Goal: Contribute content: Contribute content

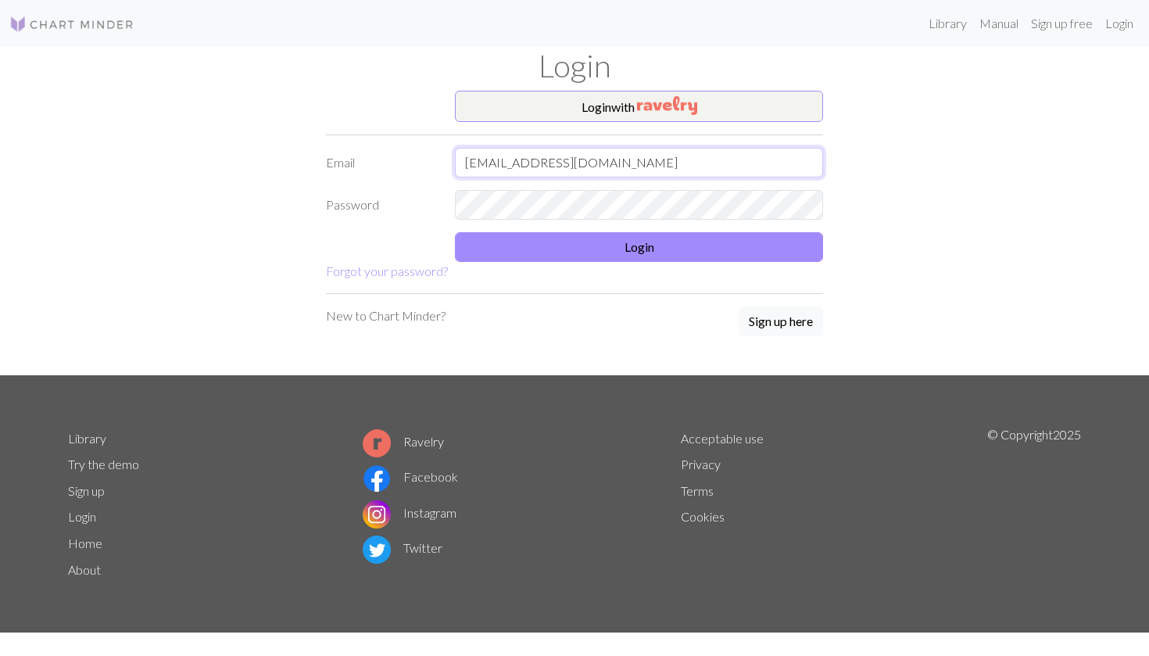
click at [589, 161] on input "meganjhung@gmail.com" at bounding box center [639, 163] width 368 height 30
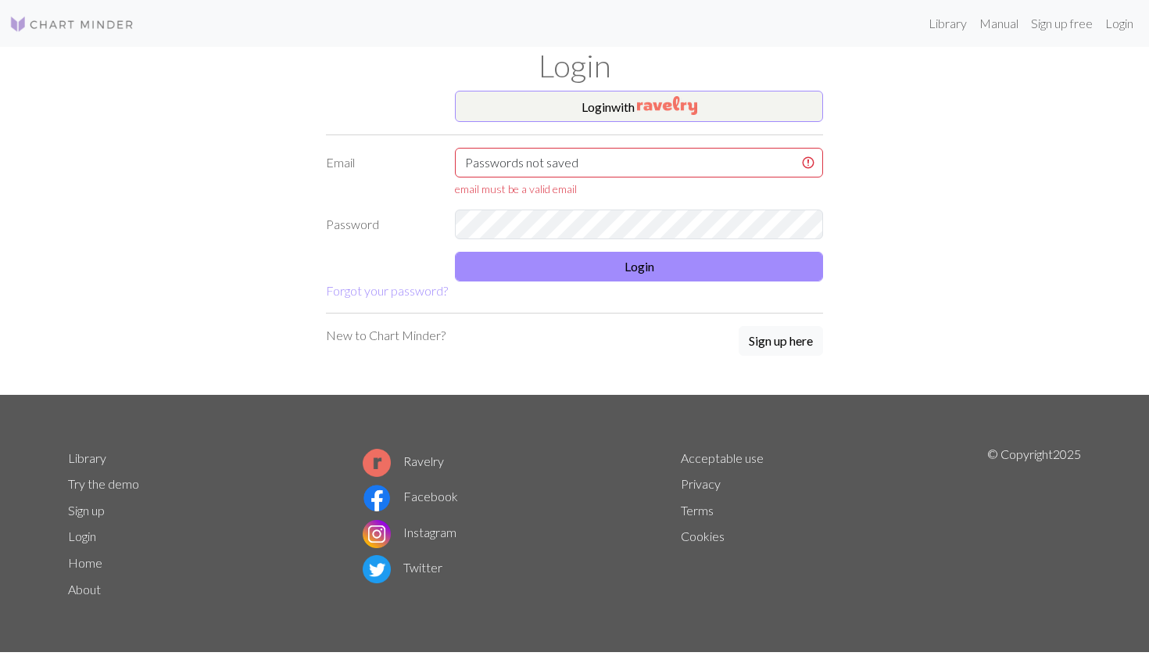
click at [620, 141] on form "Login with Email Passwords not saved email must be a valid email Password Login…" at bounding box center [574, 195] width 497 height 209
drag, startPoint x: 605, startPoint y: 156, endPoint x: 504, endPoint y: 154, distance: 100.9
click at [504, 154] on input "Passwords not saved" at bounding box center [639, 163] width 368 height 30
type input "P"
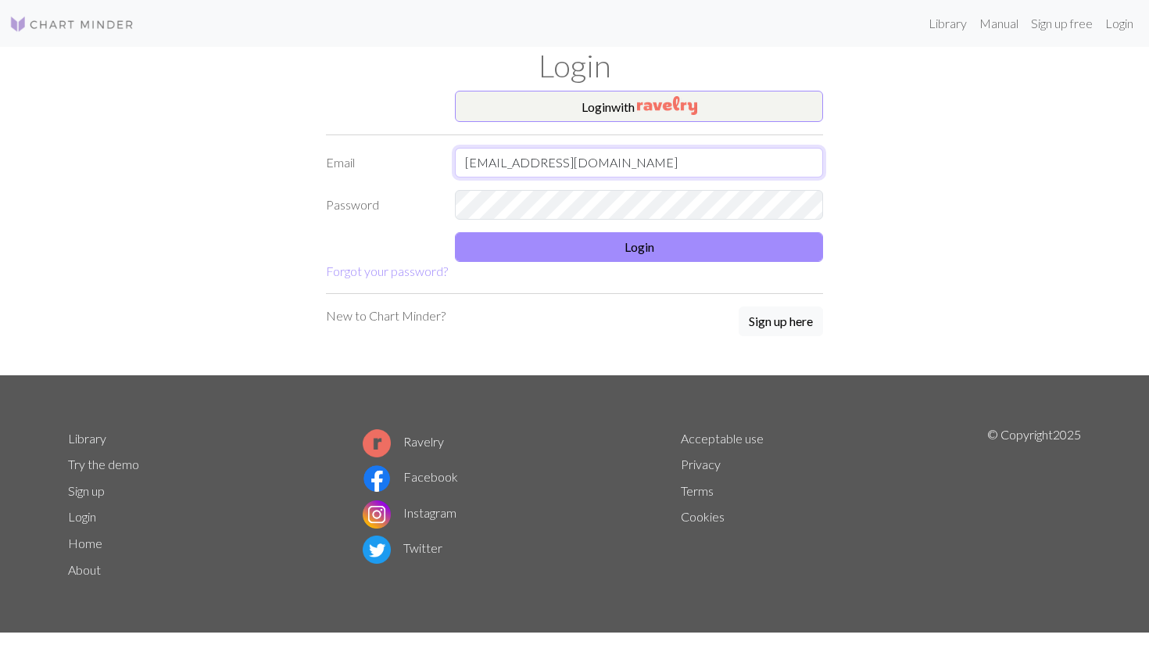
type input "meganjhung@gmail.com"
click at [363, 201] on div "Password" at bounding box center [575, 205] width 516 height 30
click at [495, 242] on button "Login" at bounding box center [639, 247] width 368 height 30
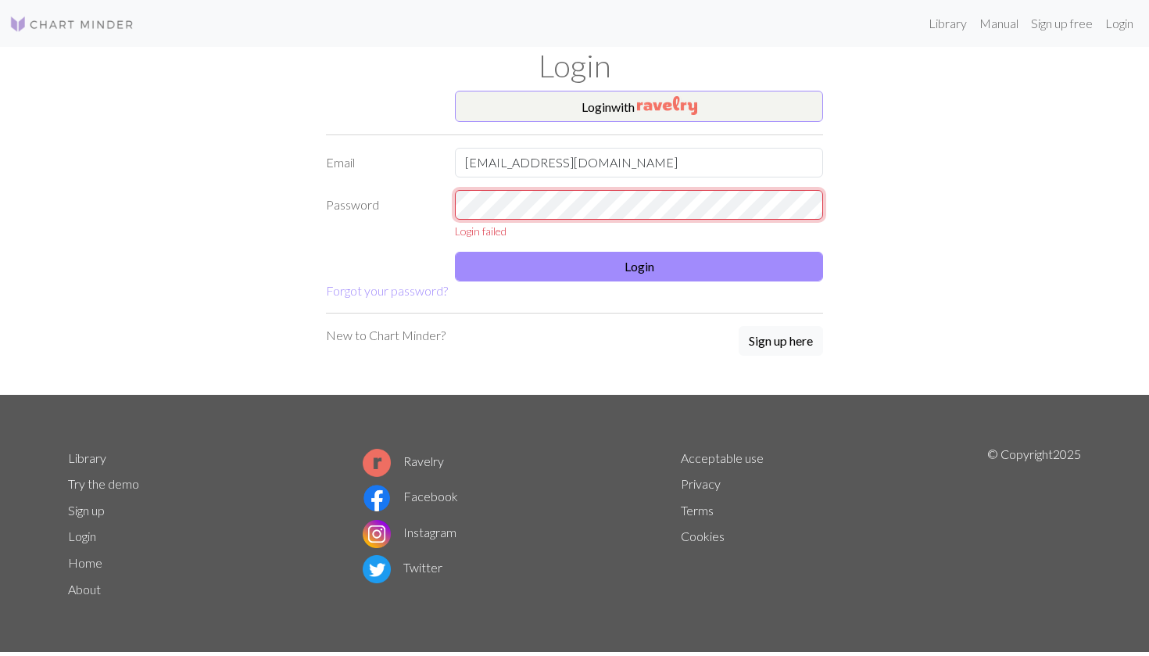
click at [395, 212] on div "Password Login failed" at bounding box center [575, 214] width 516 height 49
click at [390, 207] on div "Password Login failed" at bounding box center [575, 214] width 516 height 49
click at [335, 208] on div "Password Login failed" at bounding box center [575, 214] width 516 height 49
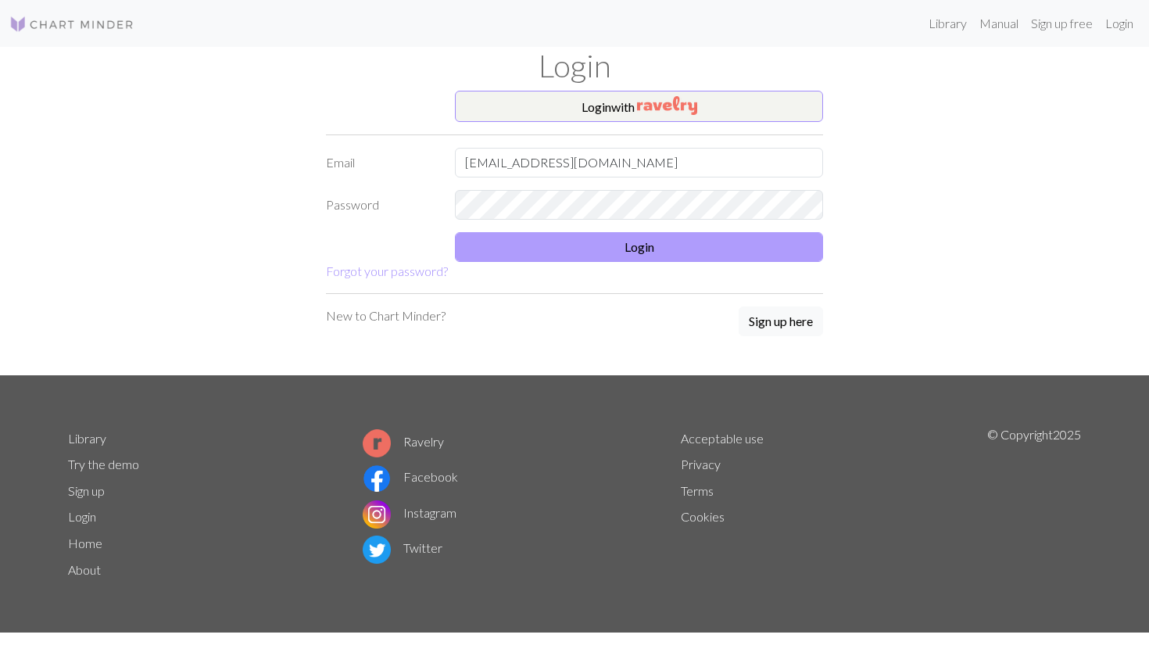
click at [496, 242] on button "Login" at bounding box center [639, 247] width 368 height 30
click at [601, 249] on button "Login" at bounding box center [639, 247] width 368 height 30
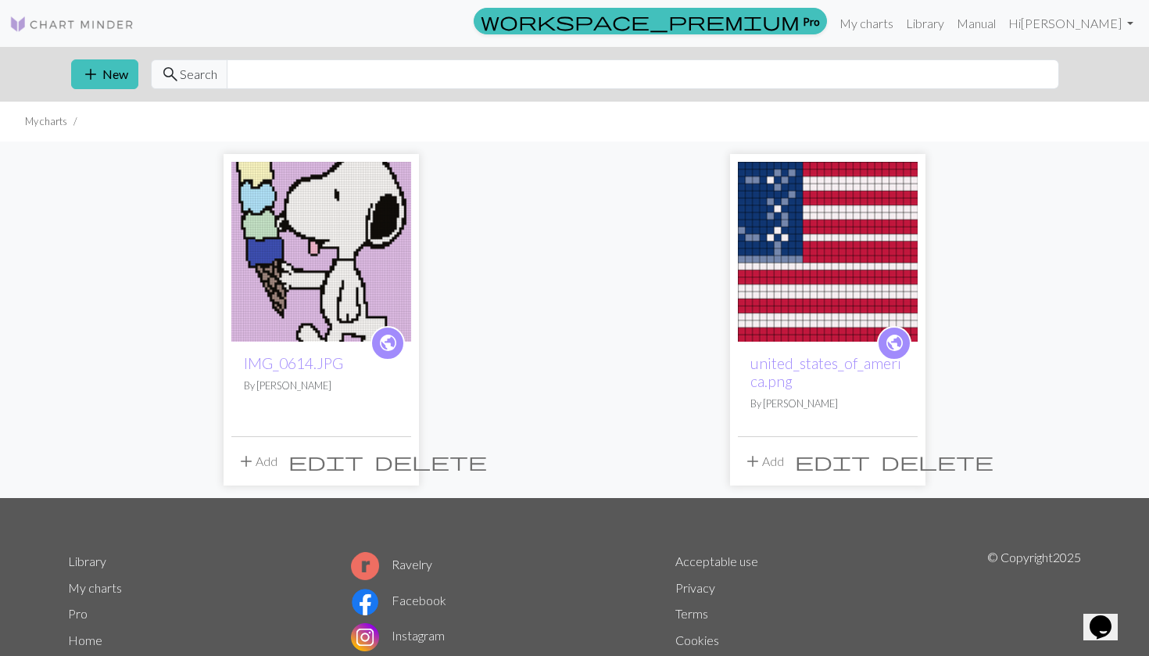
click at [315, 327] on img at bounding box center [321, 252] width 180 height 180
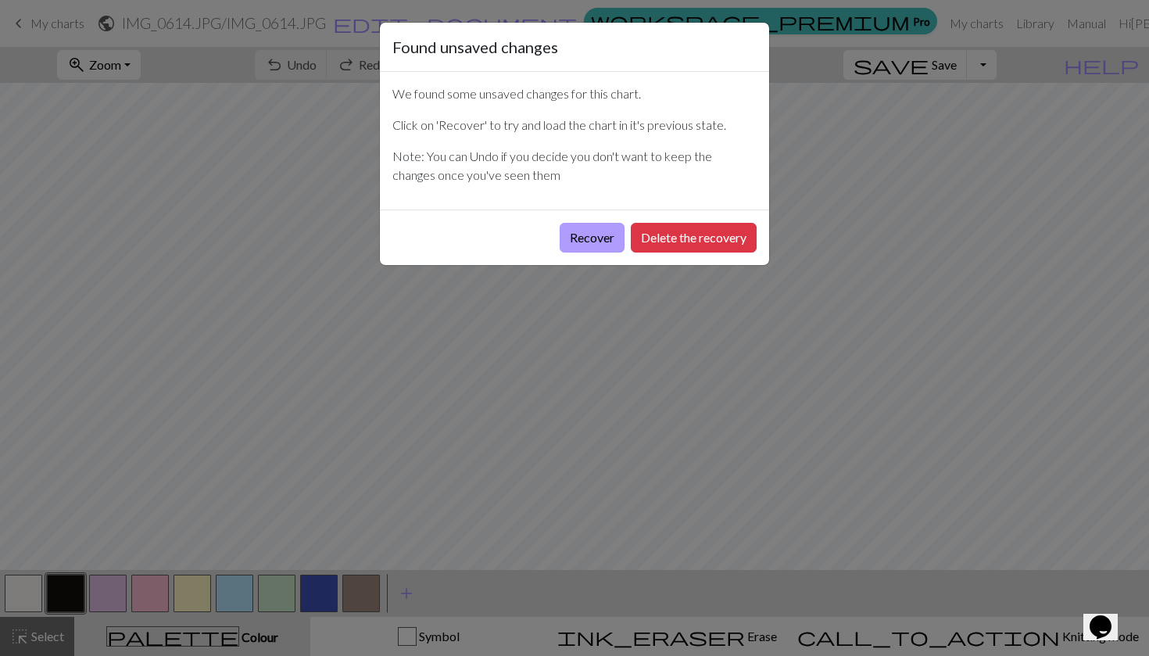
click at [588, 239] on button "Recover" at bounding box center [592, 238] width 65 height 30
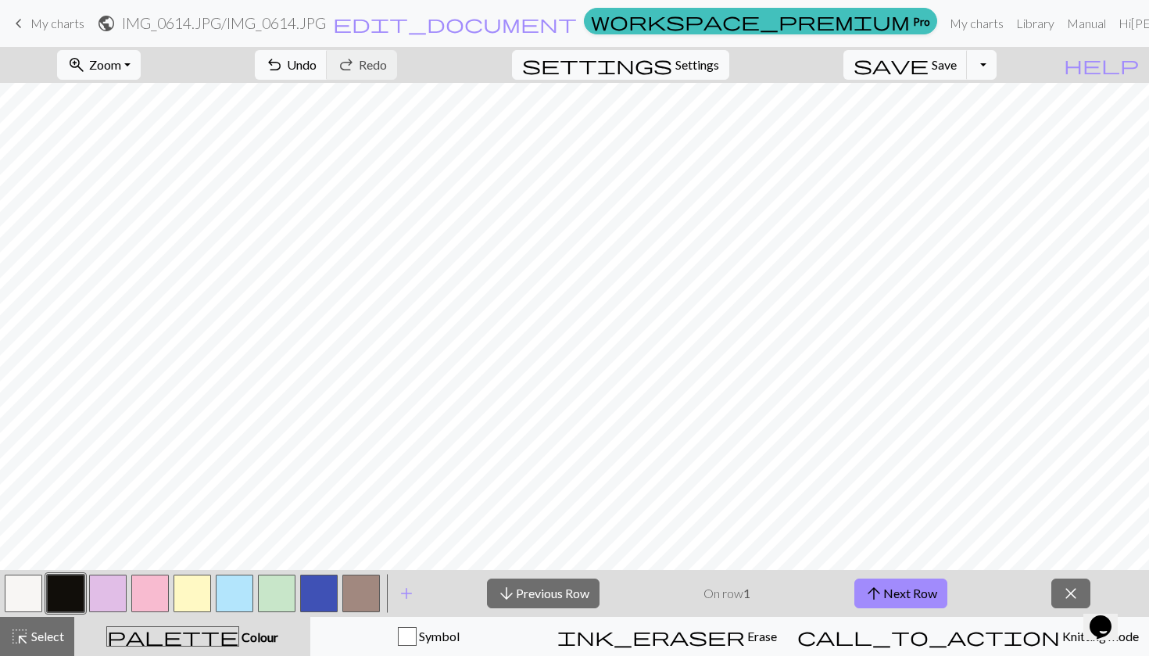
scroll to position [-2, 0]
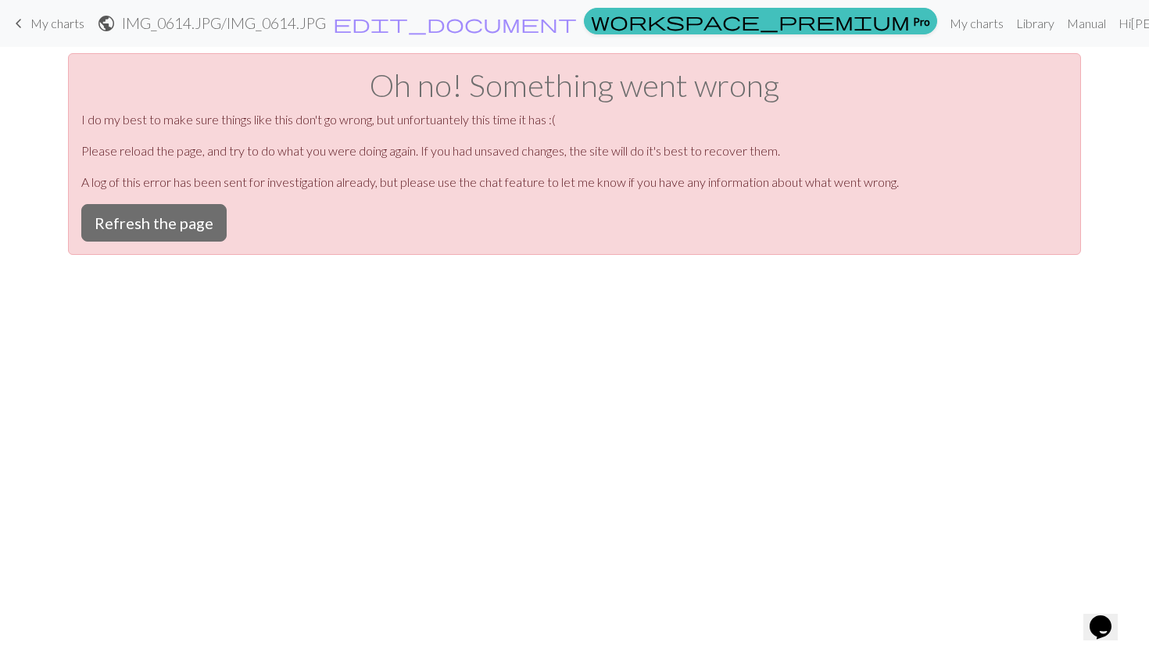
click at [31, 27] on span "My charts" at bounding box center [57, 23] width 54 height 15
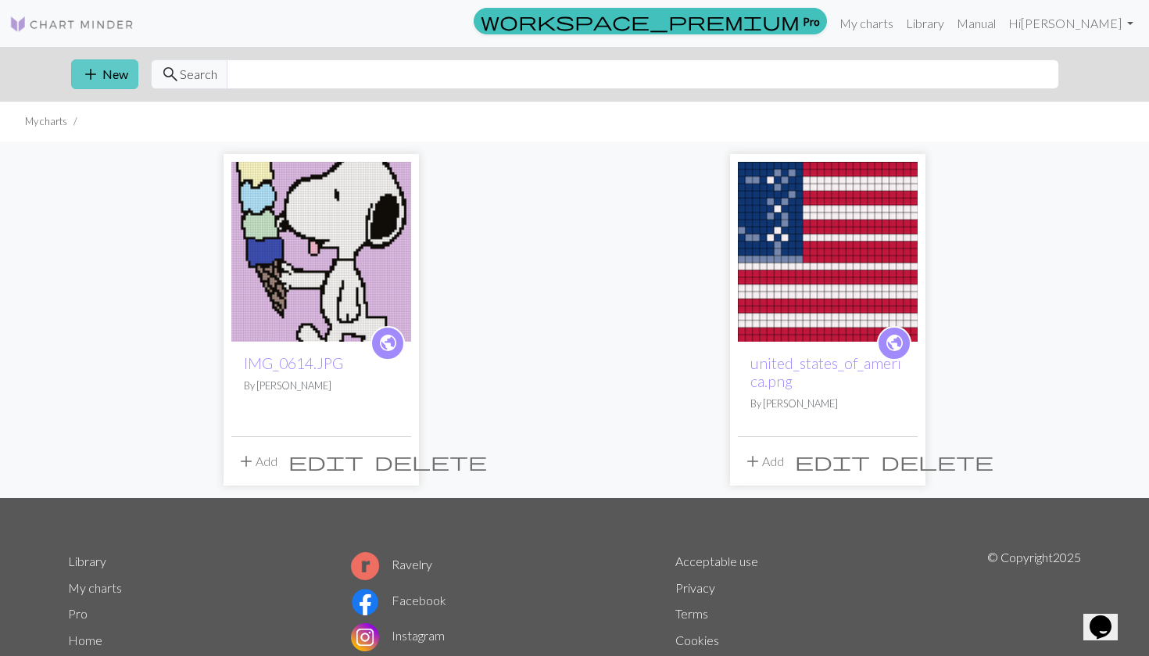
click at [89, 67] on span "add" at bounding box center [90, 74] width 19 height 22
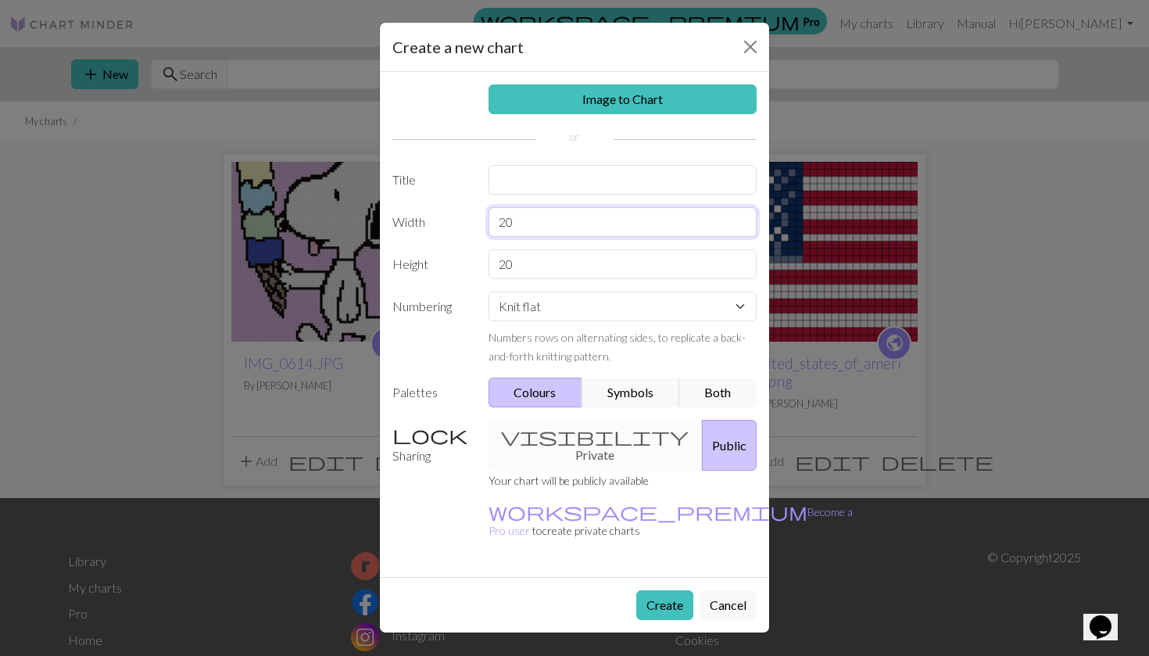
drag, startPoint x: 535, startPoint y: 225, endPoint x: 438, endPoint y: 213, distance: 97.7
click at [438, 213] on div "Width 20" at bounding box center [574, 222] width 383 height 30
type input "75"
drag, startPoint x: 527, startPoint y: 269, endPoint x: 427, endPoint y: 266, distance: 100.1
click at [429, 266] on div "Height 20" at bounding box center [574, 264] width 383 height 30
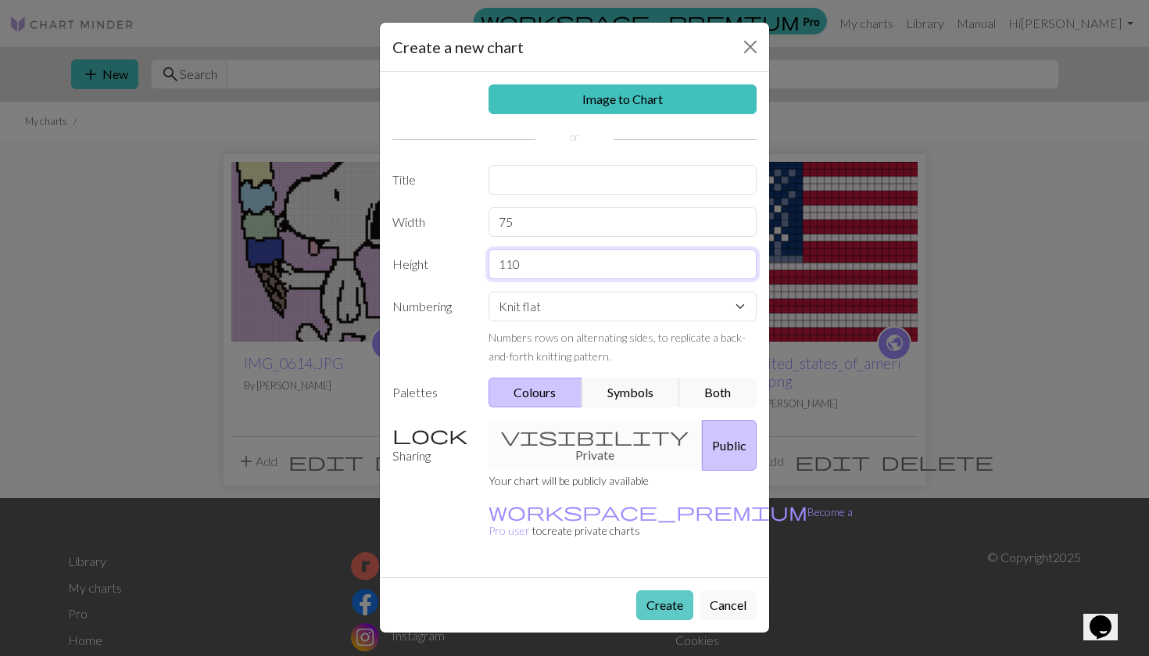
type input "110"
click at [645, 590] on button "Create" at bounding box center [664, 605] width 57 height 30
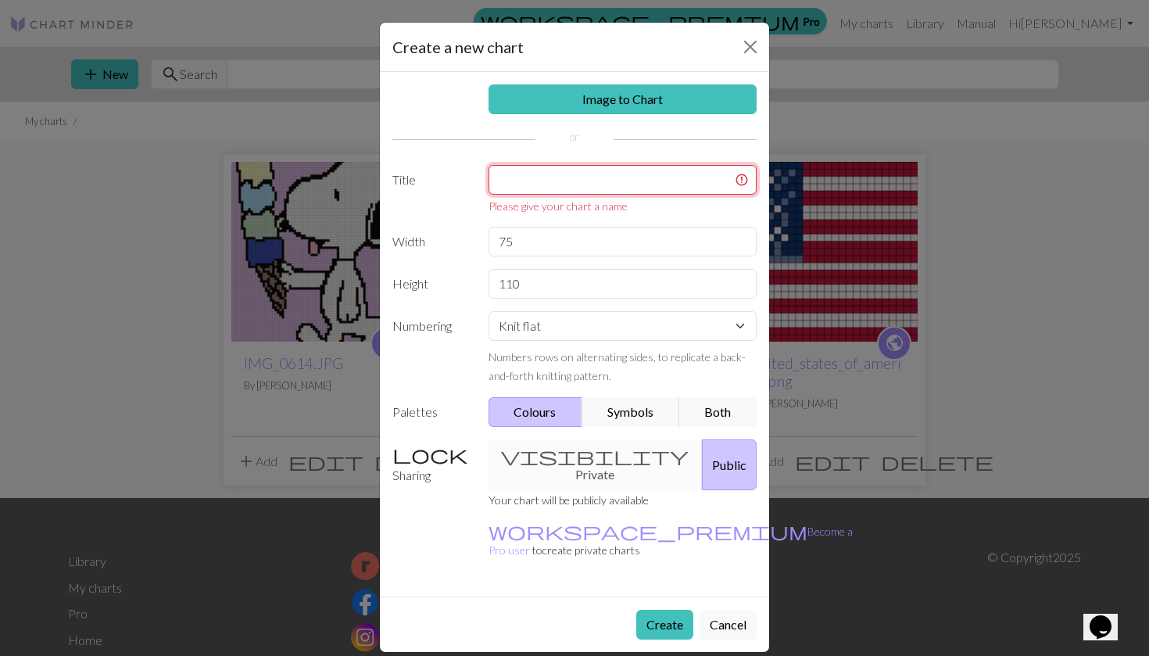
click at [604, 174] on input "text" at bounding box center [623, 180] width 269 height 30
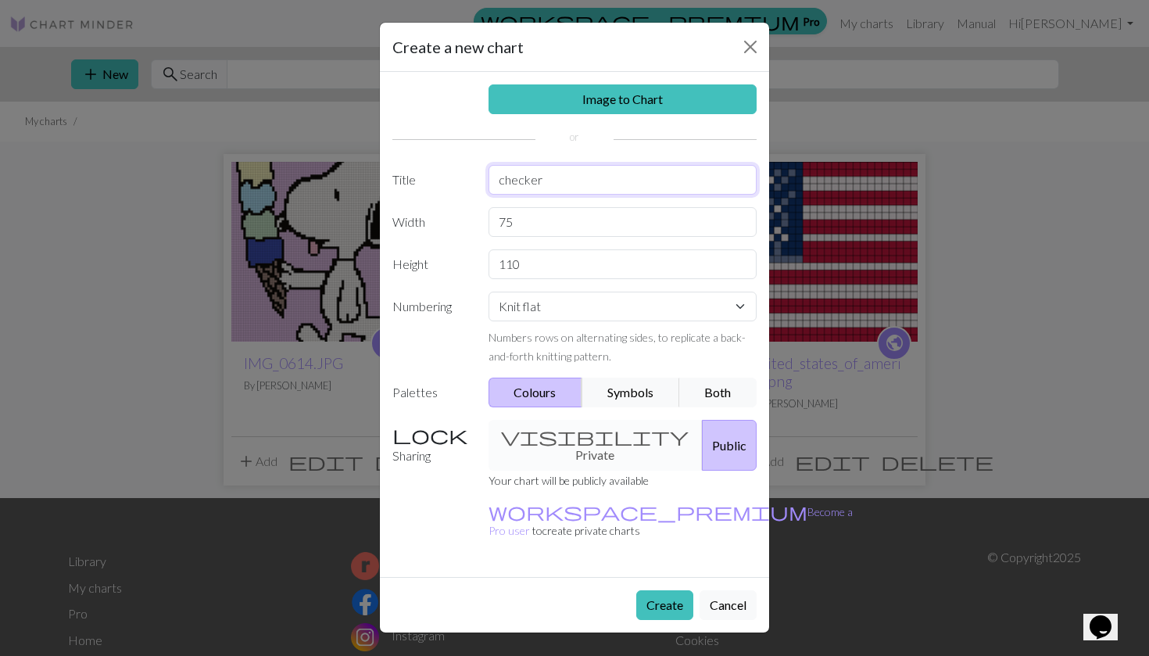
type input "checker"
click at [645, 590] on button "Create" at bounding box center [664, 605] width 57 height 30
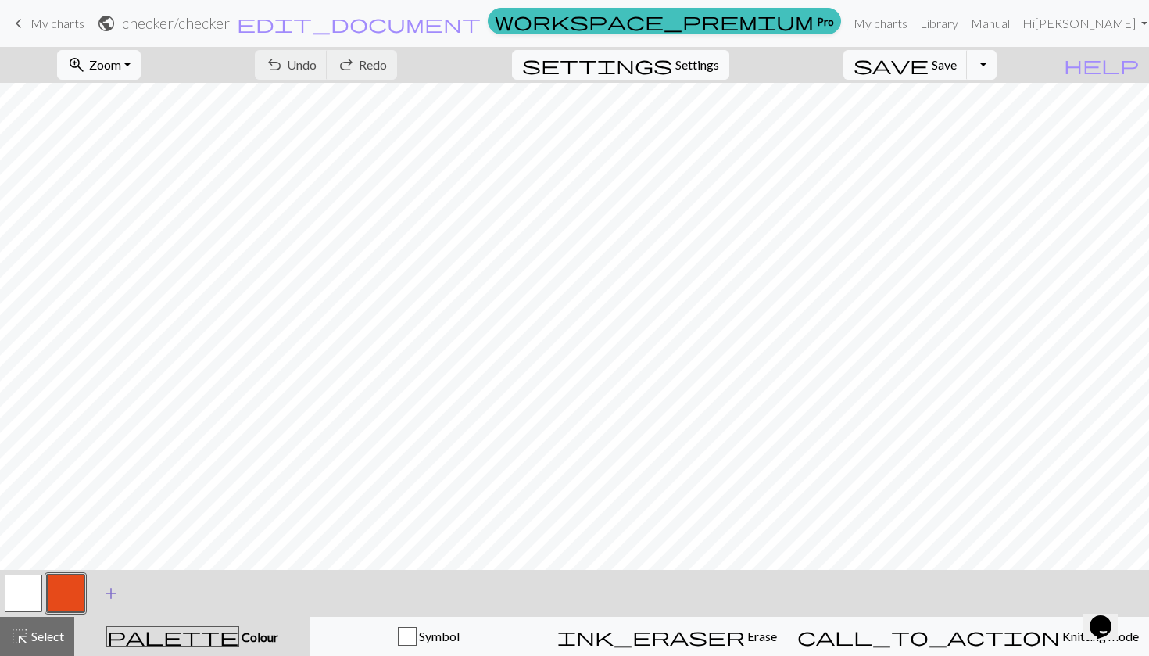
click at [113, 592] on span "add" at bounding box center [111, 593] width 19 height 22
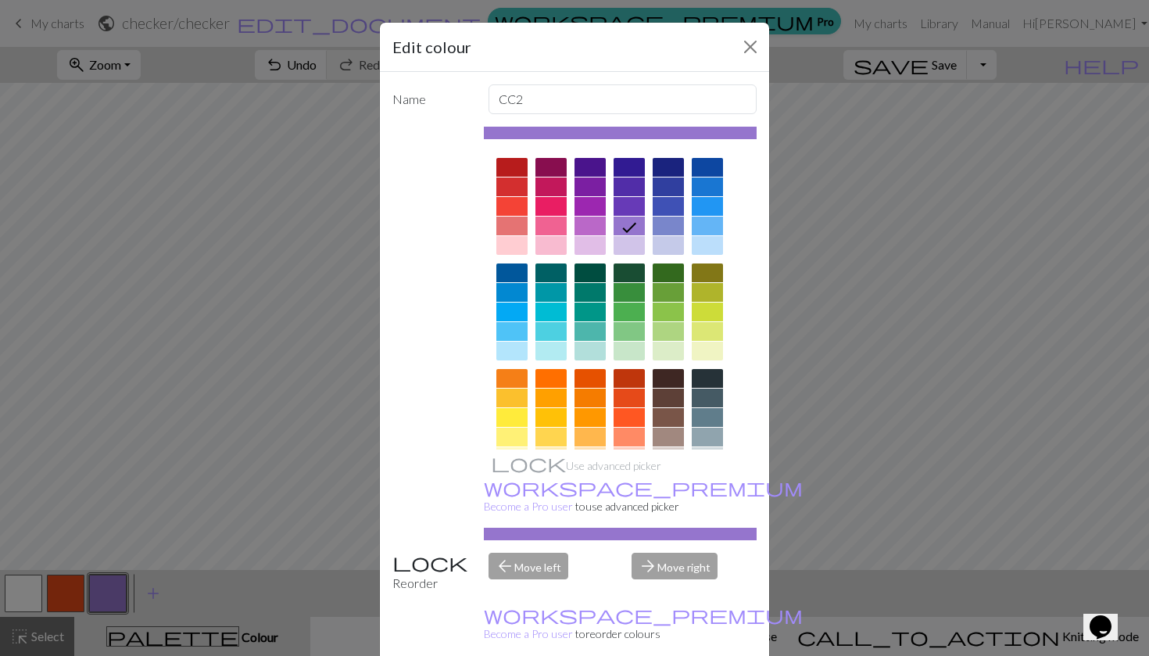
click at [555, 245] on div at bounding box center [550, 245] width 31 height 19
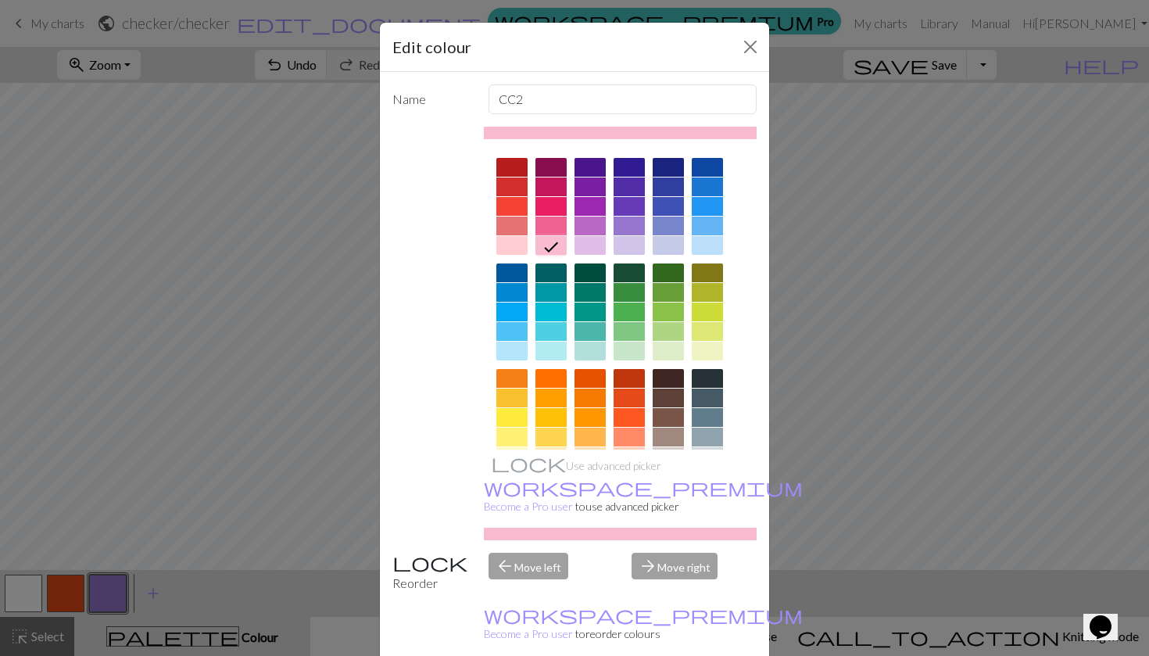
click at [496, 238] on div at bounding box center [511, 245] width 31 height 19
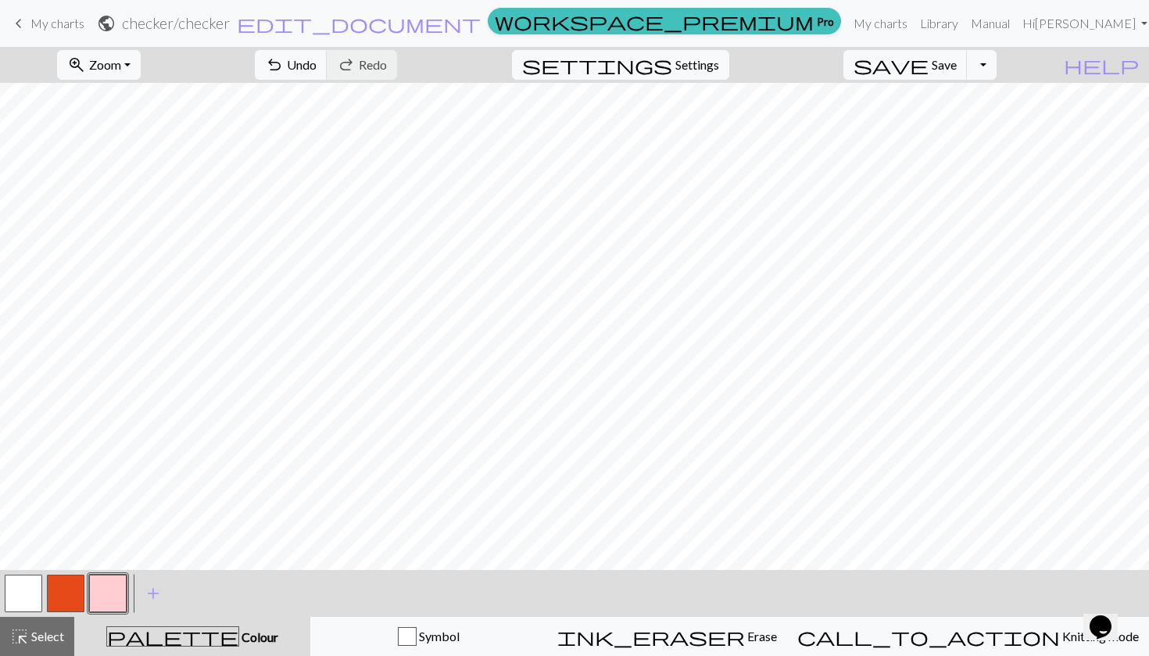
click at [124, 590] on button "button" at bounding box center [108, 594] width 38 height 38
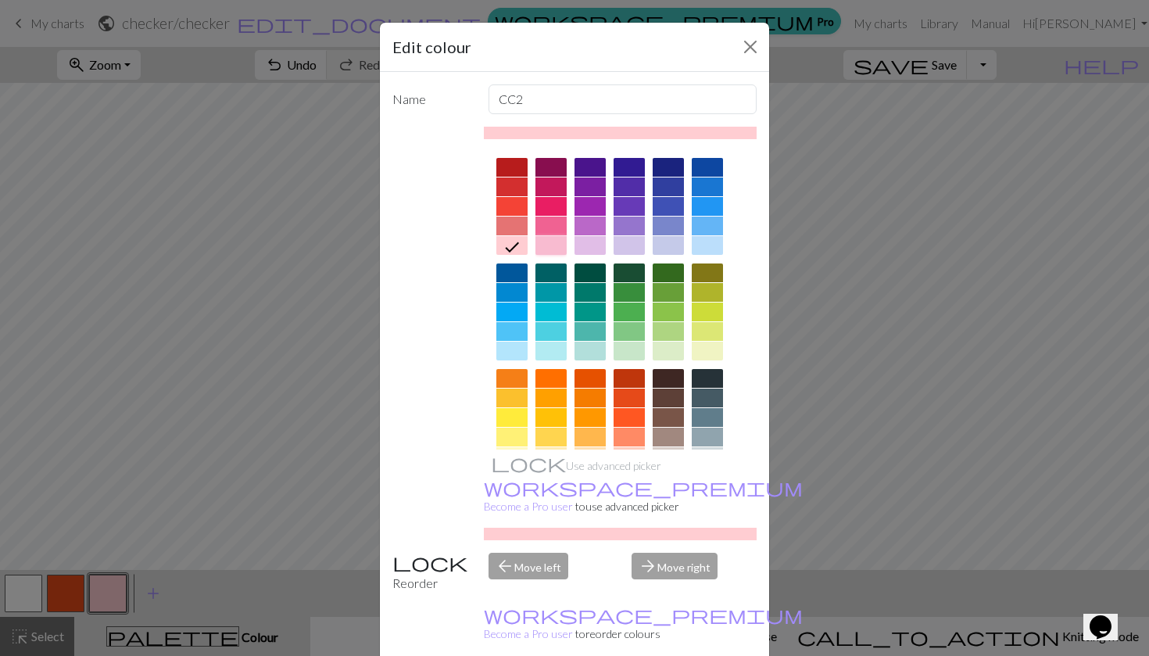
click at [544, 245] on div at bounding box center [550, 245] width 31 height 19
click at [316, 328] on div "Edit colour Name CC2 Use advanced picker workspace_premium Become a Pro user to…" at bounding box center [574, 328] width 1149 height 656
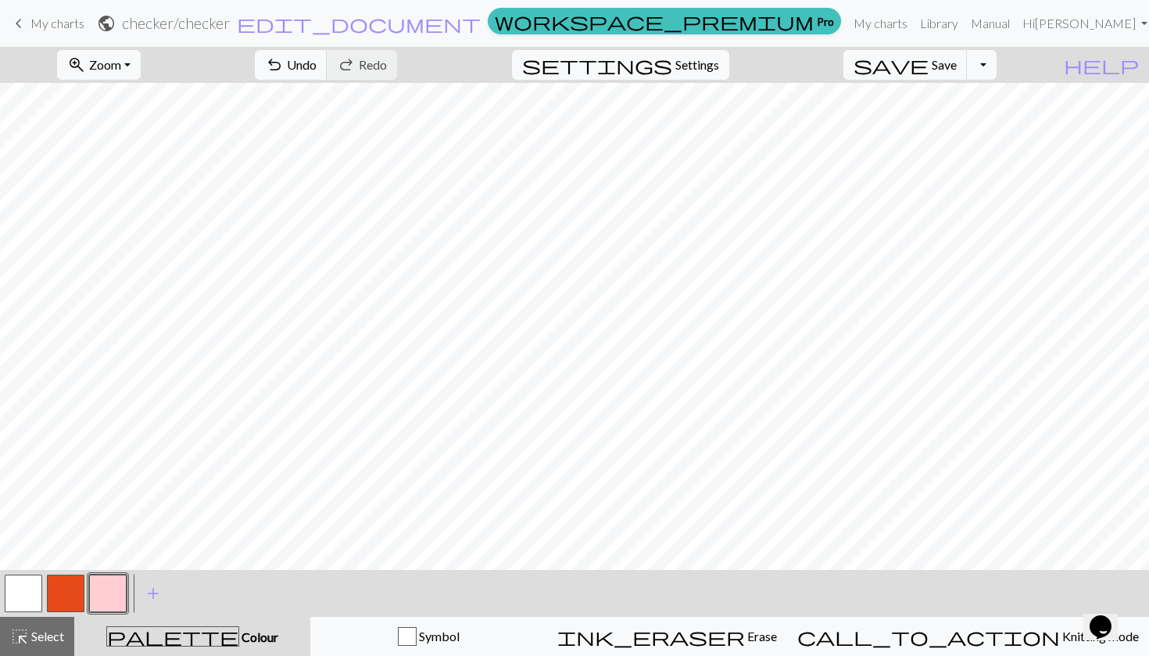
click at [36, 596] on button "button" at bounding box center [24, 594] width 38 height 38
click at [112, 595] on button "button" at bounding box center [108, 594] width 38 height 38
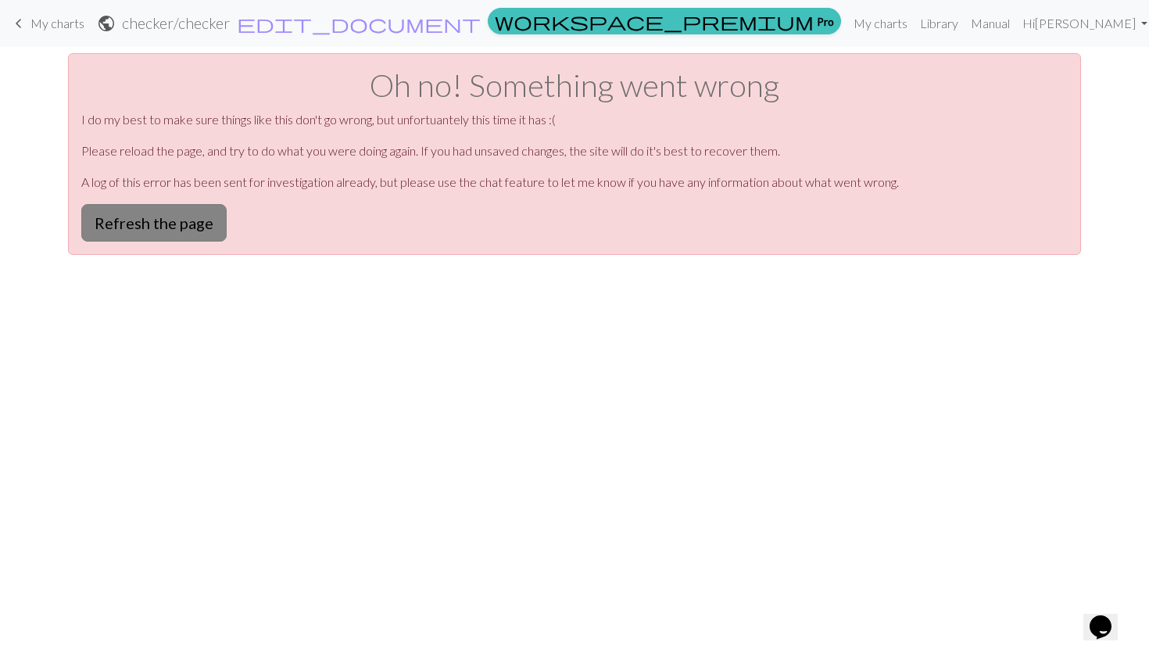
click at [202, 233] on button "Refresh the page" at bounding box center [153, 223] width 145 height 38
click at [186, 234] on button "Refresh the page" at bounding box center [153, 223] width 145 height 38
click at [520, 399] on div "keyboard_arrow_left My charts public checker / checker edit_document Edit setti…" at bounding box center [574, 328] width 1149 height 656
click at [220, 242] on div "Oh no! Something went wrong I do my best to make sure things like this don't go…" at bounding box center [574, 154] width 1013 height 202
click at [201, 234] on button "Refresh the page" at bounding box center [153, 223] width 145 height 38
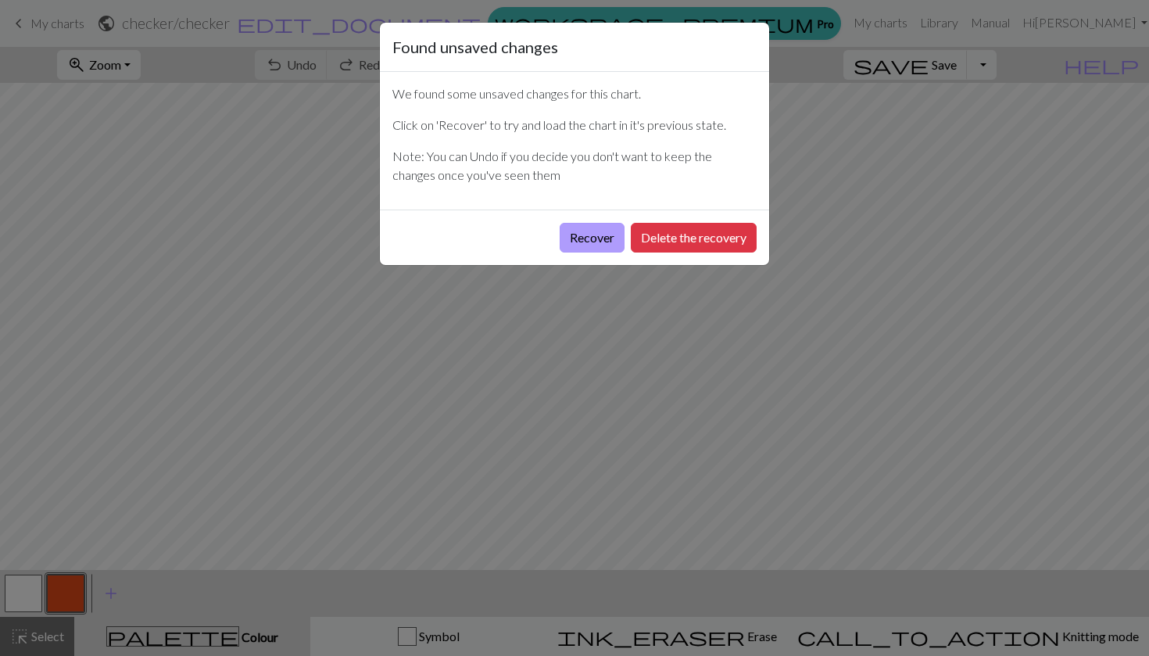
click at [572, 249] on button "Recover" at bounding box center [592, 238] width 65 height 30
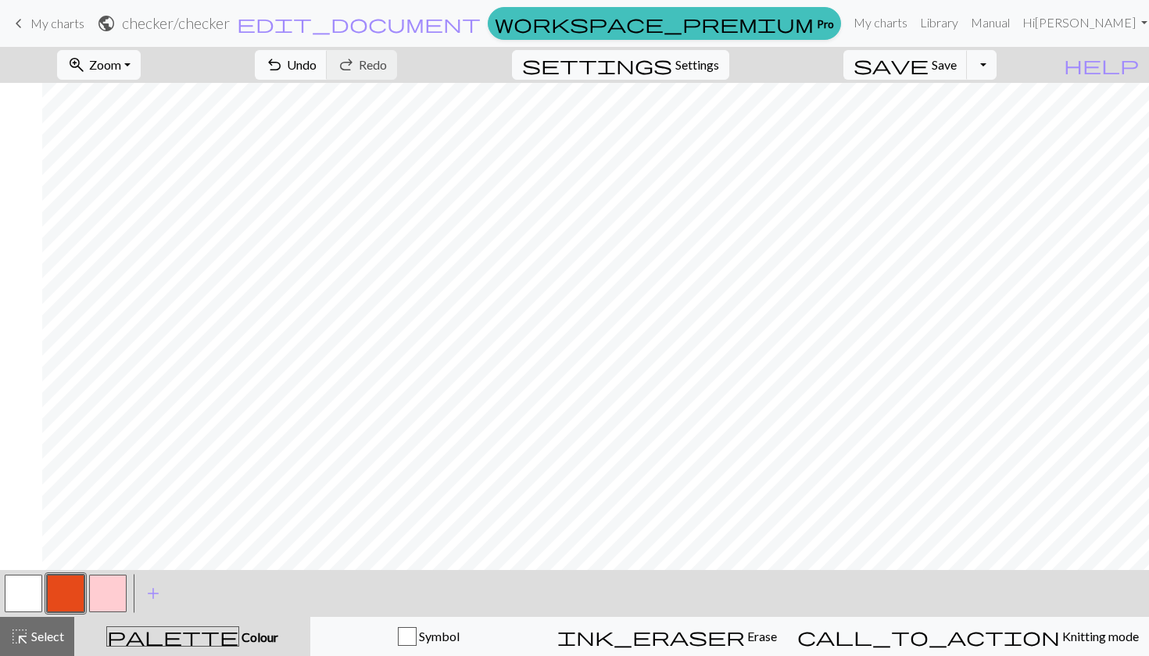
scroll to position [0, 489]
click at [107, 600] on button "button" at bounding box center [108, 594] width 38 height 38
click at [929, 68] on span "save" at bounding box center [891, 65] width 75 height 22
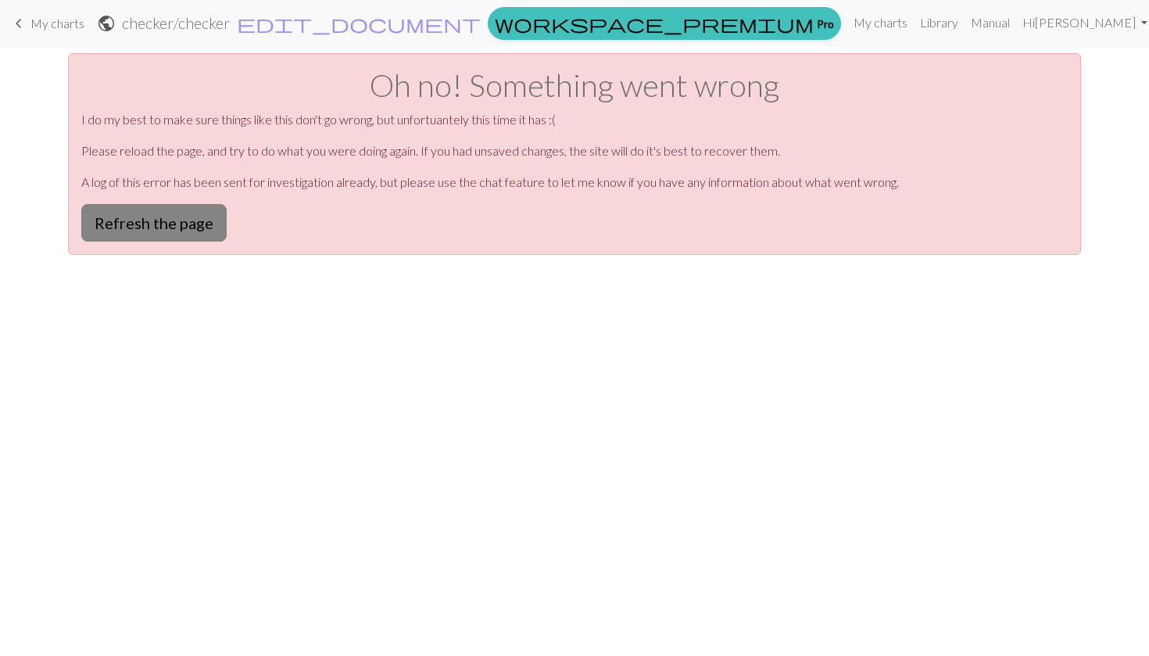
click at [184, 222] on button "Refresh the page" at bounding box center [153, 223] width 145 height 38
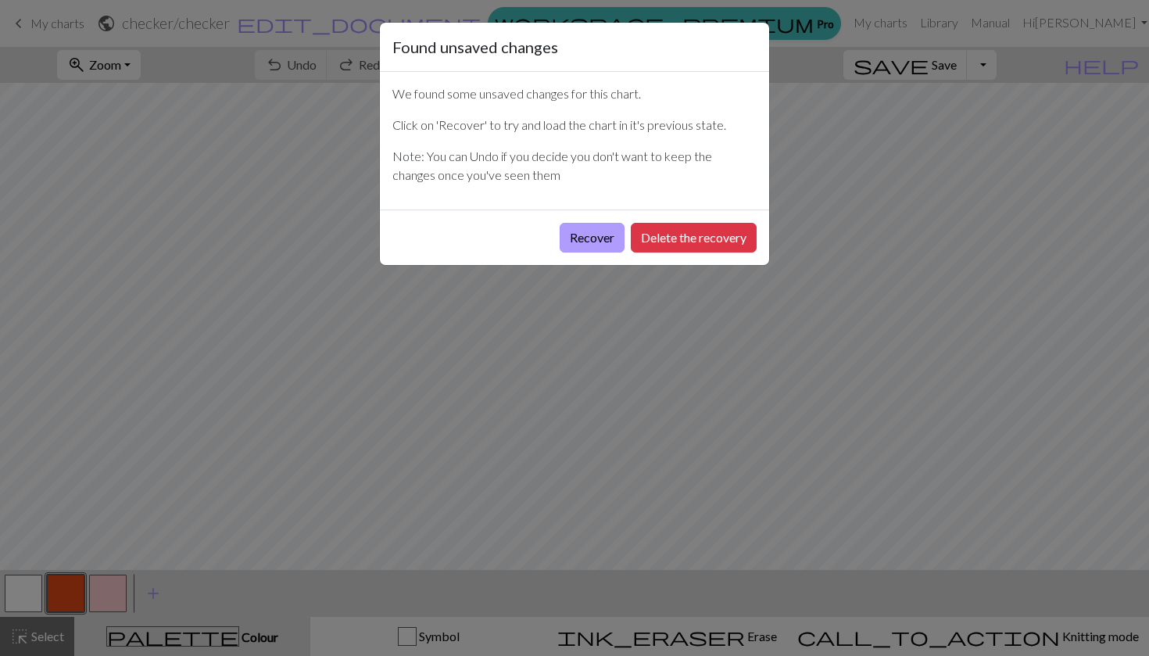
click at [584, 241] on button "Recover" at bounding box center [592, 238] width 65 height 30
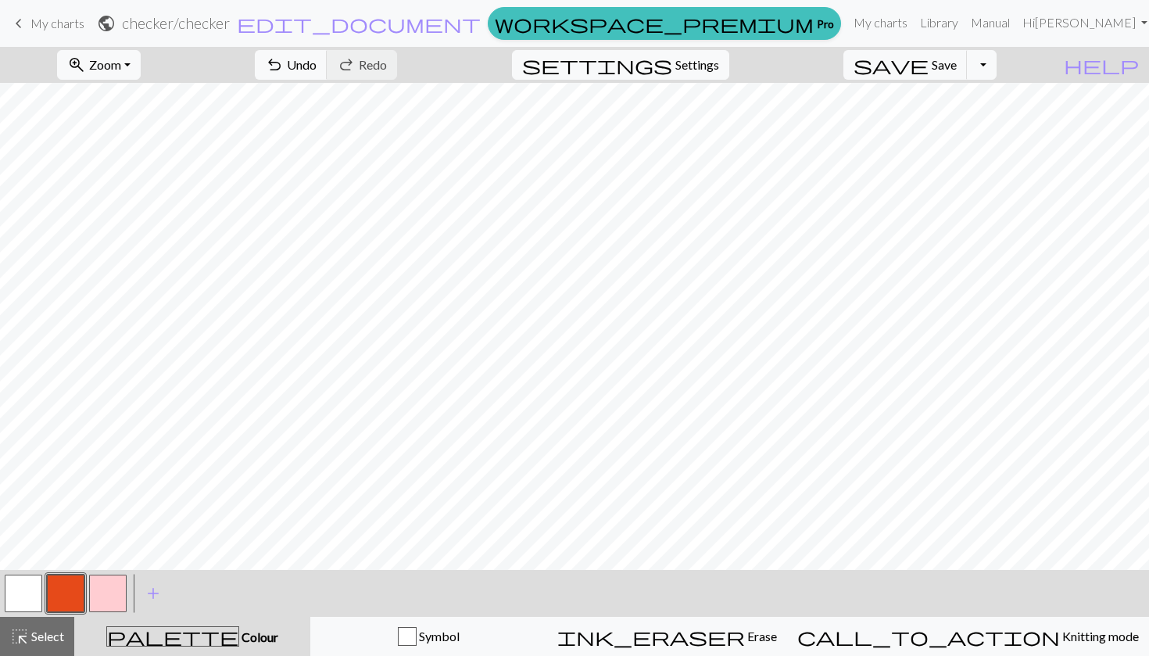
click at [120, 592] on button "button" at bounding box center [108, 594] width 38 height 38
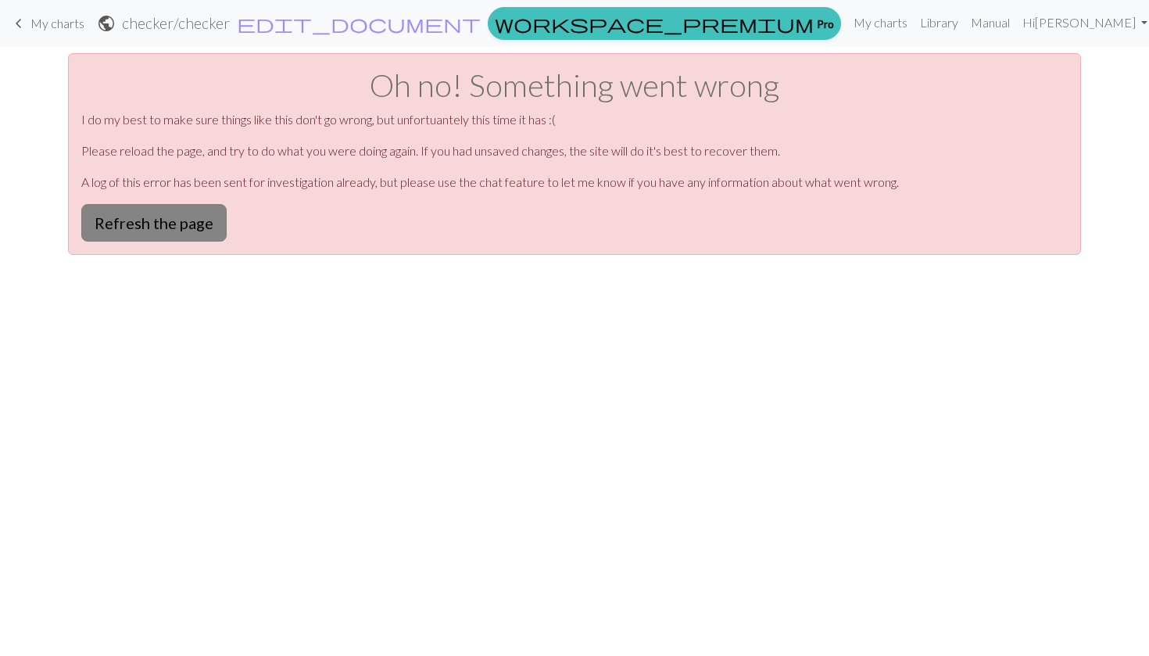
click at [174, 237] on button "Refresh the page" at bounding box center [153, 223] width 145 height 38
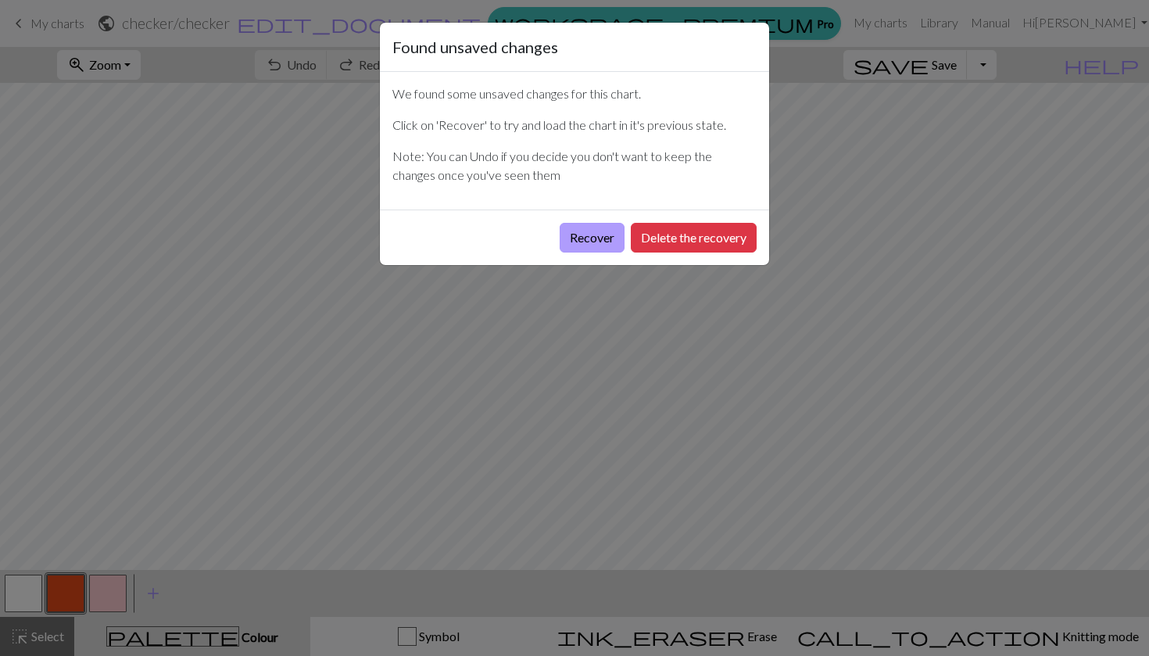
click at [582, 242] on button "Recover" at bounding box center [592, 238] width 65 height 30
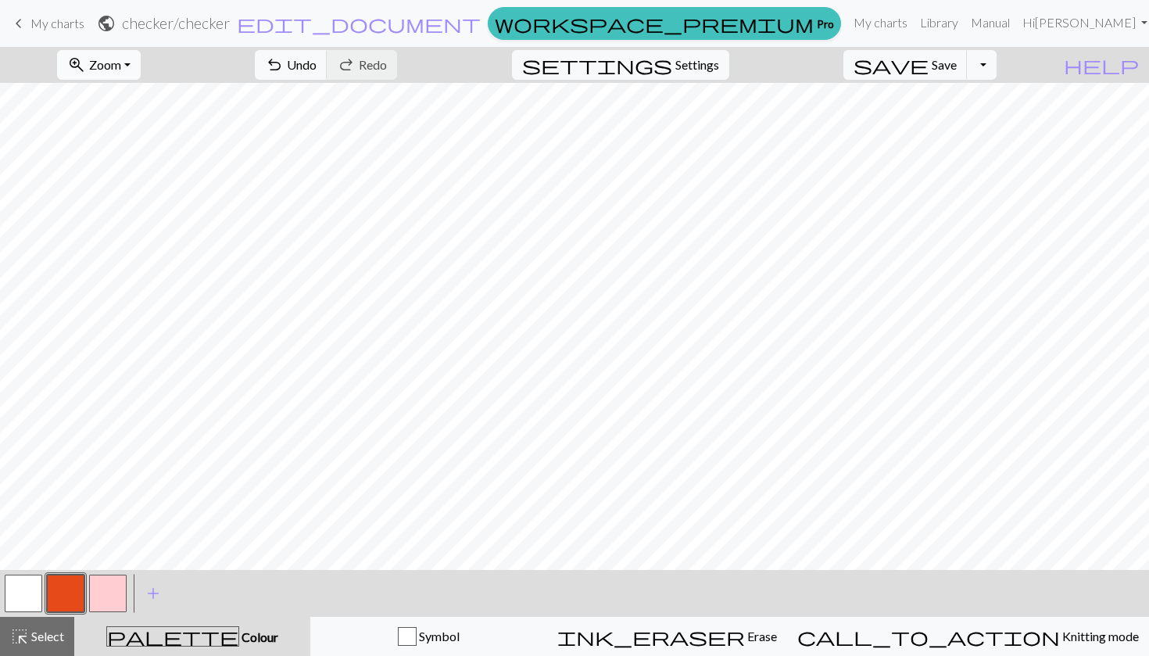
click at [141, 76] on button "zoom_in Zoom Zoom" at bounding box center [99, 65] width 84 height 30
click at [150, 93] on button "Fit all" at bounding box center [120, 99] width 124 height 25
click at [98, 601] on button "button" at bounding box center [108, 594] width 38 height 38
click at [13, 589] on button "button" at bounding box center [24, 594] width 38 height 38
click at [116, 599] on button "button" at bounding box center [108, 594] width 38 height 38
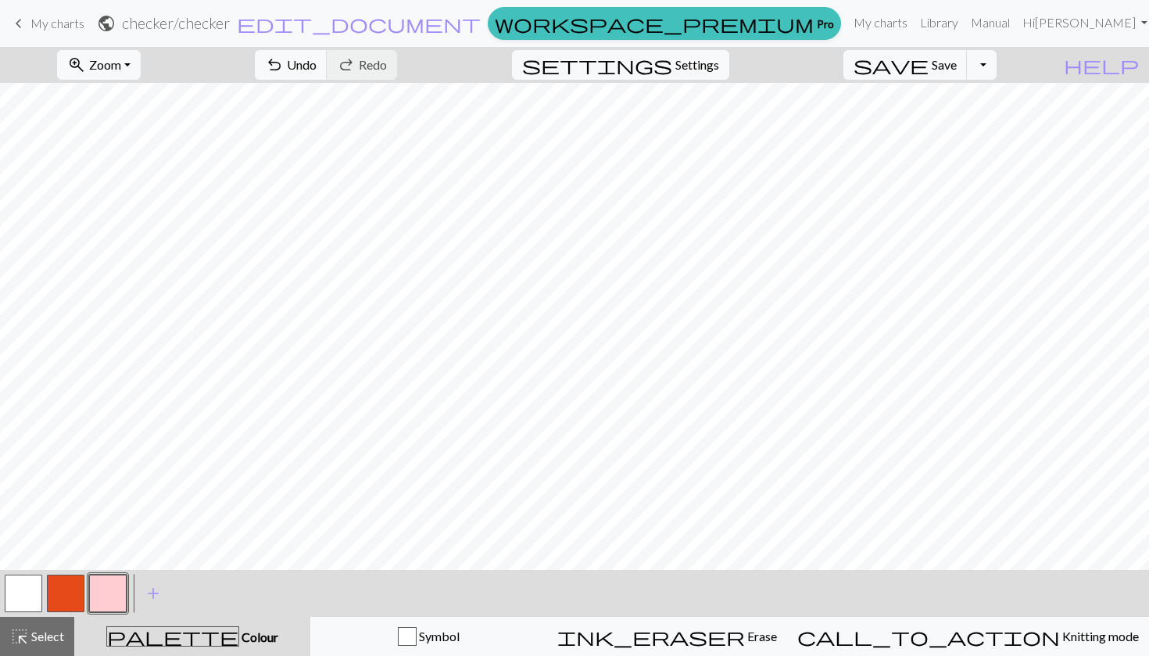
click at [12, 598] on button "button" at bounding box center [24, 594] width 38 height 38
click at [107, 589] on button "button" at bounding box center [108, 594] width 38 height 38
click at [141, 73] on button "zoom_in Zoom Zoom" at bounding box center [99, 65] width 84 height 30
click at [141, 102] on button "Fit all" at bounding box center [120, 99] width 124 height 25
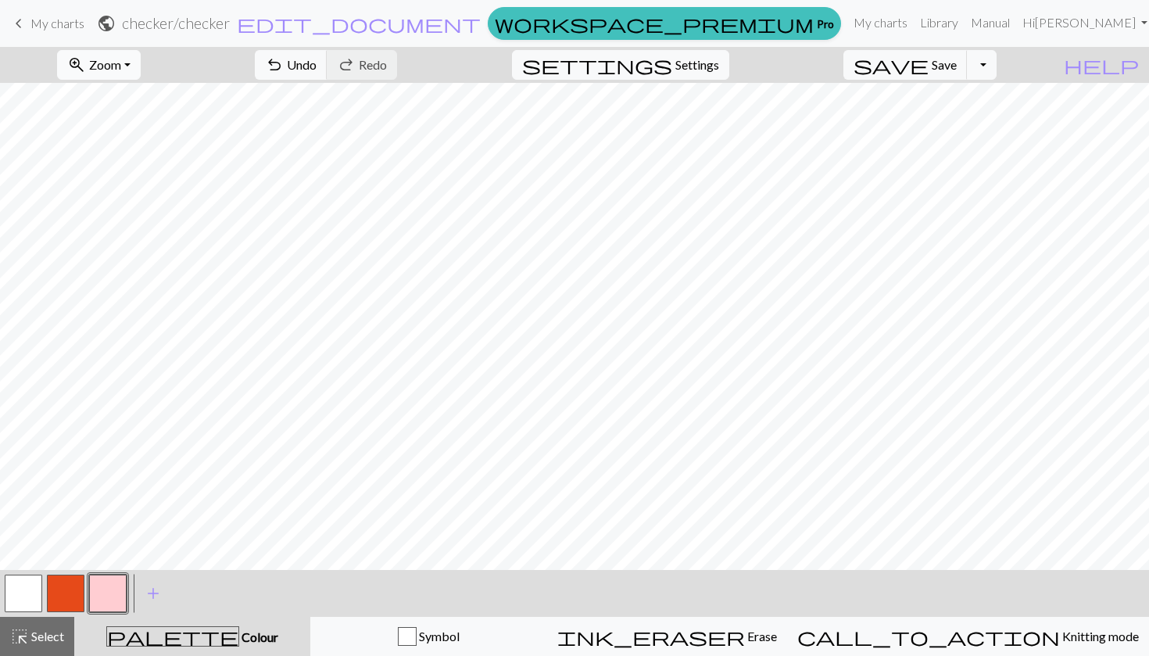
click at [141, 73] on button "zoom_in Zoom Zoom" at bounding box center [99, 65] width 84 height 30
click at [151, 144] on button "Fit height" at bounding box center [120, 149] width 124 height 25
click at [141, 71] on button "zoom_in Zoom Zoom" at bounding box center [99, 65] width 84 height 30
click at [163, 94] on button "Fit all" at bounding box center [120, 99] width 124 height 25
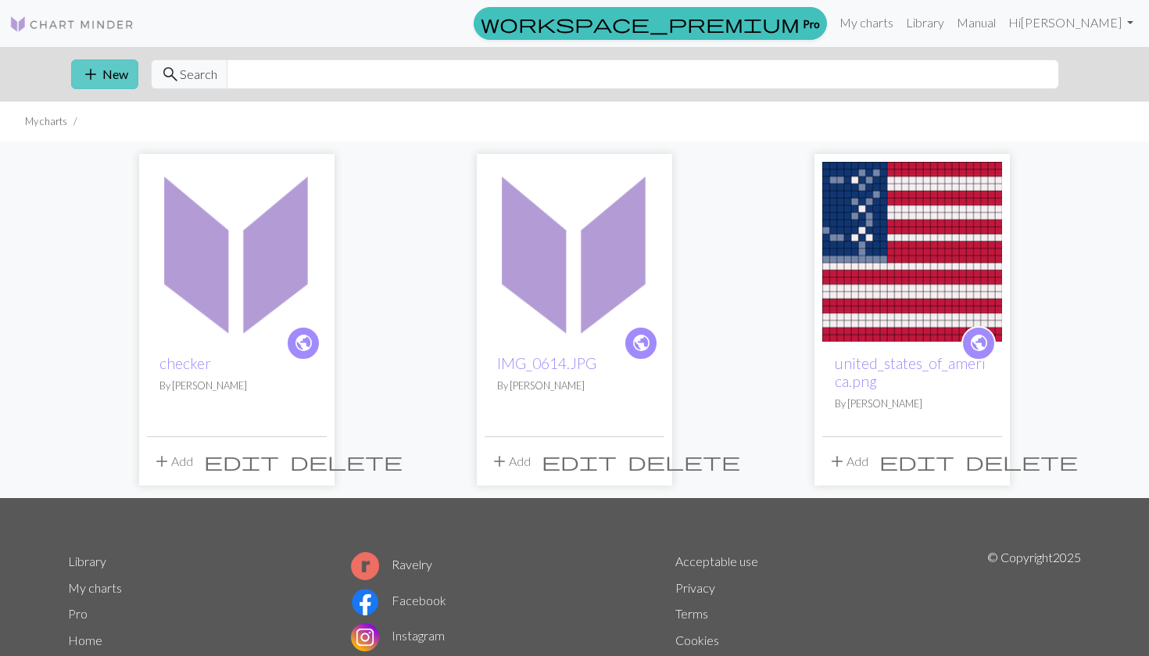
click at [109, 72] on button "add New" at bounding box center [104, 74] width 67 height 30
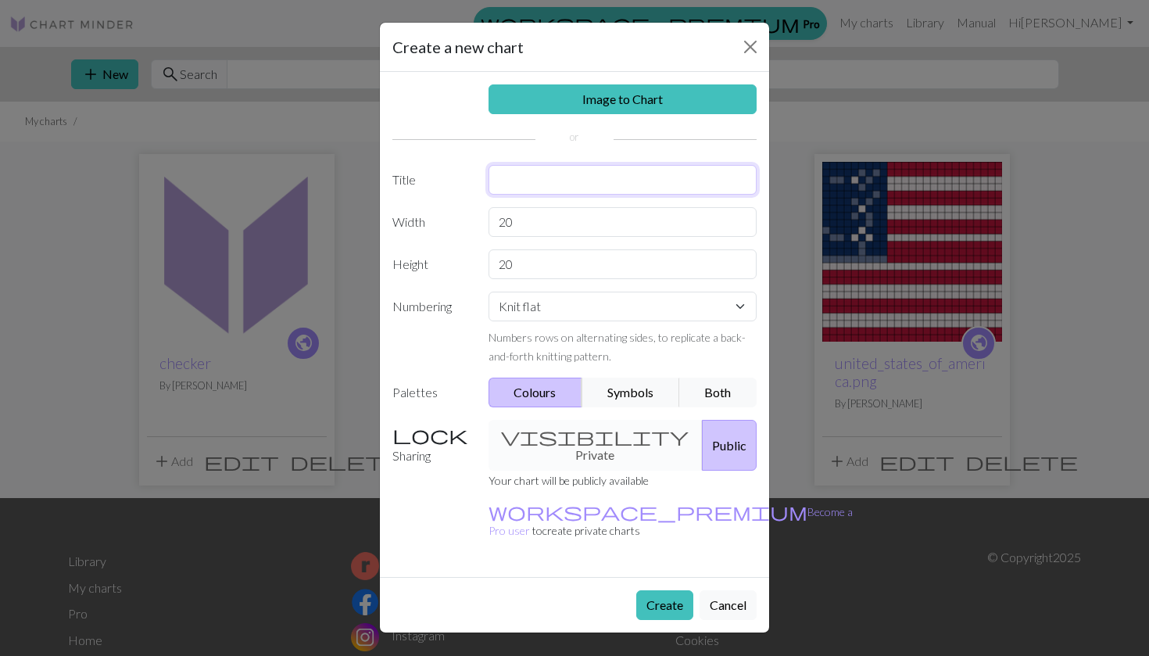
click at [515, 176] on input "text" at bounding box center [623, 180] width 269 height 30
type input "h"
click at [534, 217] on input "20" at bounding box center [623, 222] width 269 height 30
type input "2"
type input "75"
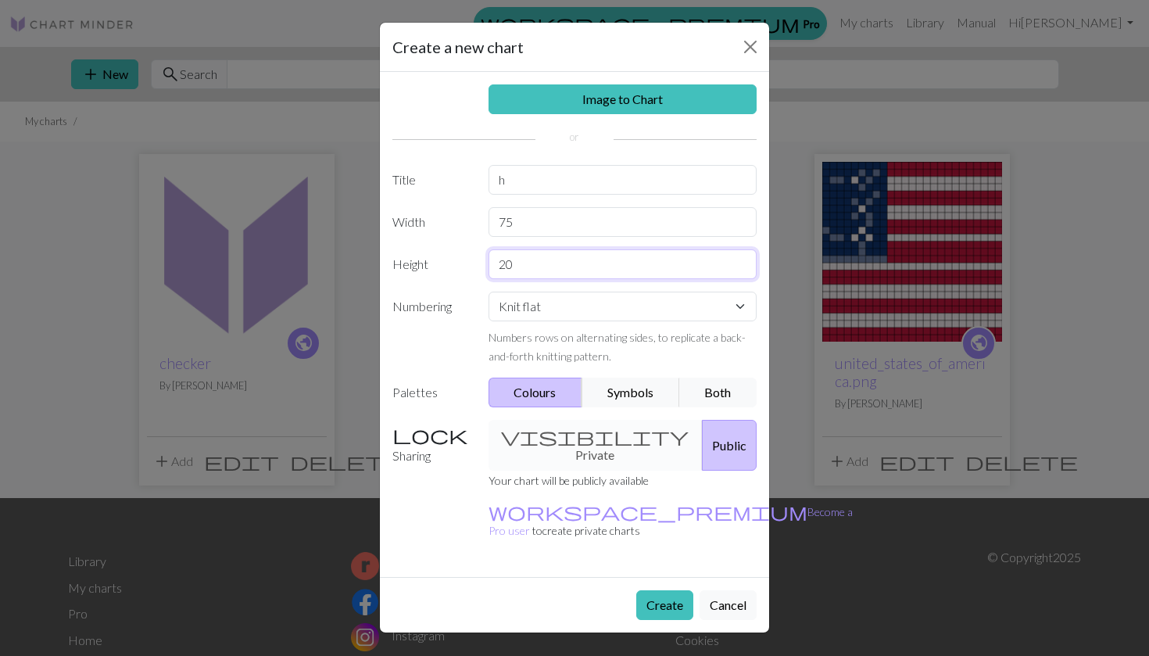
drag, startPoint x: 530, startPoint y: 273, endPoint x: 442, endPoint y: 258, distance: 89.6
click at [446, 266] on div "Height 20" at bounding box center [574, 264] width 383 height 30
type input "110"
click at [645, 98] on link "Image to Chart" at bounding box center [623, 99] width 269 height 30
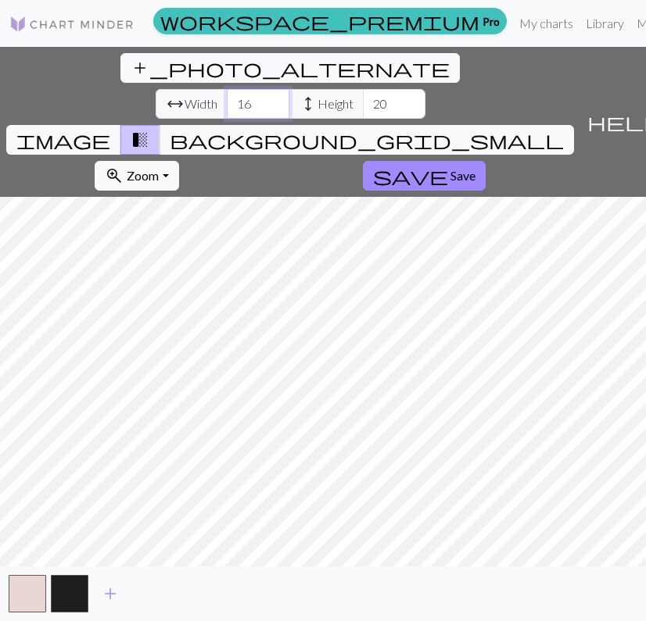
click at [227, 89] on input "16" at bounding box center [258, 104] width 63 height 30
type input "1"
type input "75"
drag, startPoint x: 318, startPoint y: 71, endPoint x: 256, endPoint y: 70, distance: 61.8
click at [259, 89] on div "arrow_range Width 75 height Height 20" at bounding box center [291, 104] width 270 height 30
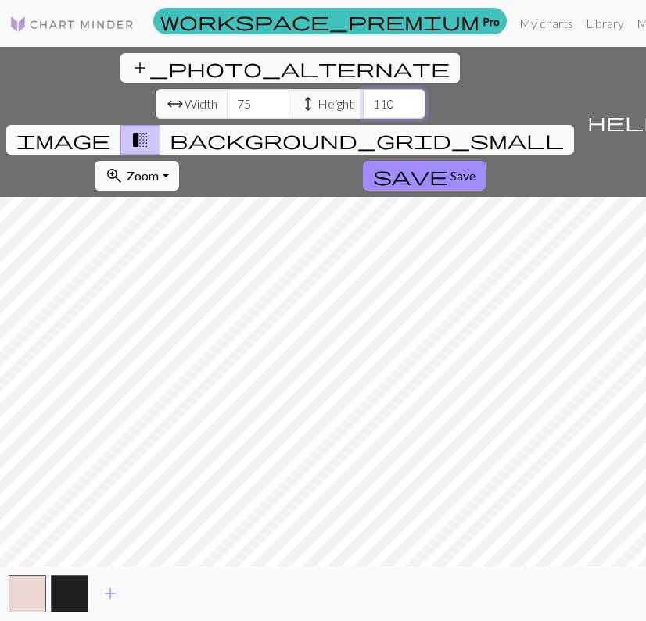
type input "110"
click at [138, 121] on div "add_photo_alternate Change image arrow_range Width 75 height Height 110 image t…" at bounding box center [323, 334] width 646 height 575
click at [324, 570] on div "add_photo_alternate Change image arrow_range Width 75 height Height 110 image t…" at bounding box center [323, 334] width 646 height 575
click at [323, 109] on div "add_photo_alternate Change image arrow_range Width 75 height Height 110 image t…" at bounding box center [323, 334] width 646 height 575
click at [450, 168] on span "Save" at bounding box center [462, 175] width 25 height 15
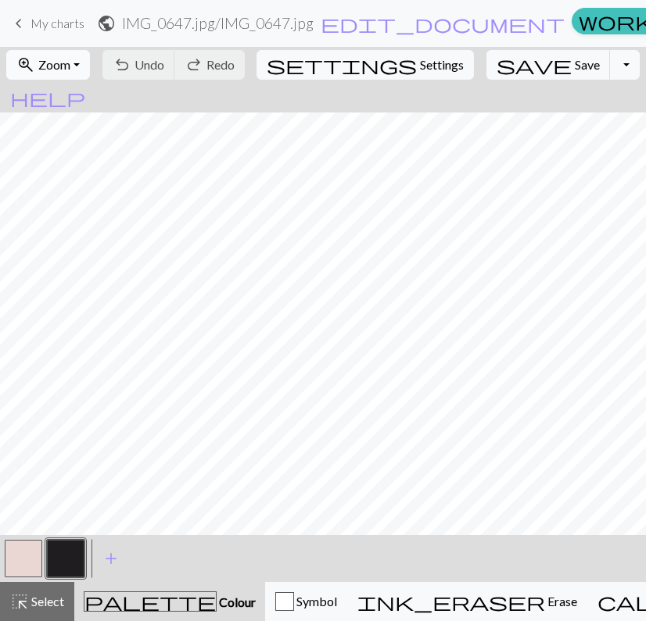
click at [70, 68] on span "Zoom" at bounding box center [54, 64] width 32 height 15
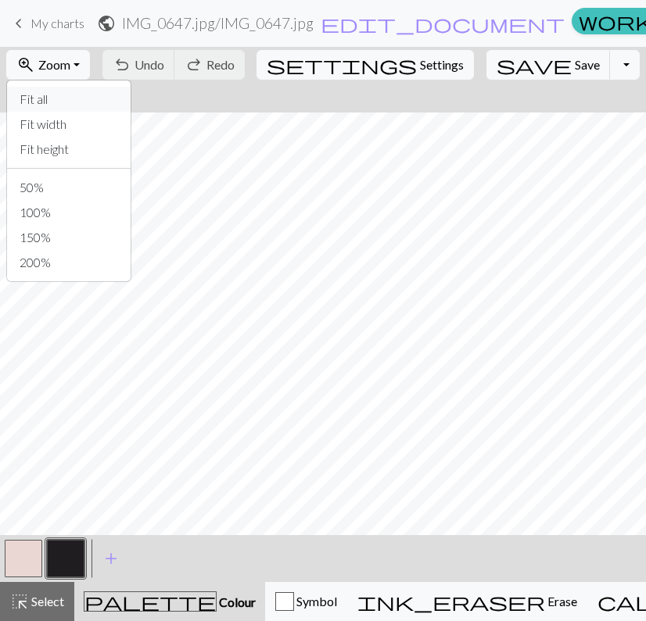
click at [77, 98] on button "Fit all" at bounding box center [69, 99] width 124 height 25
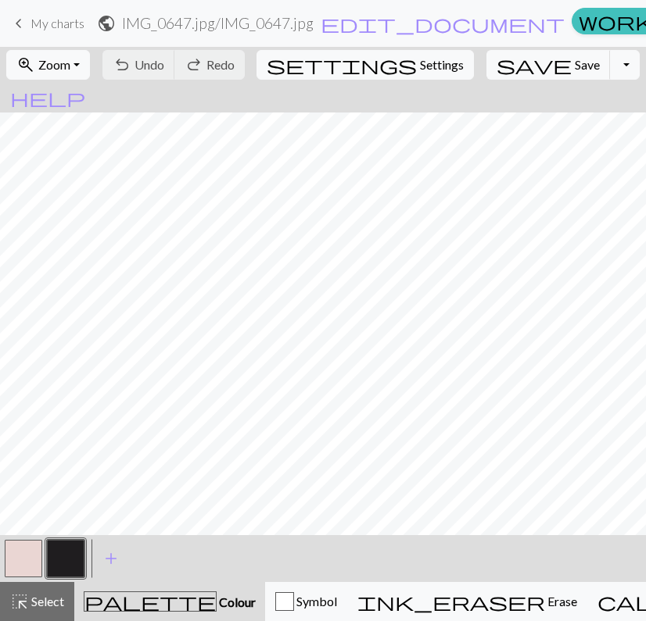
click at [181, 64] on div "undo Undo Undo redo Redo Redo" at bounding box center [174, 65] width 152 height 36
click at [145, 16] on h2 "IMG_0647.jpg / IMG_0647.jpg" at bounding box center [218, 23] width 192 height 18
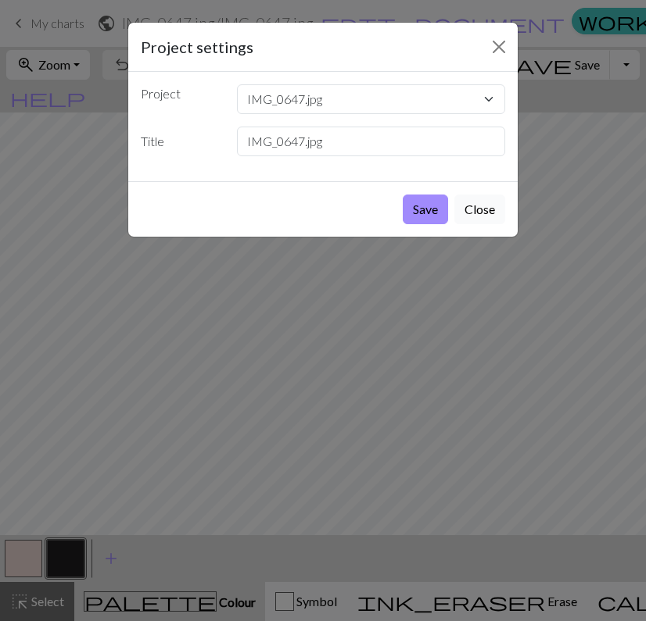
click at [492, 214] on button "Close" at bounding box center [479, 210] width 51 height 30
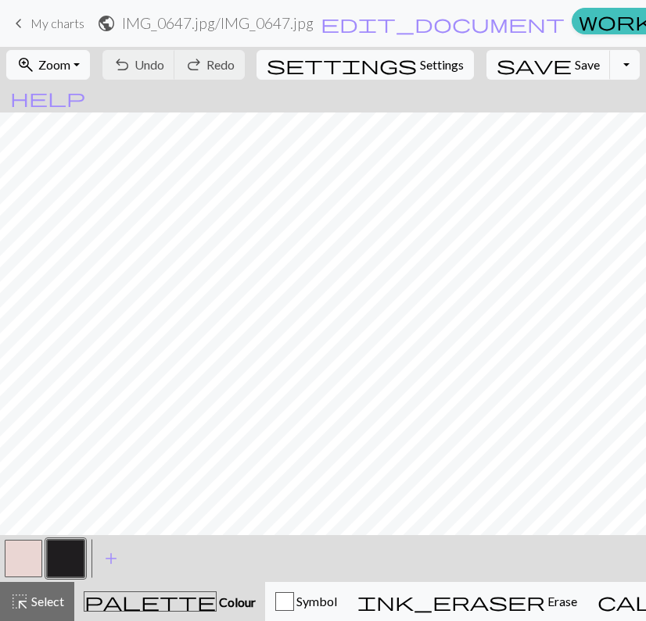
click at [14, 21] on span "keyboard_arrow_left" at bounding box center [18, 24] width 19 height 22
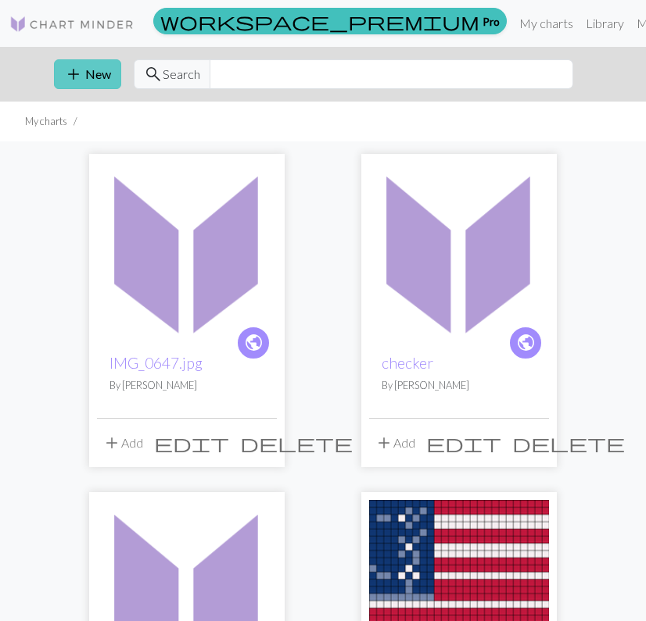
click at [82, 73] on span "add" at bounding box center [73, 74] width 19 height 22
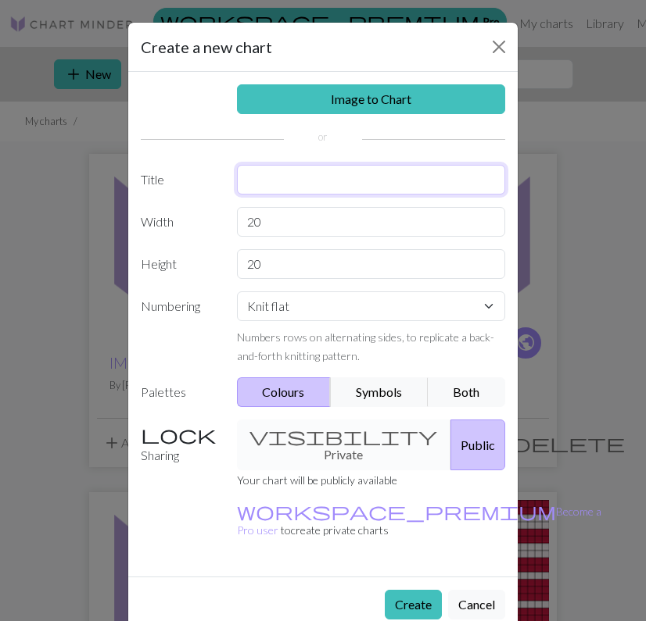
click at [303, 184] on input "text" at bounding box center [371, 180] width 269 height 30
type input "ahh"
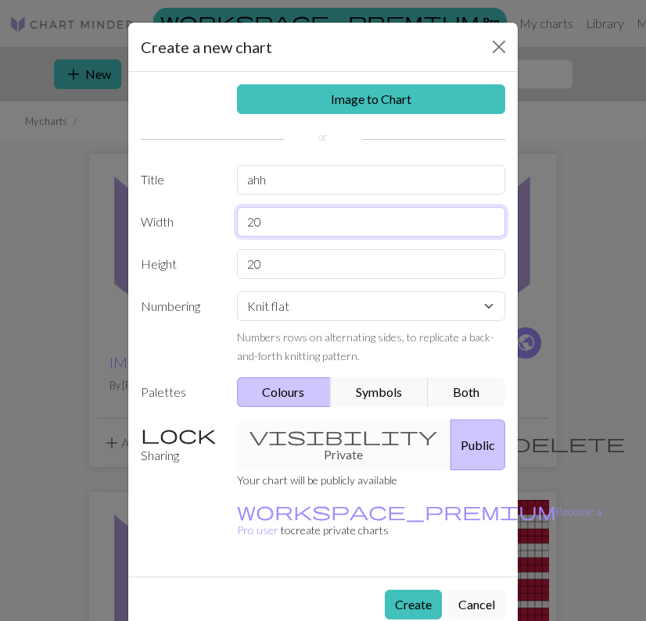
drag, startPoint x: 305, startPoint y: 221, endPoint x: 191, endPoint y: 220, distance: 114.1
click at [191, 221] on div "Width 20" at bounding box center [322, 222] width 383 height 30
type input "75"
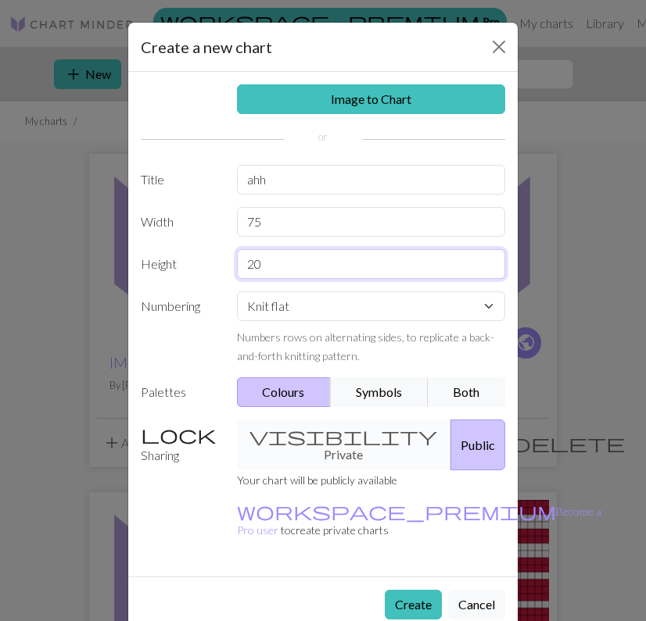
drag, startPoint x: 278, startPoint y: 267, endPoint x: 161, endPoint y: 252, distance: 118.2
click at [163, 252] on div "Height 20" at bounding box center [322, 264] width 383 height 30
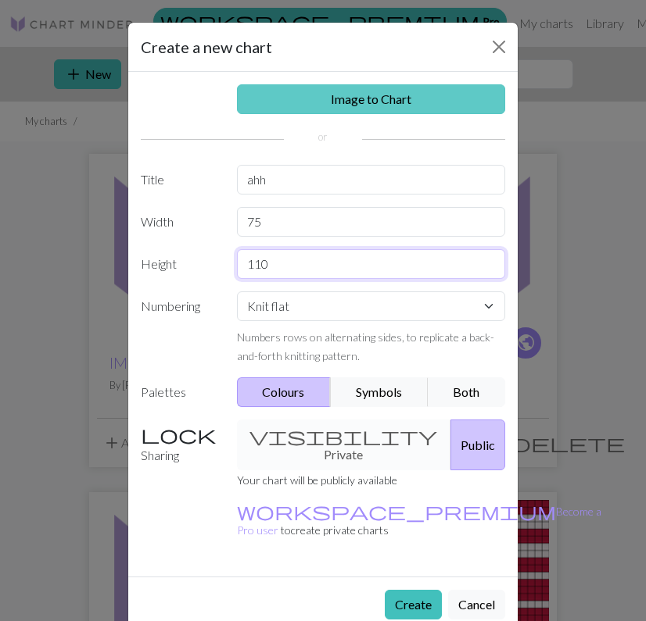
type input "110"
click at [365, 107] on link "Image to Chart" at bounding box center [371, 99] width 269 height 30
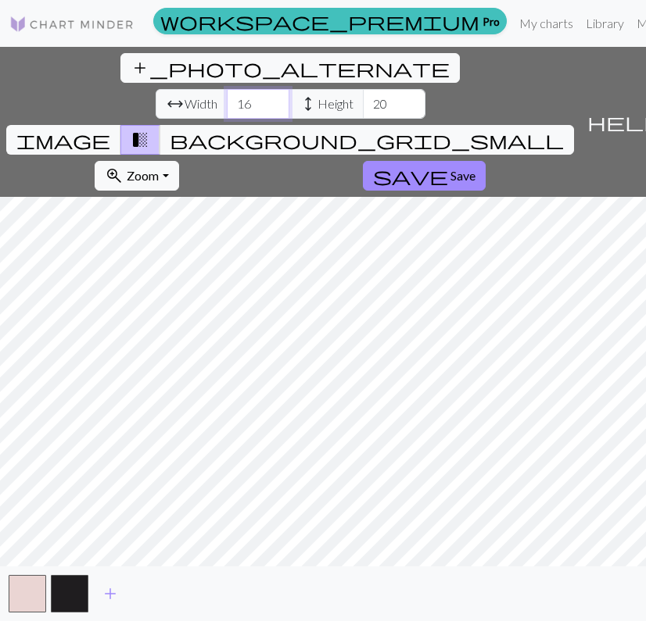
click at [227, 89] on input "16" at bounding box center [258, 104] width 63 height 30
type input "1"
type input "75"
drag, startPoint x: 312, startPoint y: 69, endPoint x: 292, endPoint y: 69, distance: 19.5
click at [363, 89] on input "20" at bounding box center [394, 104] width 63 height 30
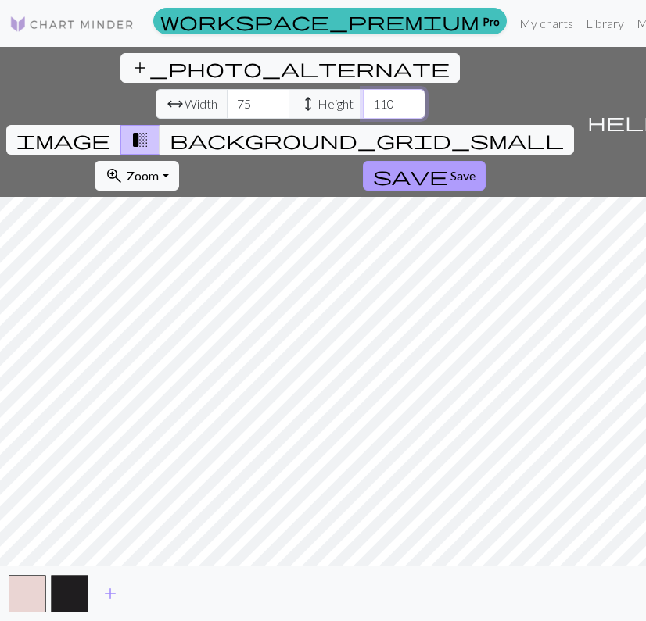
type input "110"
click at [322, 124] on div "add_photo_alternate Change image arrow_range Width 75 height Height 110 image t…" at bounding box center [323, 334] width 646 height 575
click at [335, 568] on div "add_photo_alternate Change image arrow_range Width 75 height Height 110 image t…" at bounding box center [323, 334] width 646 height 575
click at [104, 596] on span "add" at bounding box center [110, 594] width 19 height 22
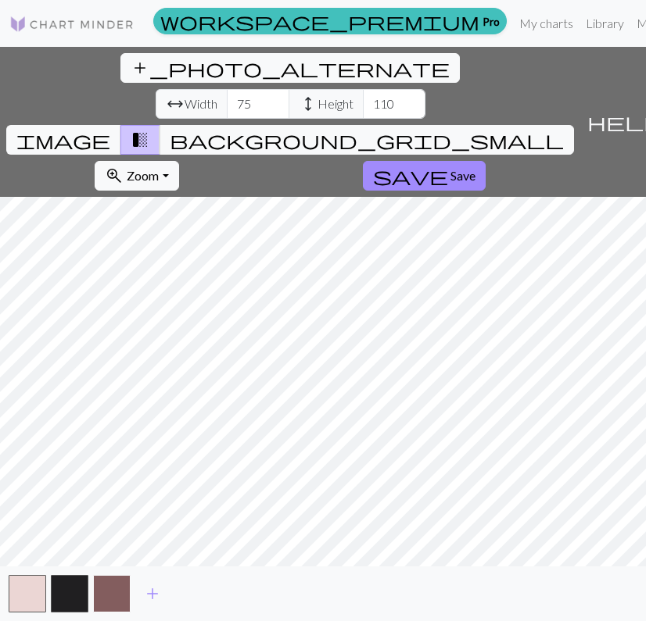
click at [114, 597] on button "button" at bounding box center [112, 594] width 38 height 38
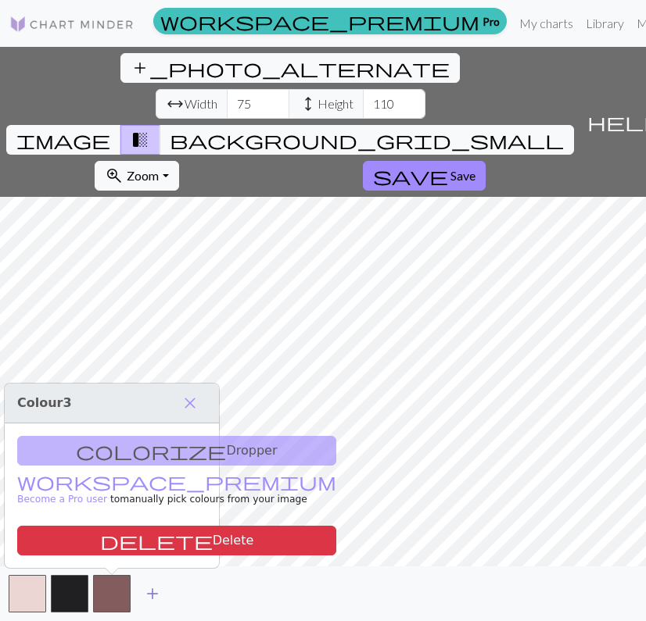
click at [152, 590] on span "add" at bounding box center [152, 594] width 19 height 22
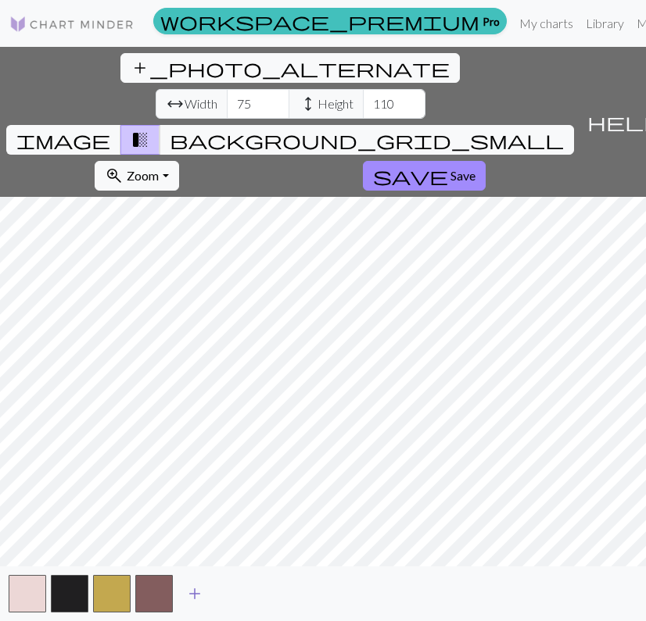
click at [152, 590] on button "button" at bounding box center [154, 594] width 38 height 38
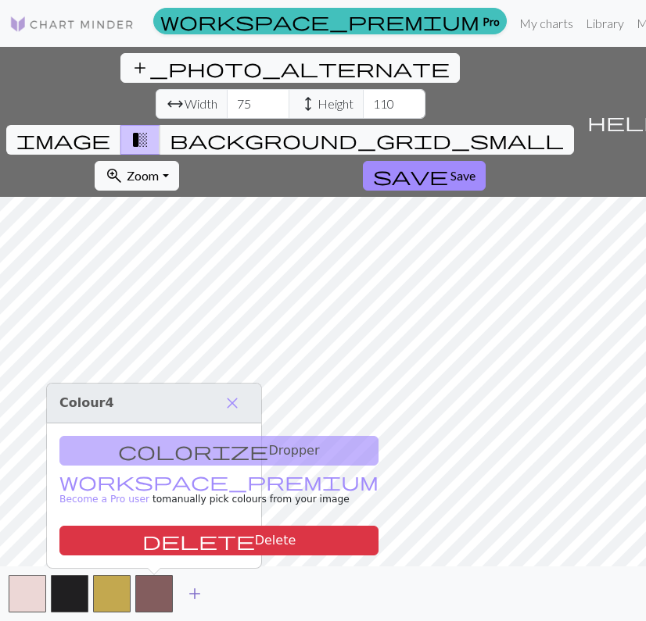
click at [194, 589] on span "add" at bounding box center [194, 594] width 19 height 22
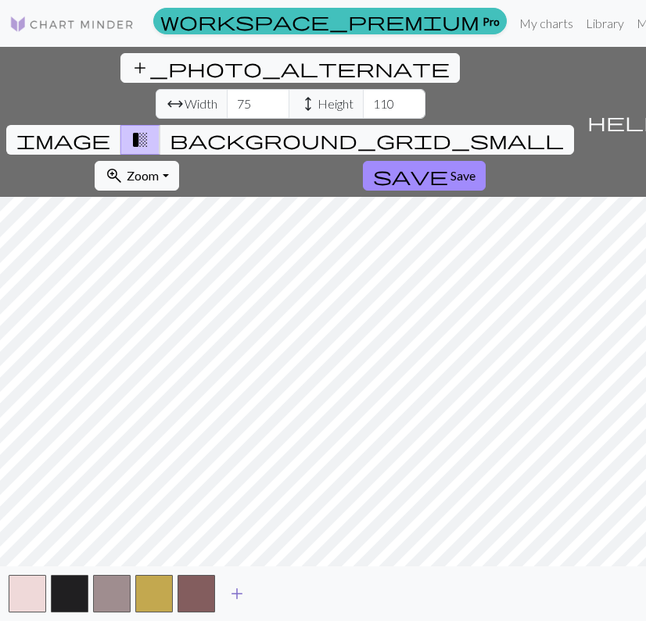
click at [237, 592] on span "add" at bounding box center [236, 594] width 19 height 22
click at [270, 593] on span "add" at bounding box center [279, 594] width 19 height 22
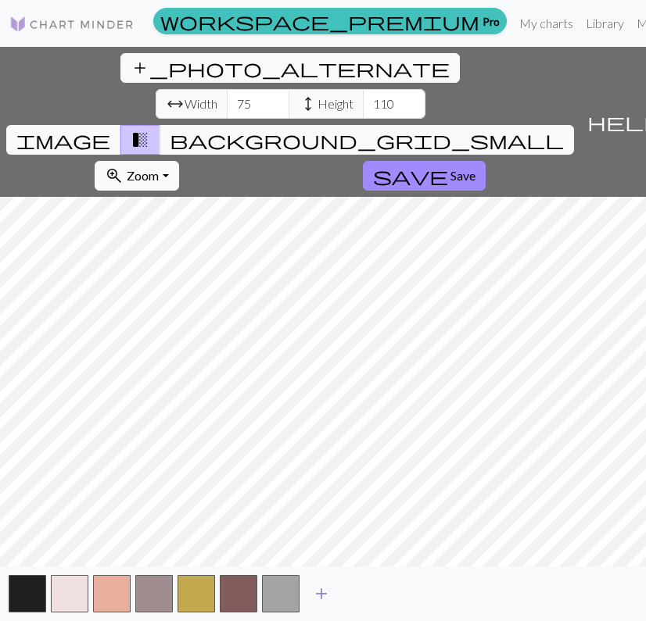
click at [316, 592] on span "add" at bounding box center [321, 594] width 19 height 22
click at [361, 593] on span "add" at bounding box center [363, 594] width 19 height 22
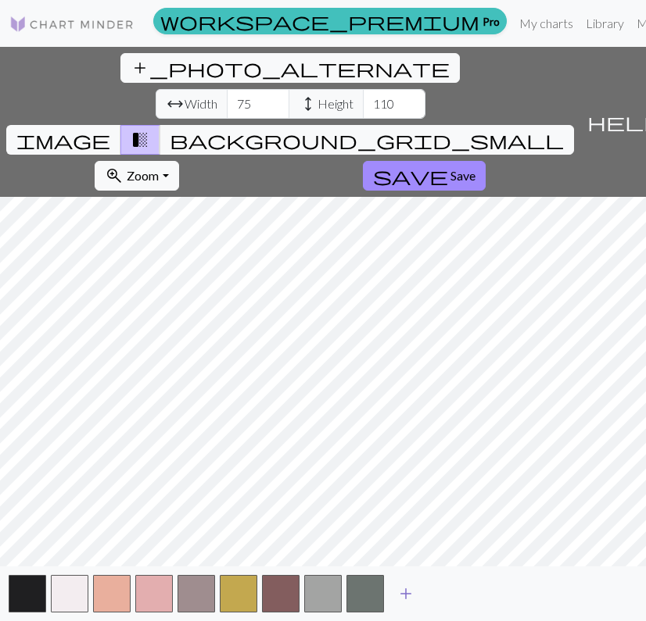
click at [398, 591] on span "add" at bounding box center [405, 594] width 19 height 22
click at [442, 592] on span "add" at bounding box center [448, 594] width 19 height 22
click at [485, 598] on span "add" at bounding box center [490, 594] width 19 height 22
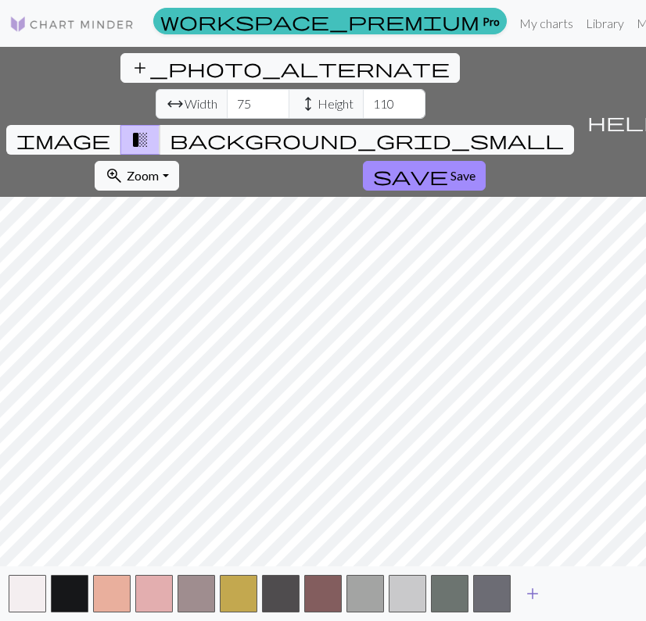
click at [532, 593] on span "add" at bounding box center [532, 594] width 19 height 22
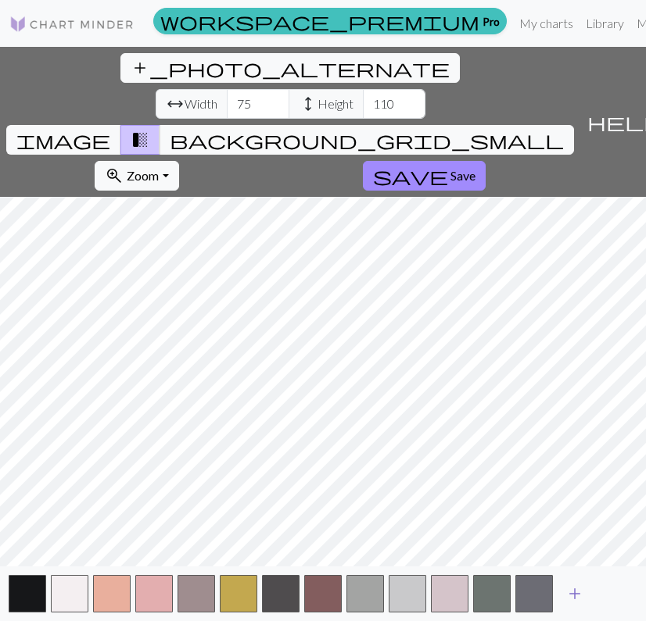
click at [572, 595] on span "add" at bounding box center [574, 594] width 19 height 22
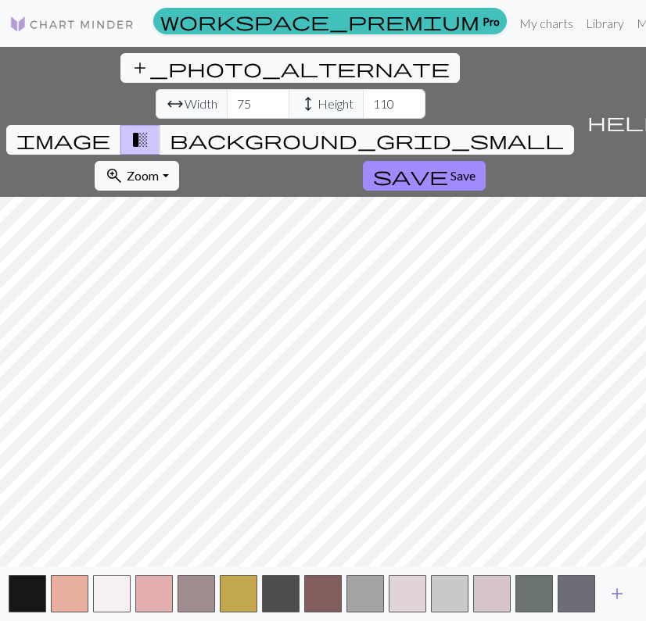
click at [621, 592] on span "add" at bounding box center [616, 594] width 19 height 22
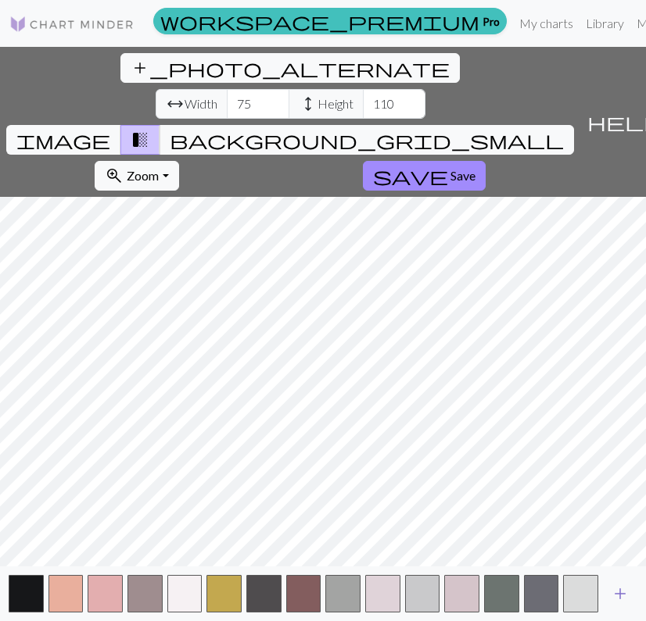
click at [628, 588] on span "add" at bounding box center [619, 594] width 19 height 22
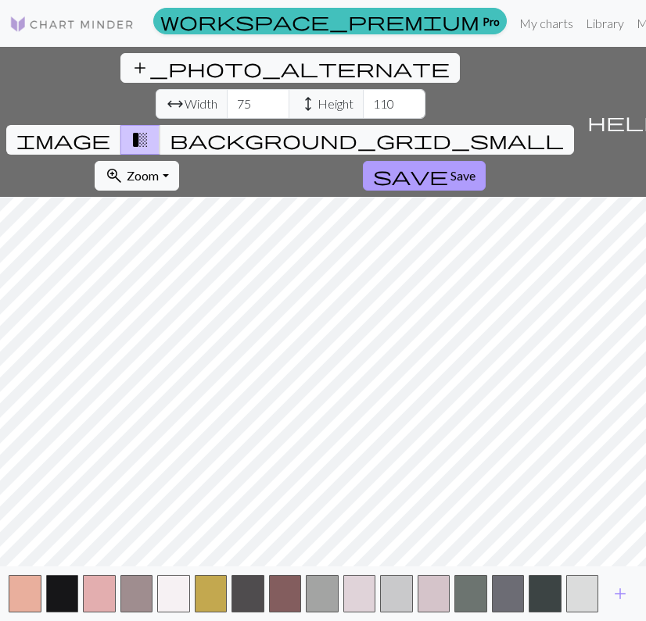
click at [450, 168] on span "Save" at bounding box center [462, 175] width 25 height 15
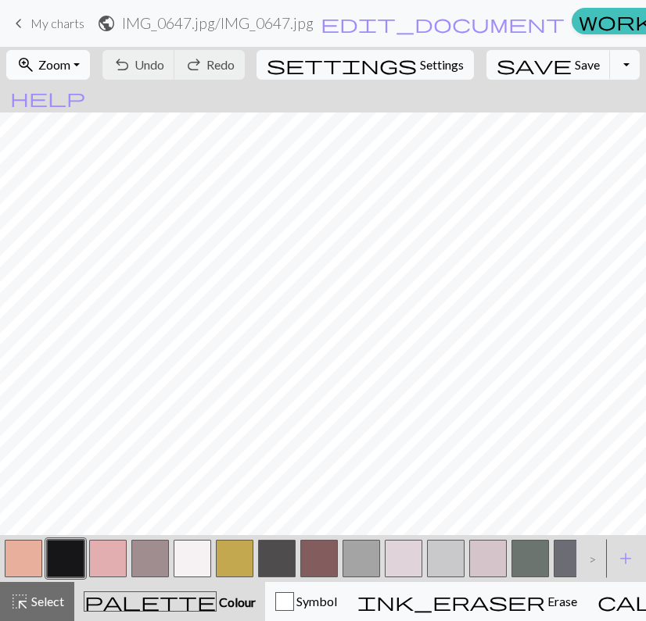
click at [90, 65] on button "zoom_in Zoom Zoom" at bounding box center [48, 65] width 84 height 30
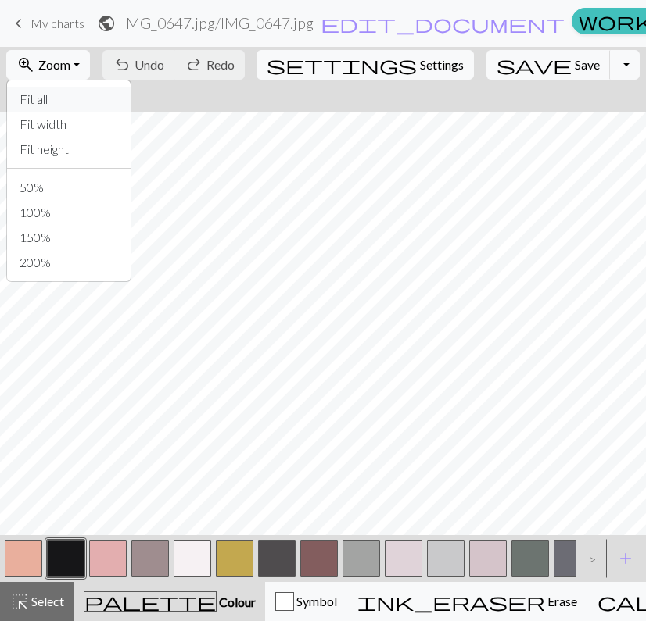
click at [87, 105] on button "Fit all" at bounding box center [69, 99] width 124 height 25
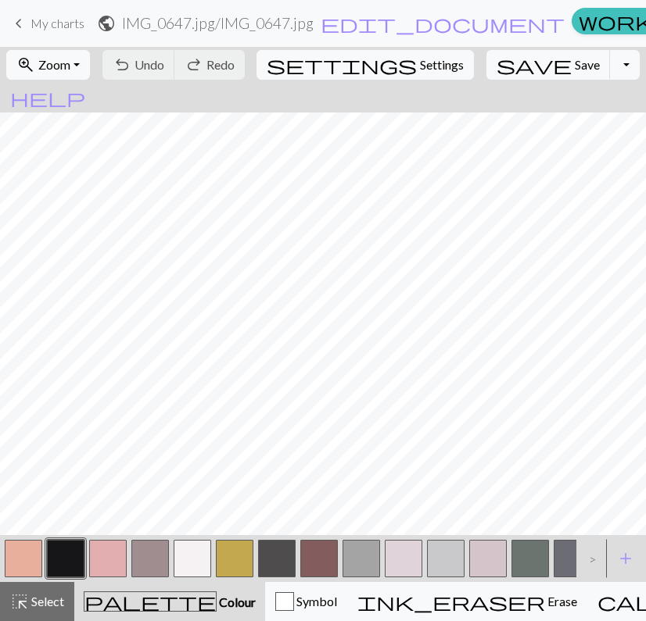
click at [206, 564] on button "button" at bounding box center [193, 559] width 38 height 38
click at [106, 575] on button "button" at bounding box center [108, 559] width 38 height 38
click at [30, 559] on button "button" at bounding box center [24, 559] width 38 height 38
click at [103, 556] on button "button" at bounding box center [108, 559] width 38 height 38
click at [199, 560] on button "button" at bounding box center [193, 559] width 38 height 38
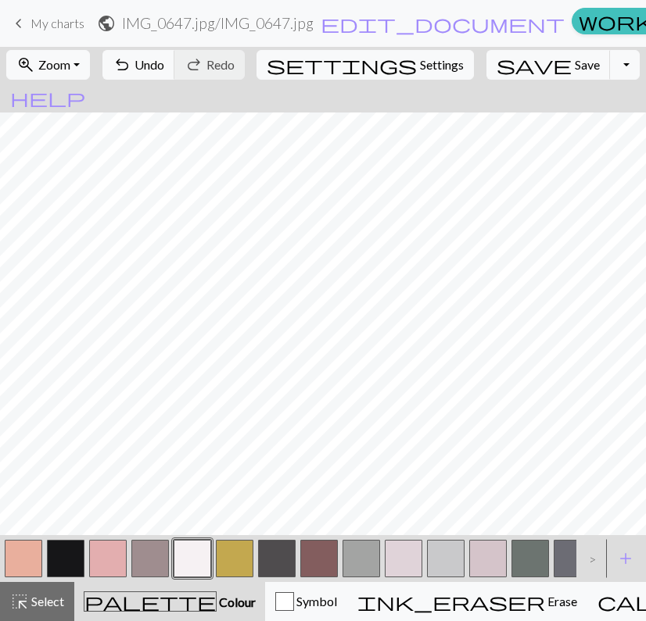
click at [108, 571] on button "button" at bounding box center [108, 559] width 38 height 38
click at [183, 556] on button "button" at bounding box center [193, 559] width 38 height 38
click at [112, 560] on button "button" at bounding box center [108, 559] width 38 height 38
click at [199, 560] on button "button" at bounding box center [193, 559] width 38 height 38
click at [109, 576] on button "button" at bounding box center [108, 559] width 38 height 38
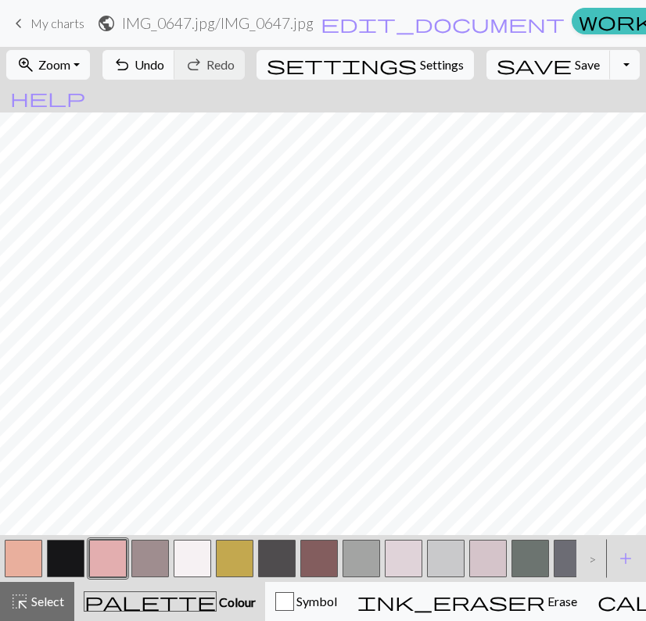
click at [202, 553] on button "button" at bounding box center [193, 559] width 38 height 38
click at [103, 560] on button "button" at bounding box center [108, 559] width 38 height 38
click at [188, 556] on button "button" at bounding box center [193, 559] width 38 height 38
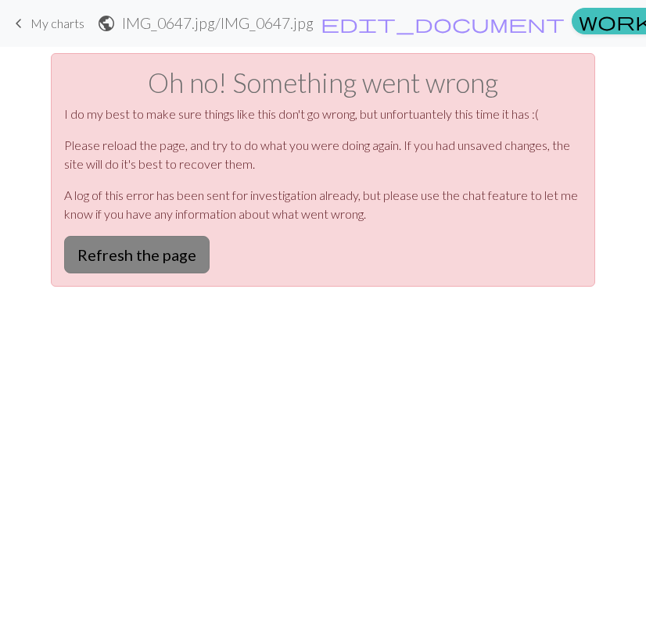
click at [187, 264] on button "Refresh the page" at bounding box center [136, 255] width 145 height 38
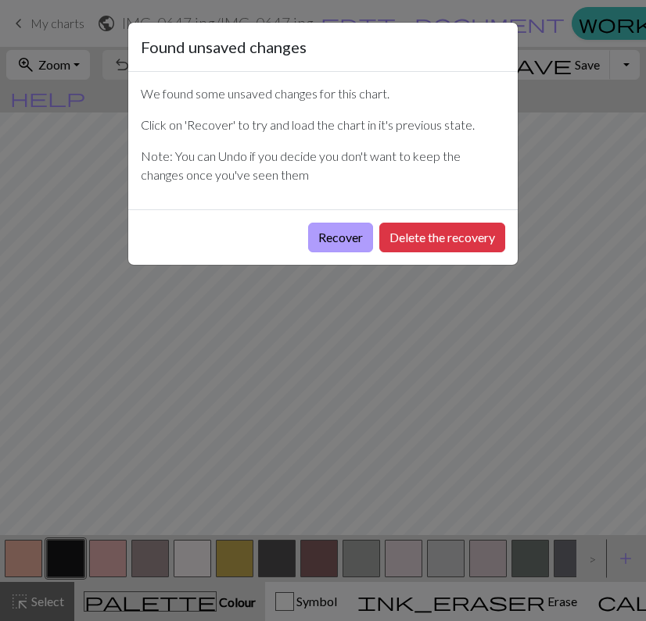
click at [344, 234] on button "Recover" at bounding box center [340, 238] width 65 height 30
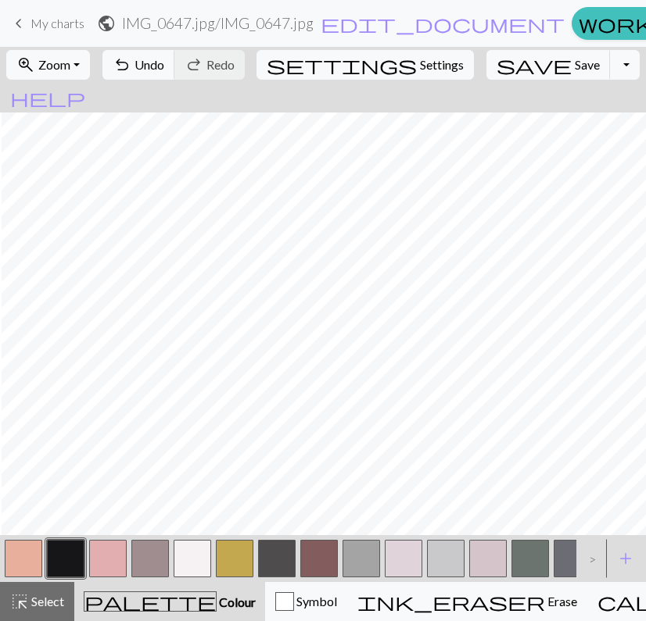
scroll to position [0, 453]
click at [70, 62] on span "Zoom" at bounding box center [54, 64] width 32 height 15
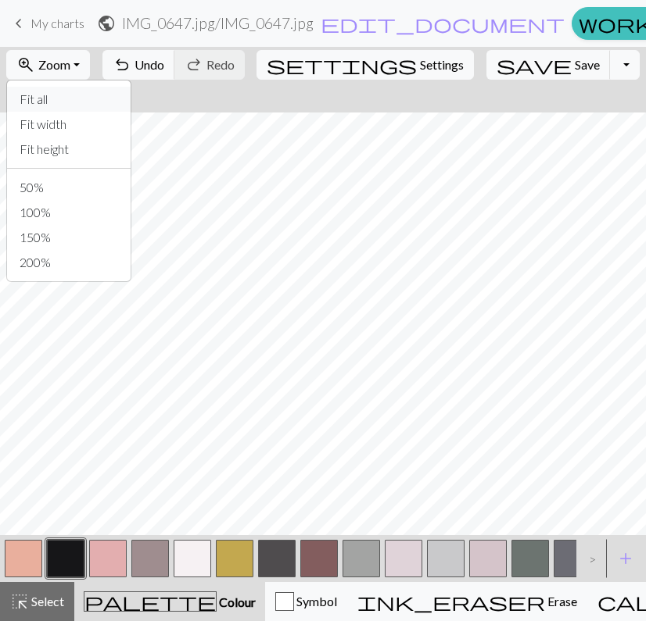
click at [93, 95] on button "Fit all" at bounding box center [69, 99] width 124 height 25
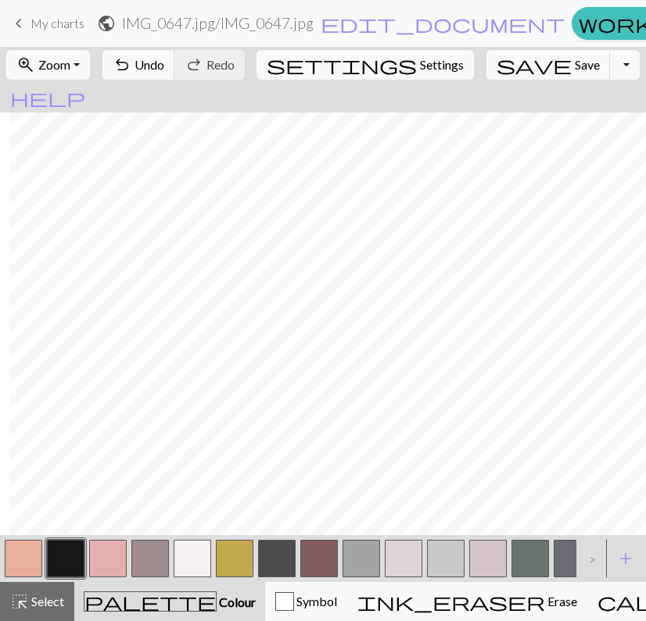
scroll to position [0, 106]
click at [192, 568] on button "button" at bounding box center [193, 559] width 38 height 38
click at [112, 549] on button "button" at bounding box center [108, 559] width 38 height 38
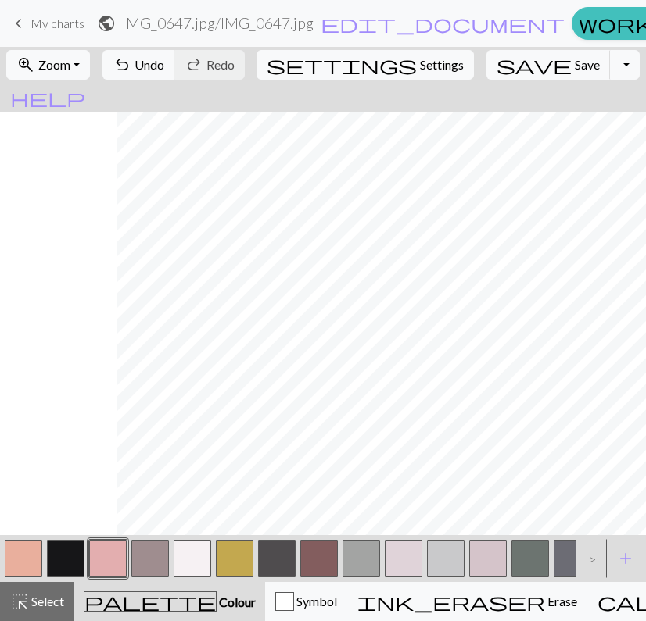
scroll to position [0, 1]
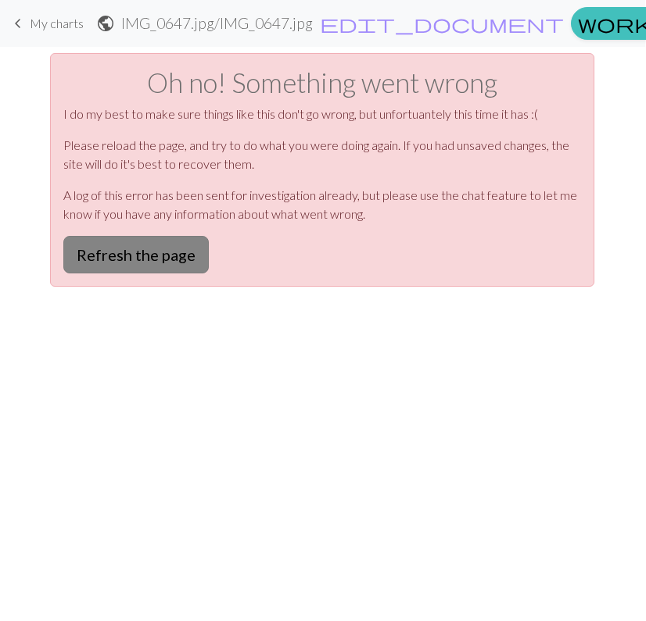
click at [149, 248] on button "Refresh the page" at bounding box center [135, 255] width 145 height 38
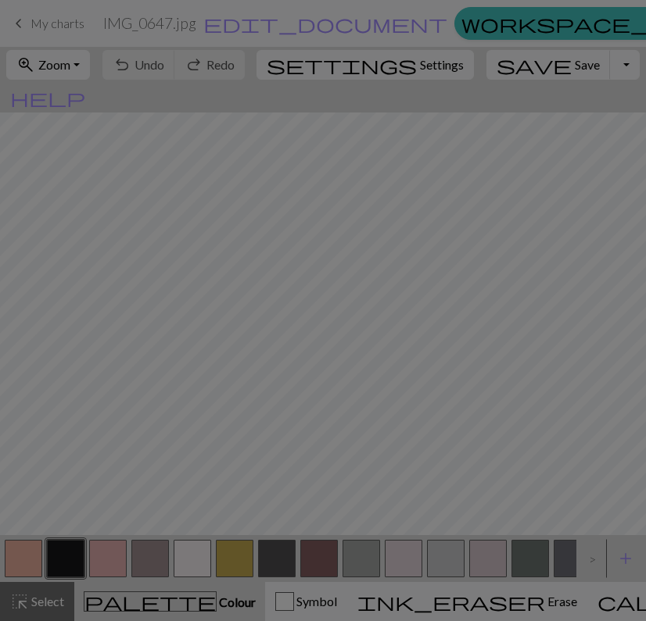
scroll to position [0, 1]
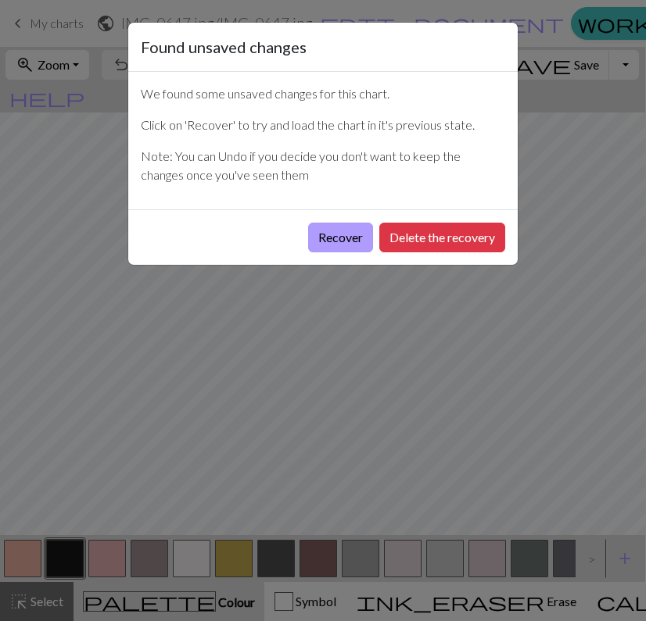
click at [343, 242] on button "Recover" at bounding box center [340, 238] width 65 height 30
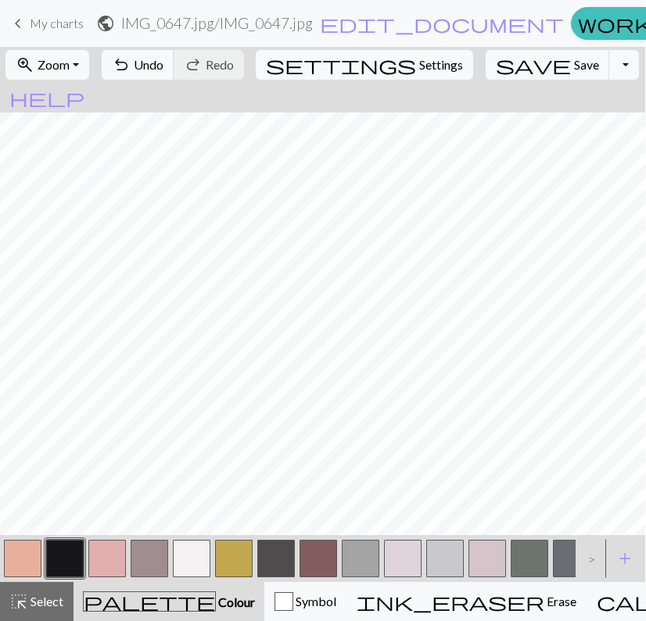
click at [102, 563] on button "button" at bounding box center [107, 559] width 38 height 38
click at [186, 550] on button "button" at bounding box center [192, 559] width 38 height 38
click at [106, 564] on button "button" at bounding box center [107, 559] width 38 height 38
click at [192, 554] on button "button" at bounding box center [192, 559] width 38 height 38
click at [112, 545] on button "button" at bounding box center [107, 559] width 38 height 38
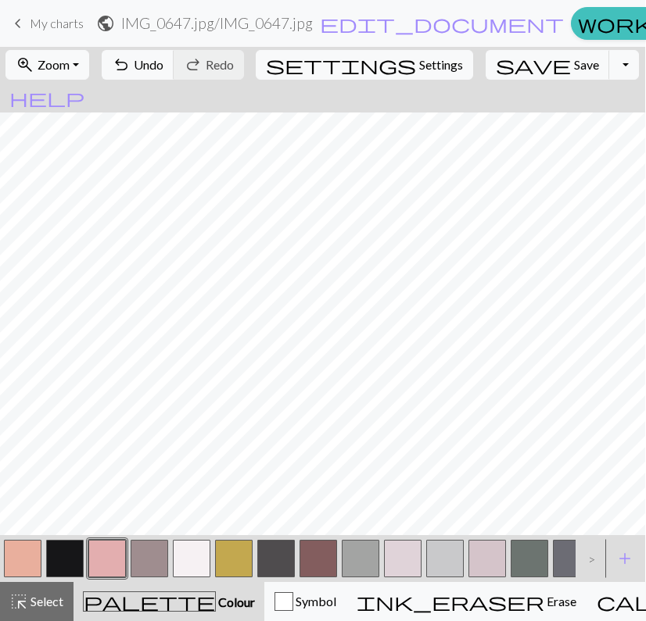
click at [204, 565] on button "button" at bounding box center [192, 559] width 38 height 38
click at [108, 558] on button "button" at bounding box center [107, 559] width 38 height 38
click at [202, 561] on button "button" at bounding box center [192, 559] width 38 height 38
click at [102, 566] on button "button" at bounding box center [107, 559] width 38 height 38
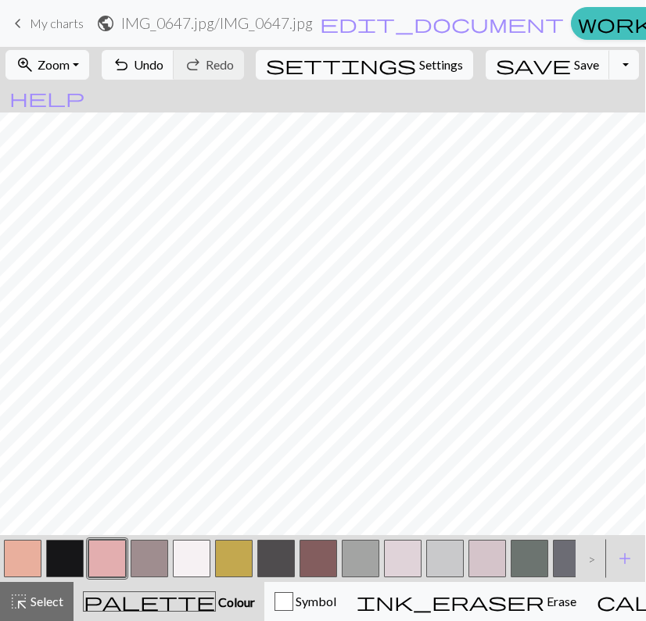
scroll to position [409, 0]
click at [184, 554] on button "button" at bounding box center [192, 559] width 38 height 38
click at [111, 558] on button "button" at bounding box center [107, 559] width 38 height 38
click at [185, 557] on button "button" at bounding box center [192, 559] width 38 height 38
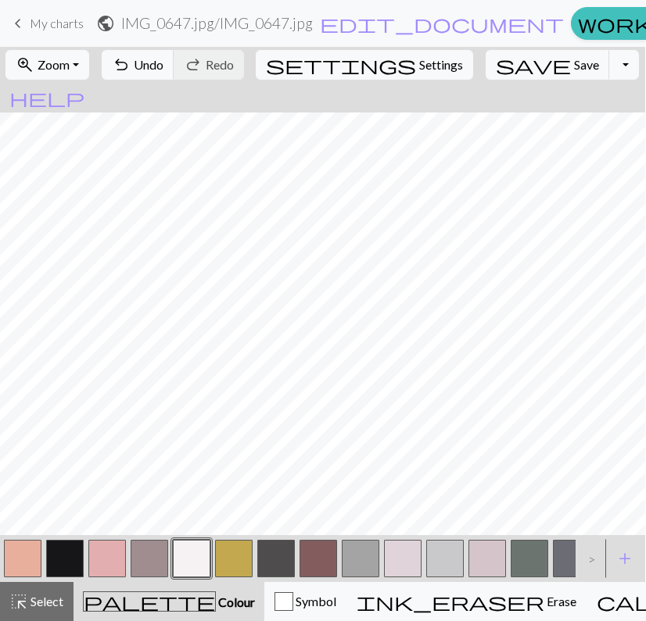
click at [109, 553] on button "button" at bounding box center [107, 559] width 38 height 38
click at [193, 552] on button "button" at bounding box center [192, 559] width 38 height 38
click at [114, 546] on button "button" at bounding box center [107, 559] width 38 height 38
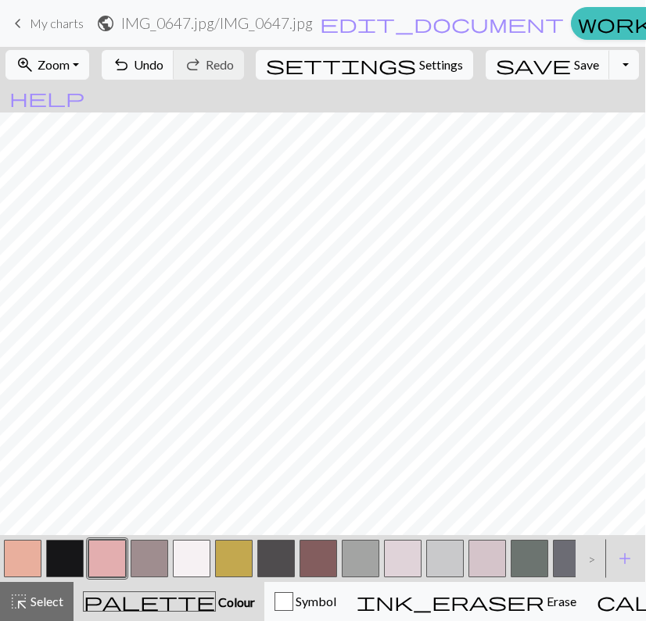
click at [193, 555] on button "button" at bounding box center [192, 559] width 38 height 38
click at [116, 555] on button "button" at bounding box center [107, 559] width 38 height 38
click at [195, 552] on button "button" at bounding box center [192, 559] width 38 height 38
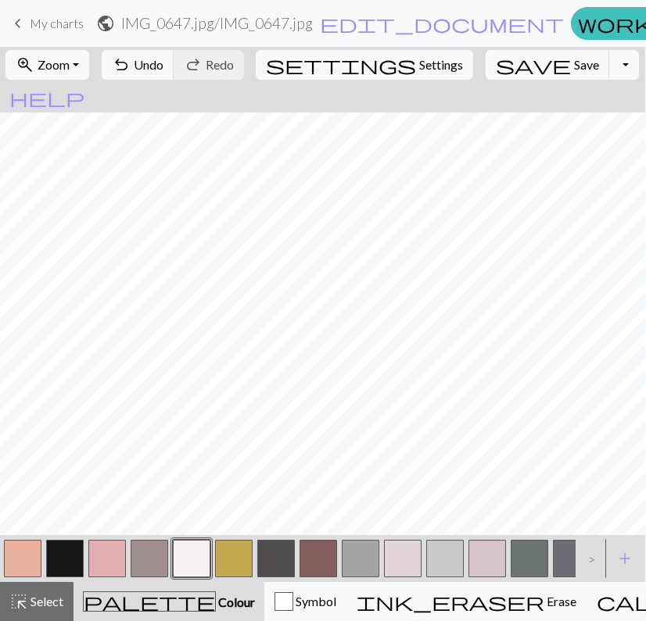
click at [94, 551] on button "button" at bounding box center [107, 559] width 38 height 38
click at [186, 557] on button "button" at bounding box center [192, 559] width 38 height 38
click at [109, 552] on button "button" at bounding box center [107, 559] width 38 height 38
click at [199, 550] on button "button" at bounding box center [192, 559] width 38 height 38
click at [133, 546] on button "button" at bounding box center [150, 559] width 38 height 38
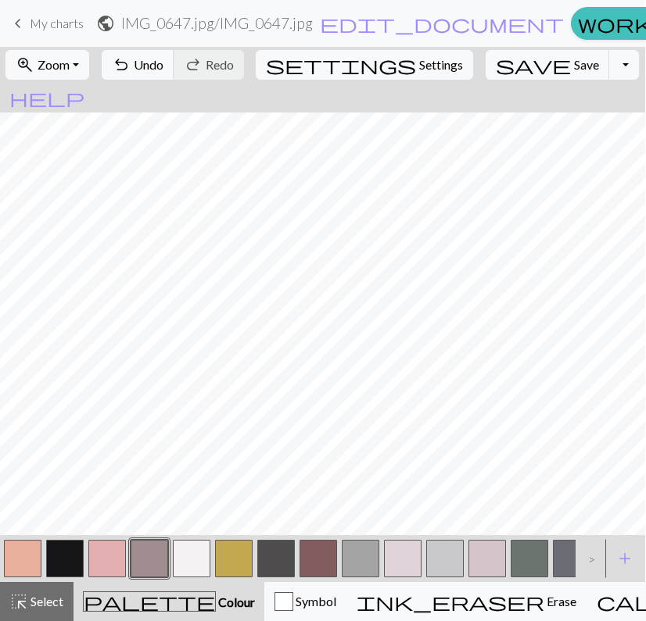
click at [118, 552] on button "button" at bounding box center [107, 559] width 38 height 38
click at [204, 547] on button "button" at bounding box center [192, 559] width 38 height 38
click at [106, 567] on button "button" at bounding box center [107, 559] width 38 height 38
click at [198, 547] on button "button" at bounding box center [192, 559] width 38 height 38
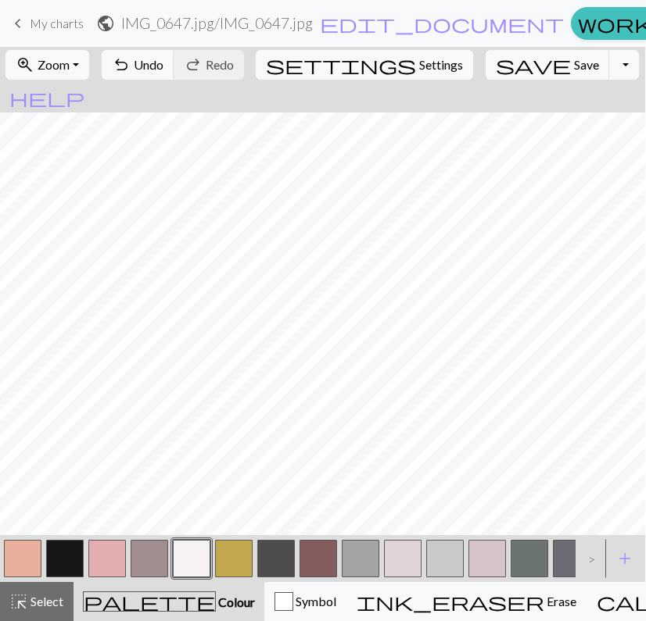
scroll to position [0, 1]
click at [88, 549] on button "button" at bounding box center [107, 559] width 38 height 38
click at [193, 565] on button "button" at bounding box center [192, 559] width 38 height 38
click at [105, 548] on button "button" at bounding box center [107, 559] width 38 height 38
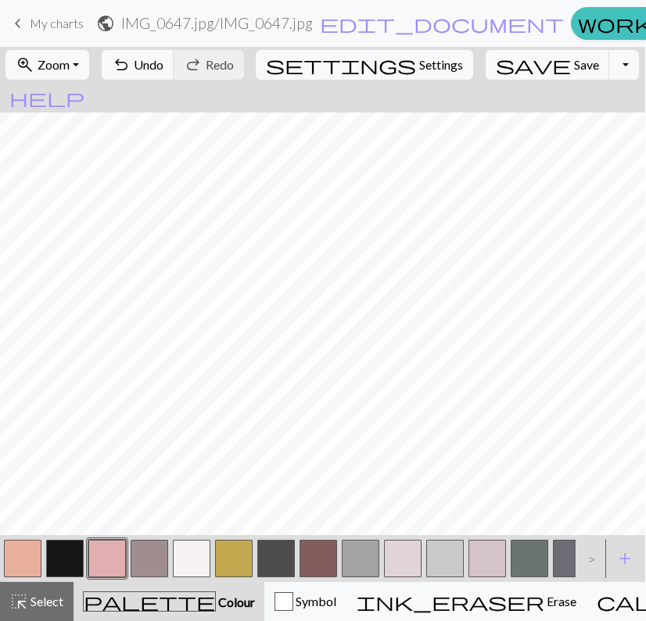
click at [185, 570] on button "button" at bounding box center [192, 559] width 38 height 38
click at [81, 559] on button "button" at bounding box center [65, 559] width 38 height 38
click at [116, 565] on button "button" at bounding box center [107, 559] width 38 height 38
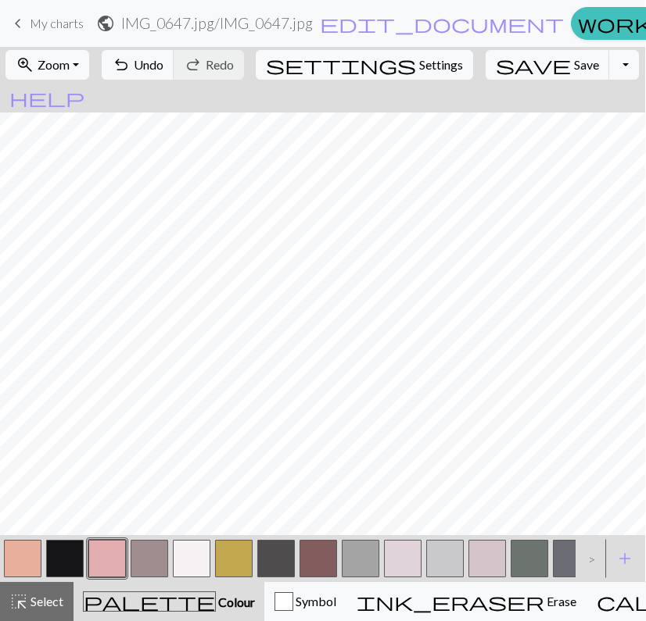
click at [196, 557] on button "button" at bounding box center [192, 559] width 38 height 38
click at [103, 569] on button "button" at bounding box center [107, 559] width 38 height 38
click at [192, 557] on button "button" at bounding box center [192, 559] width 38 height 38
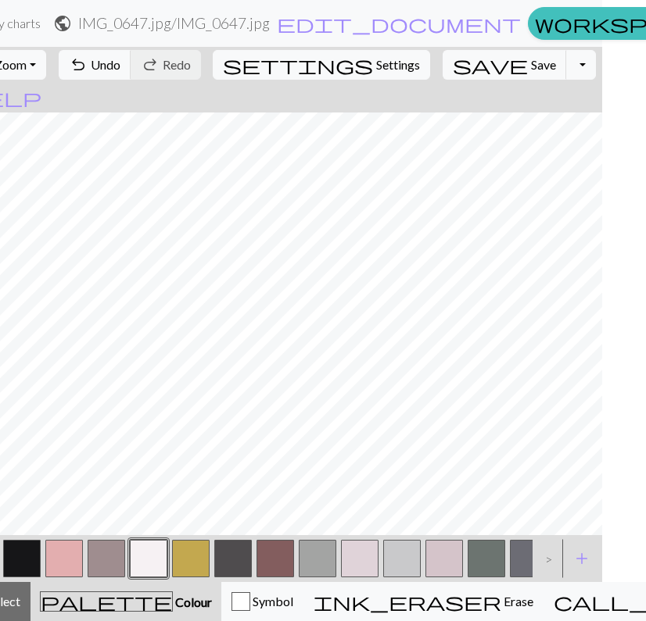
scroll to position [0, 43]
click at [64, 553] on button "button" at bounding box center [65, 559] width 38 height 38
click at [145, 560] on button "button" at bounding box center [150, 559] width 38 height 38
click at [63, 558] on button "button" at bounding box center [65, 559] width 38 height 38
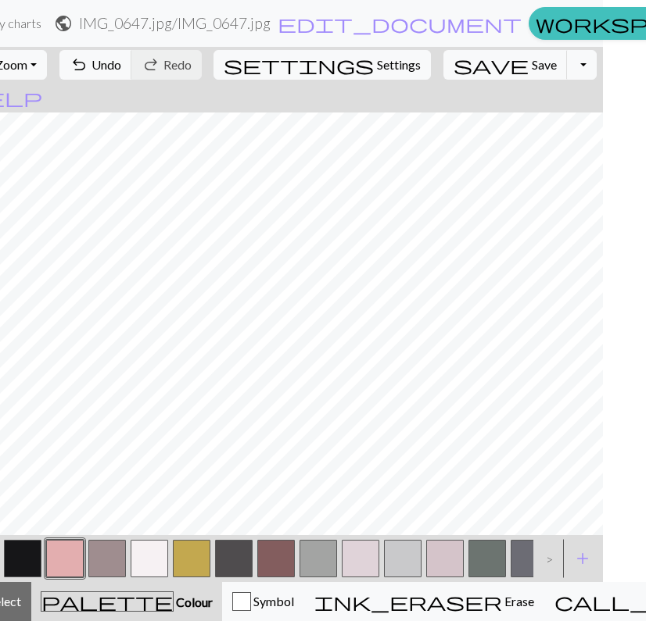
click at [146, 557] on button "button" at bounding box center [150, 559] width 38 height 38
click at [66, 553] on button "button" at bounding box center [65, 559] width 38 height 38
click at [149, 563] on button "button" at bounding box center [150, 559] width 38 height 38
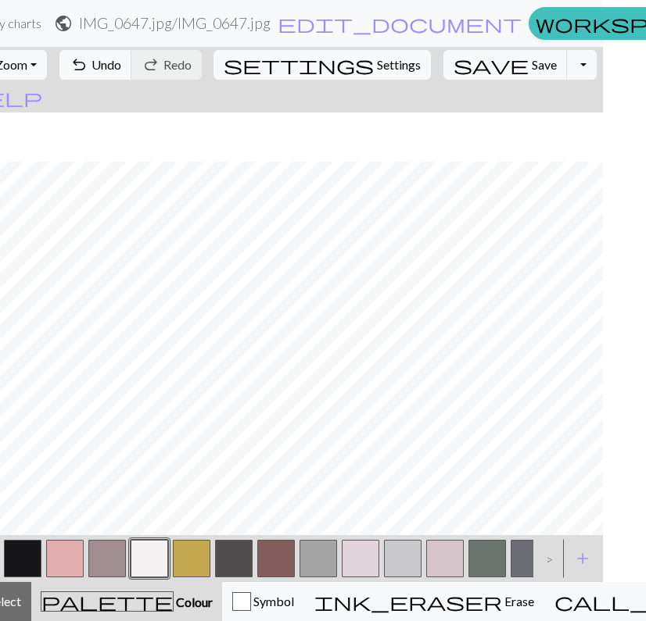
scroll to position [786, 838]
click at [66, 567] on button "button" at bounding box center [65, 559] width 38 height 38
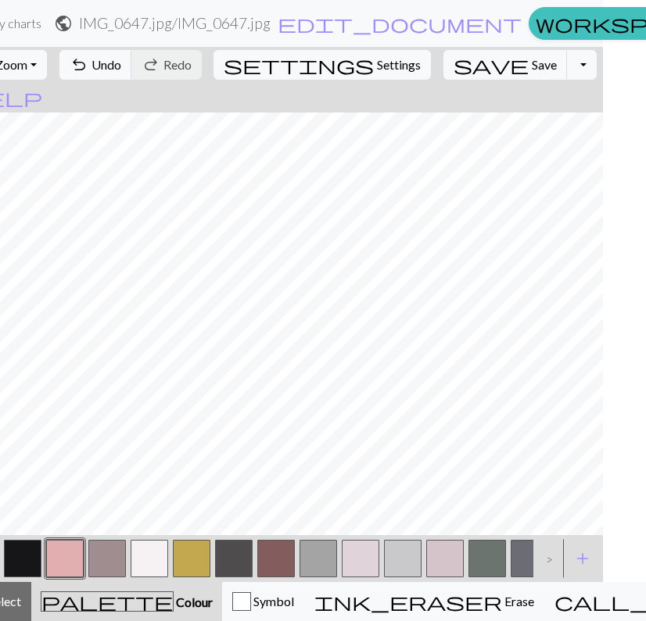
click at [145, 553] on button "button" at bounding box center [150, 559] width 38 height 38
click at [18, 558] on button "button" at bounding box center [23, 559] width 38 height 38
click at [168, 555] on div at bounding box center [149, 559] width 42 height 42
click at [151, 557] on button "button" at bounding box center [150, 559] width 38 height 38
click at [65, 554] on button "button" at bounding box center [65, 559] width 38 height 38
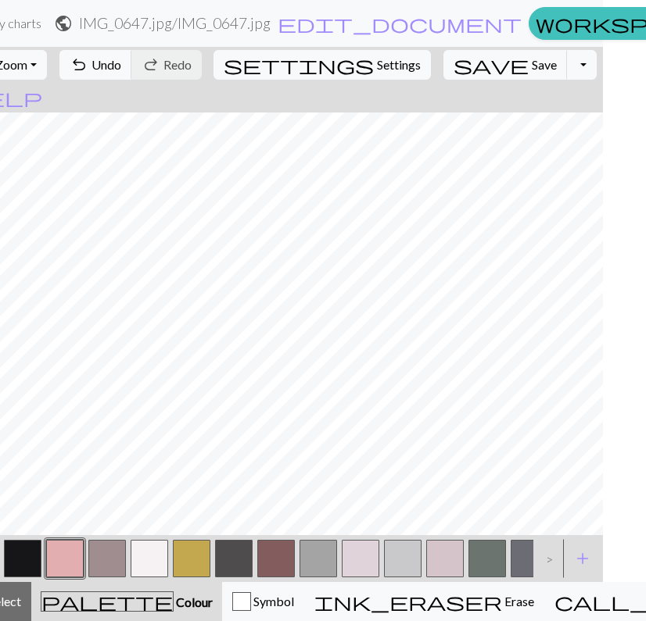
click at [142, 550] on button "button" at bounding box center [150, 559] width 38 height 38
click at [68, 567] on button "button" at bounding box center [65, 559] width 38 height 38
click at [144, 564] on button "button" at bounding box center [150, 559] width 38 height 38
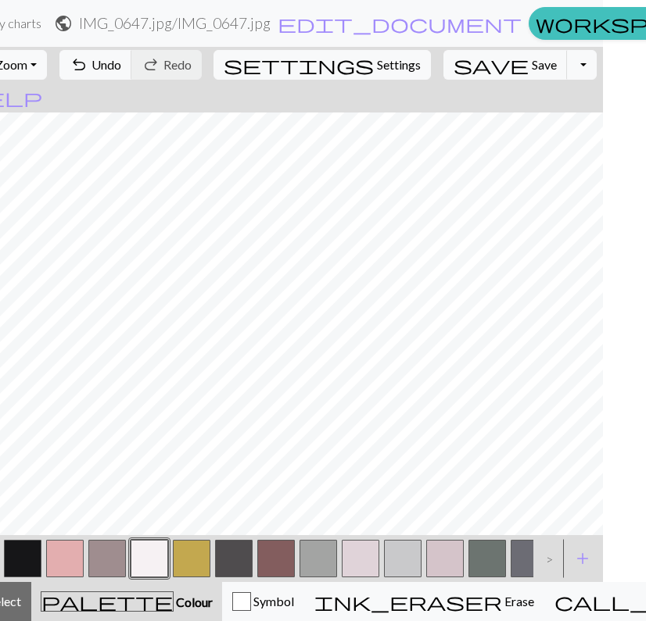
click at [65, 558] on button "button" at bounding box center [65, 559] width 38 height 38
click at [155, 555] on button "button" at bounding box center [150, 559] width 38 height 38
click at [59, 557] on button "button" at bounding box center [65, 559] width 38 height 38
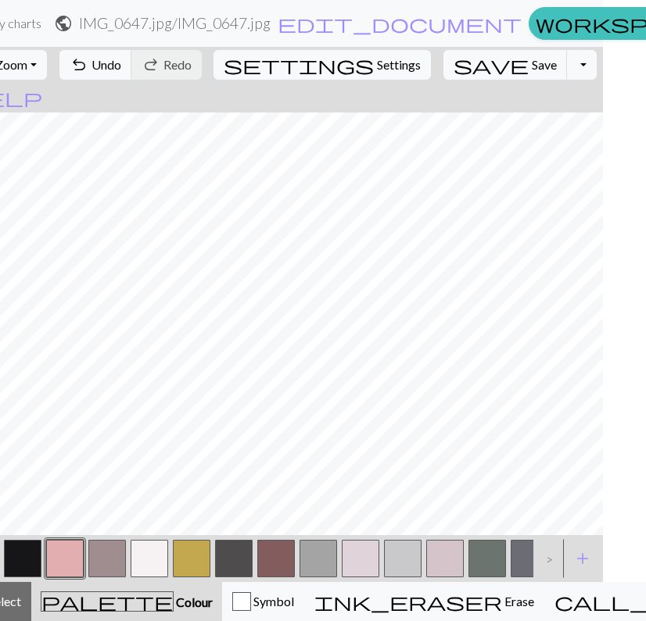
click at [150, 546] on button "button" at bounding box center [150, 559] width 38 height 38
click at [70, 558] on button "button" at bounding box center [65, 559] width 38 height 38
click at [159, 553] on button "button" at bounding box center [150, 559] width 38 height 38
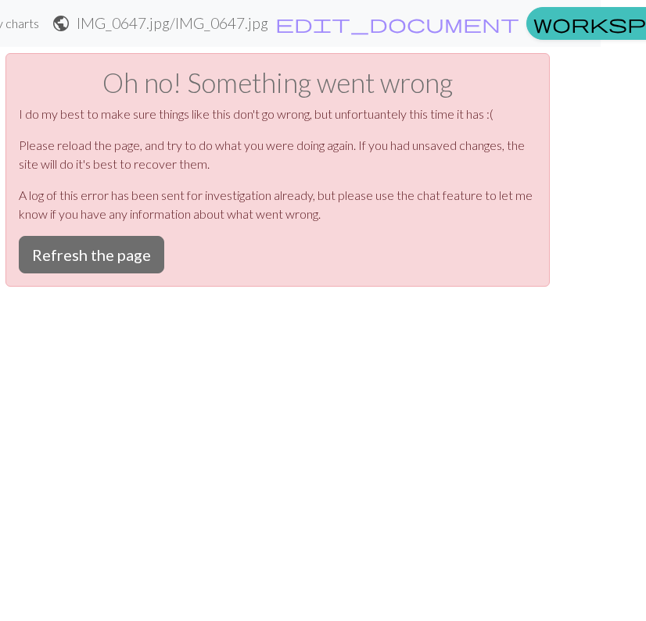
scroll to position [0, 43]
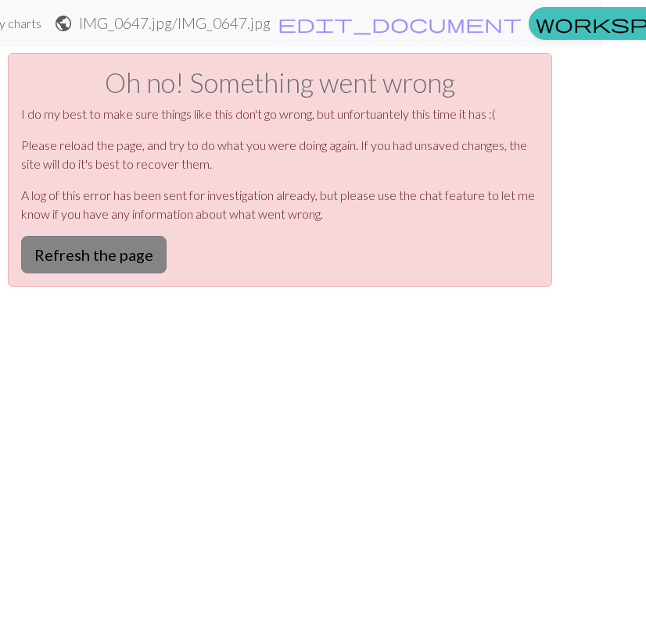
click at [122, 256] on button "Refresh the page" at bounding box center [93, 255] width 145 height 38
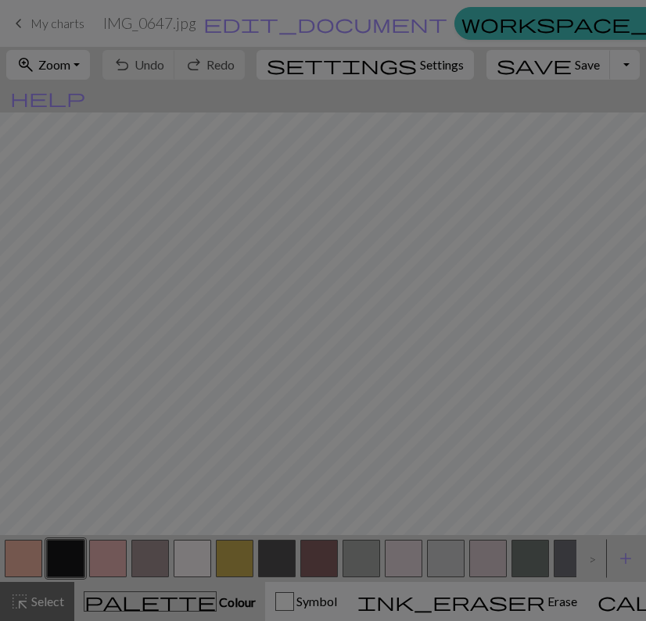
scroll to position [0, 2]
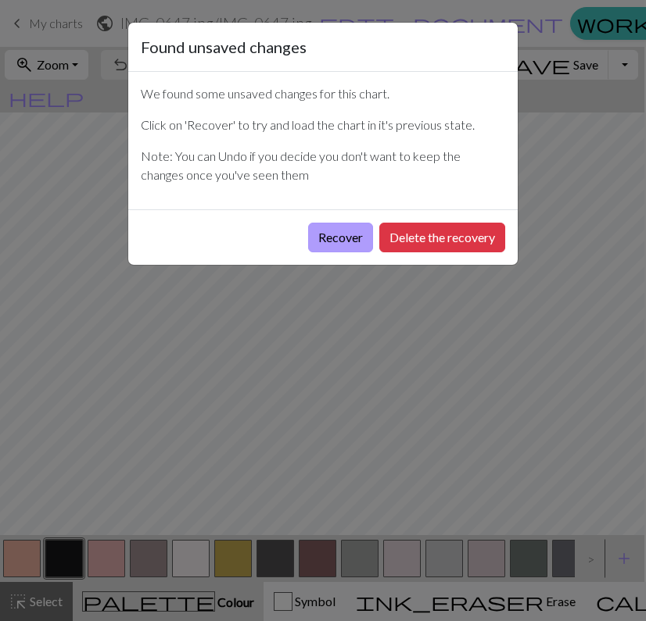
click at [317, 235] on button "Recover" at bounding box center [340, 238] width 65 height 30
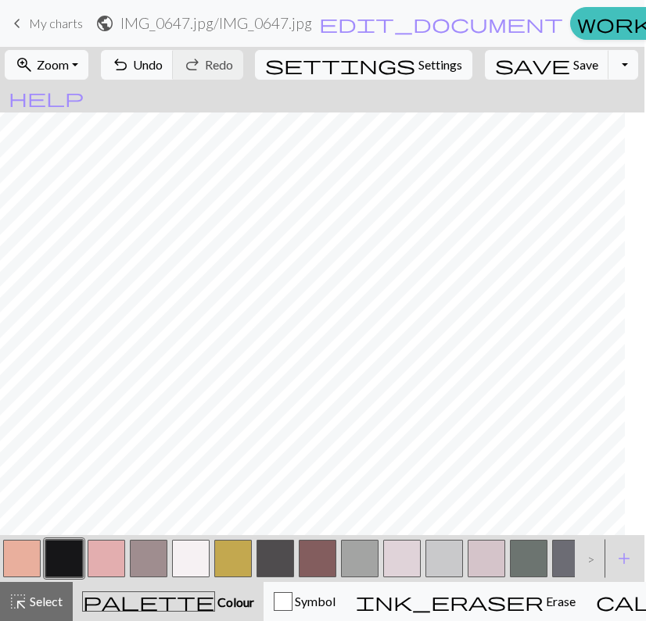
scroll to position [0, 67]
click at [88, 70] on button "zoom_in Zoom Zoom" at bounding box center [47, 65] width 84 height 30
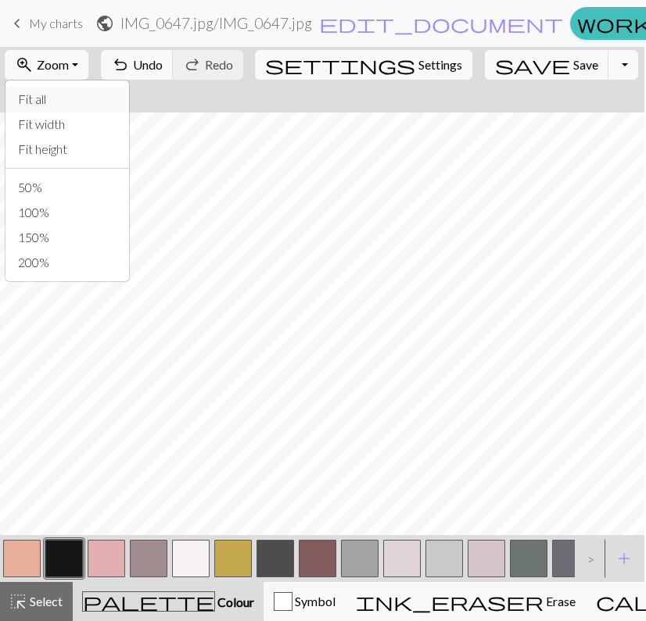
click at [78, 98] on button "Fit all" at bounding box center [67, 99] width 124 height 25
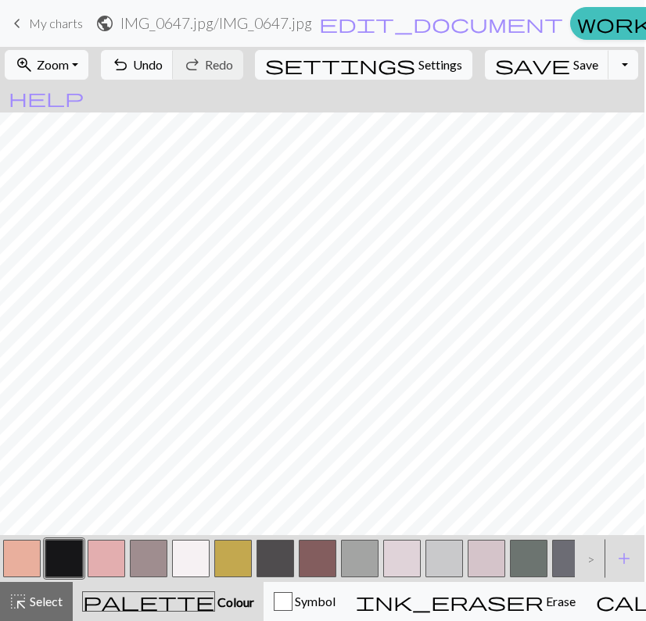
click at [116, 559] on button "button" at bounding box center [107, 559] width 38 height 38
click at [186, 554] on button "button" at bounding box center [191, 559] width 38 height 38
click at [110, 555] on button "button" at bounding box center [107, 559] width 38 height 38
click at [58, 558] on button "button" at bounding box center [64, 559] width 38 height 38
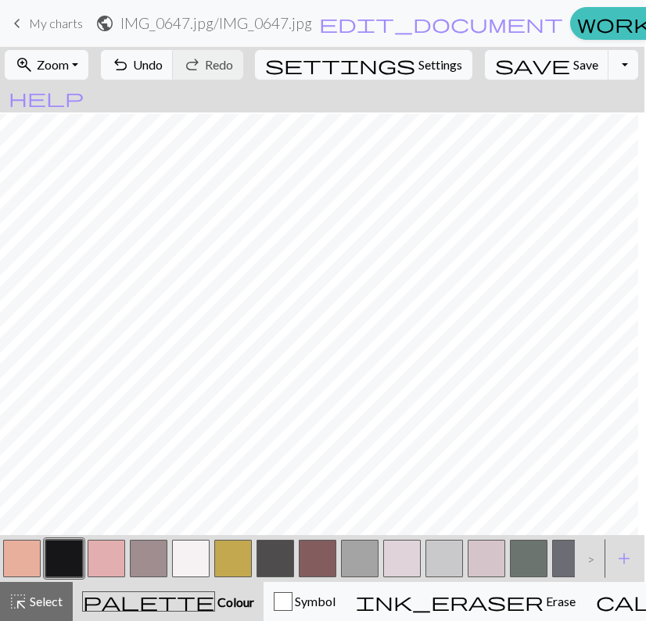
scroll to position [47, 51]
click at [105, 562] on button "button" at bounding box center [107, 559] width 38 height 38
click at [65, 567] on button "button" at bounding box center [64, 559] width 38 height 38
click at [95, 570] on button "button" at bounding box center [107, 559] width 38 height 38
click at [199, 561] on button "button" at bounding box center [191, 559] width 38 height 38
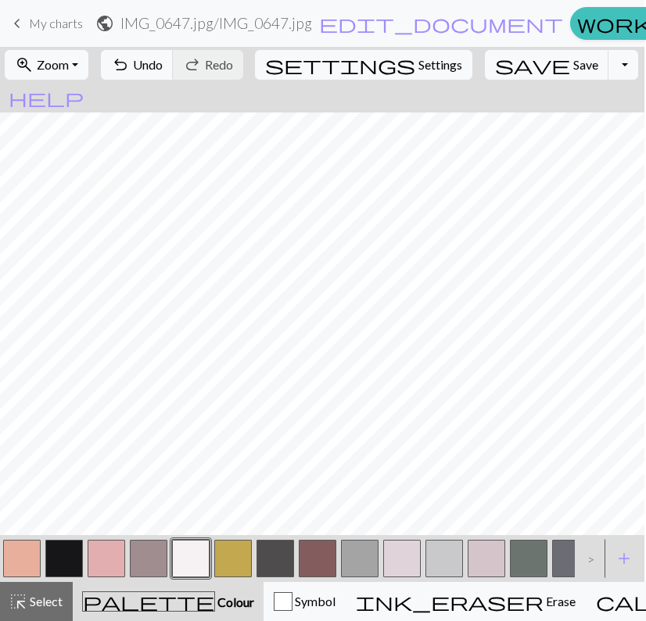
click at [109, 549] on button "button" at bounding box center [107, 559] width 38 height 38
click at [57, 571] on button "button" at bounding box center [64, 559] width 38 height 38
click at [116, 556] on button "button" at bounding box center [107, 559] width 38 height 38
click at [188, 549] on button "button" at bounding box center [191, 559] width 38 height 38
click at [68, 560] on button "button" at bounding box center [64, 559] width 38 height 38
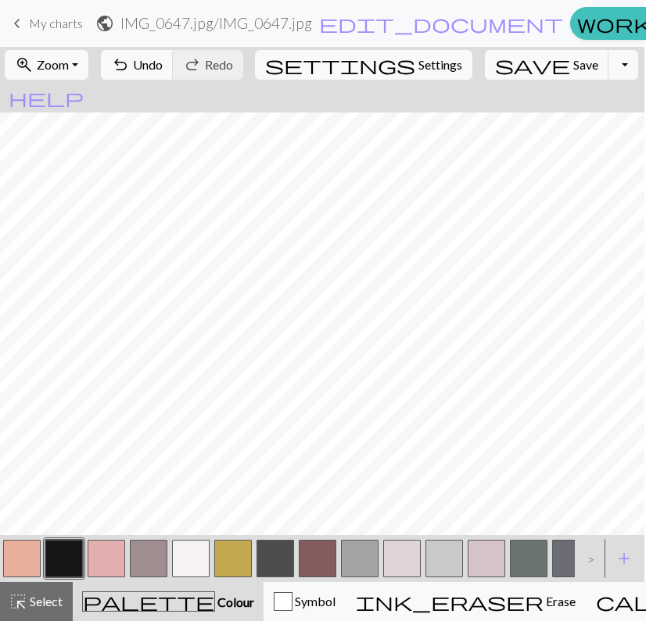
click at [110, 548] on button "button" at bounding box center [107, 559] width 38 height 38
click at [186, 555] on button "button" at bounding box center [191, 559] width 38 height 38
click at [66, 562] on button "button" at bounding box center [64, 559] width 38 height 38
click at [101, 561] on button "button" at bounding box center [107, 559] width 38 height 38
click at [191, 550] on button "button" at bounding box center [191, 559] width 38 height 38
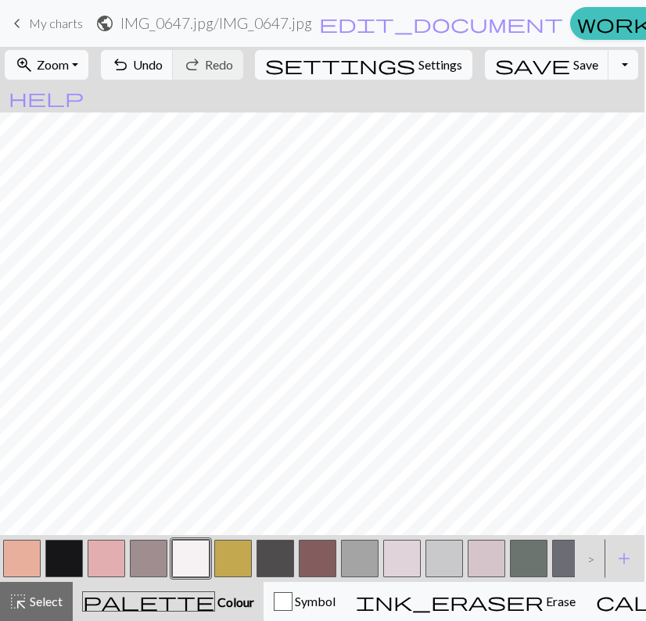
click at [65, 559] on button "button" at bounding box center [64, 559] width 38 height 38
click at [30, 561] on button "button" at bounding box center [22, 559] width 38 height 38
click at [110, 557] on button "button" at bounding box center [107, 559] width 38 height 38
click at [191, 561] on button "button" at bounding box center [191, 559] width 38 height 38
click at [65, 562] on button "button" at bounding box center [64, 559] width 38 height 38
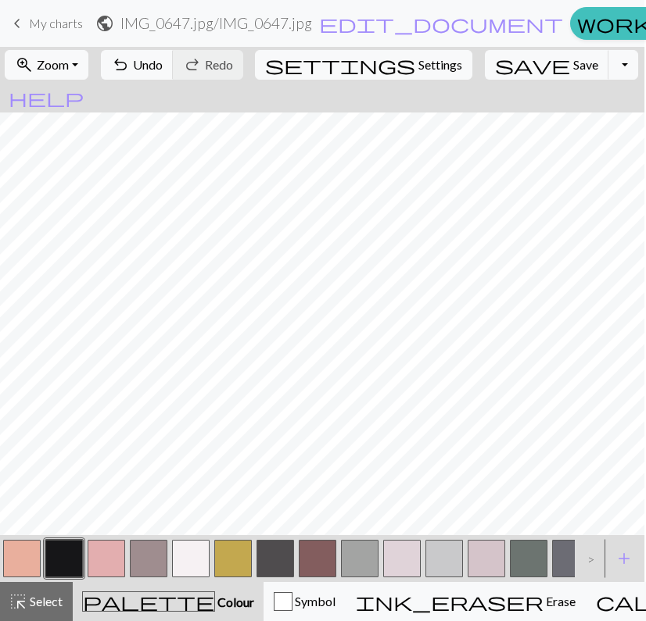
click at [192, 560] on button "button" at bounding box center [191, 559] width 38 height 38
click at [113, 550] on button "button" at bounding box center [107, 559] width 38 height 38
click at [75, 560] on button "button" at bounding box center [64, 559] width 38 height 38
click at [185, 553] on button "button" at bounding box center [191, 559] width 38 height 38
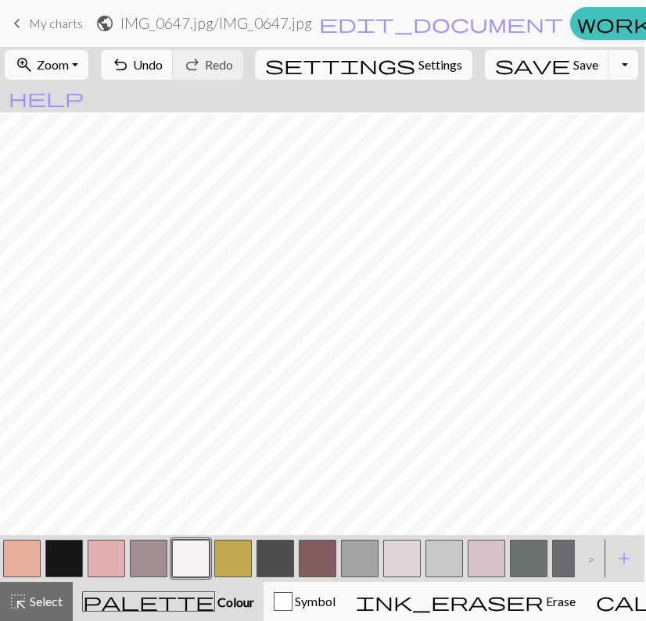
scroll to position [417, 52]
click at [403, 557] on button "button" at bounding box center [402, 559] width 38 height 38
click at [74, 562] on button "button" at bounding box center [64, 559] width 38 height 38
click at [406, 554] on button "button" at bounding box center [402, 559] width 38 height 38
click at [243, 557] on button "button" at bounding box center [233, 559] width 38 height 38
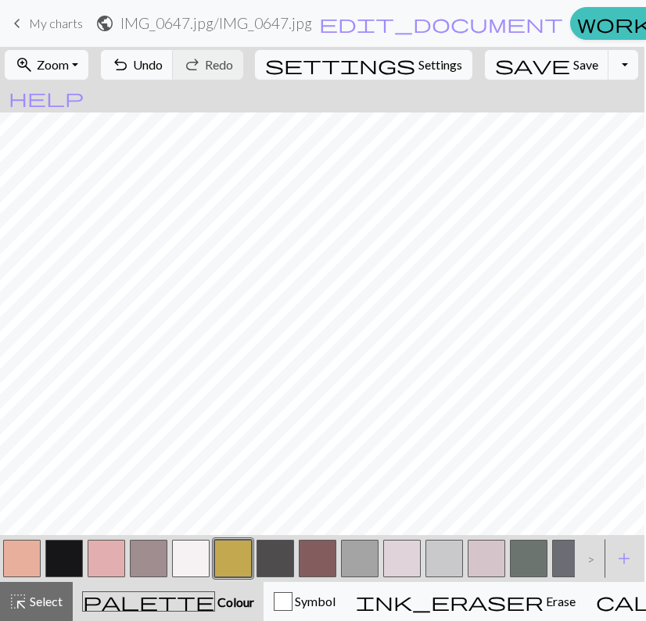
click at [66, 552] on button "button" at bounding box center [64, 559] width 38 height 38
click at [116, 558] on button "button" at bounding box center [107, 559] width 38 height 38
click at [399, 562] on button "button" at bounding box center [402, 559] width 38 height 38
click at [251, 564] on button "button" at bounding box center [233, 559] width 38 height 38
click at [56, 558] on button "button" at bounding box center [64, 559] width 38 height 38
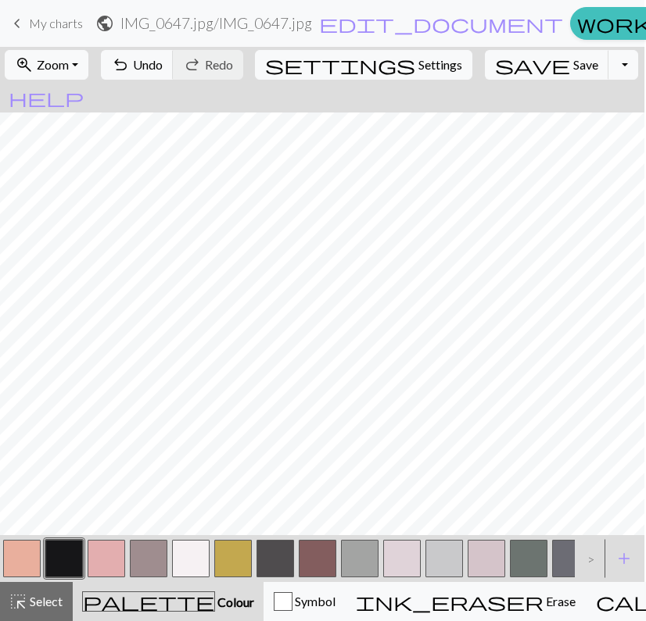
click at [236, 560] on button "button" at bounding box center [233, 559] width 38 height 38
click at [67, 560] on button "button" at bounding box center [64, 559] width 38 height 38
click at [242, 555] on button "button" at bounding box center [233, 559] width 38 height 38
click at [70, 562] on button "button" at bounding box center [64, 559] width 38 height 38
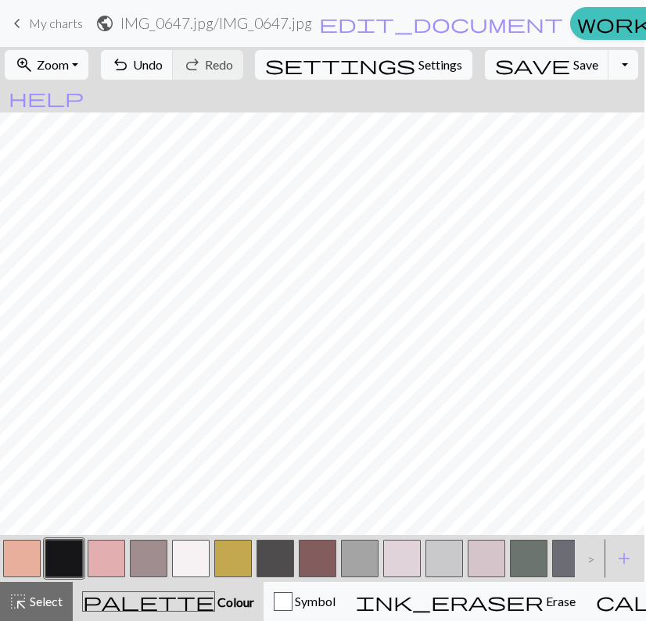
click at [227, 560] on button "button" at bounding box center [233, 559] width 38 height 38
click at [109, 552] on button "button" at bounding box center [107, 559] width 38 height 38
click at [55, 567] on button "button" at bounding box center [64, 559] width 38 height 38
click at [238, 550] on button "button" at bounding box center [233, 559] width 38 height 38
click at [172, 573] on button "button" at bounding box center [191, 559] width 38 height 38
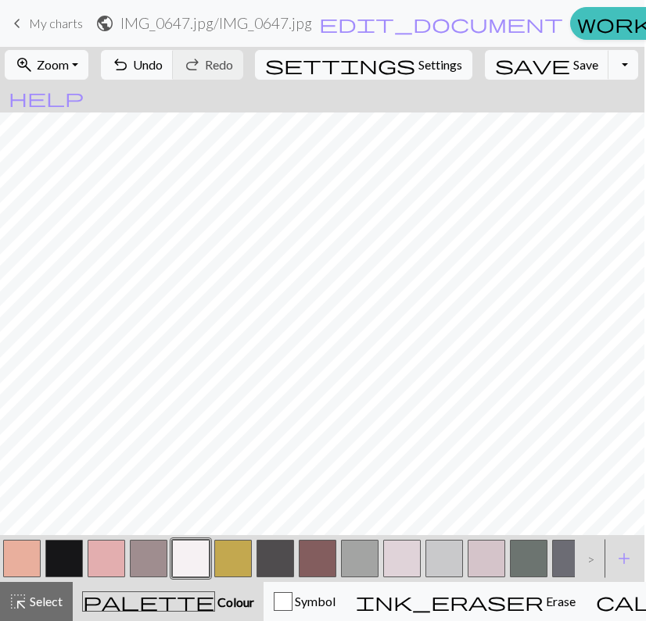
click at [78, 546] on button "button" at bounding box center [64, 559] width 38 height 38
click at [192, 555] on button "button" at bounding box center [191, 559] width 38 height 38
click at [56, 558] on button "button" at bounding box center [64, 559] width 38 height 38
click at [192, 559] on button "button" at bounding box center [191, 559] width 38 height 38
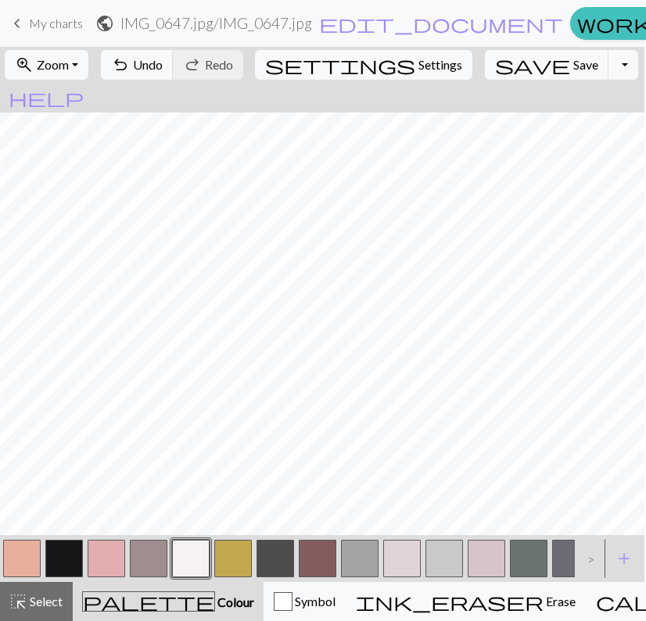
click at [83, 574] on div at bounding box center [64, 559] width 42 height 42
click at [118, 567] on button "button" at bounding box center [107, 559] width 38 height 38
click at [190, 567] on button "button" at bounding box center [191, 559] width 38 height 38
click at [111, 557] on button "button" at bounding box center [107, 559] width 38 height 38
click at [190, 558] on button "button" at bounding box center [191, 559] width 38 height 38
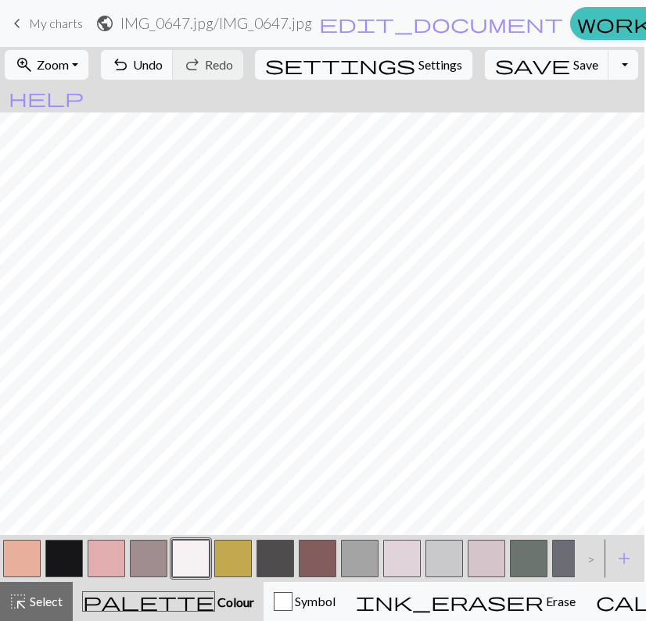
click at [106, 571] on button "button" at bounding box center [107, 559] width 38 height 38
click at [194, 560] on button "button" at bounding box center [191, 559] width 38 height 38
click at [96, 557] on button "button" at bounding box center [107, 559] width 38 height 38
click at [203, 555] on button "button" at bounding box center [191, 559] width 38 height 38
click at [98, 551] on button "button" at bounding box center [107, 559] width 38 height 38
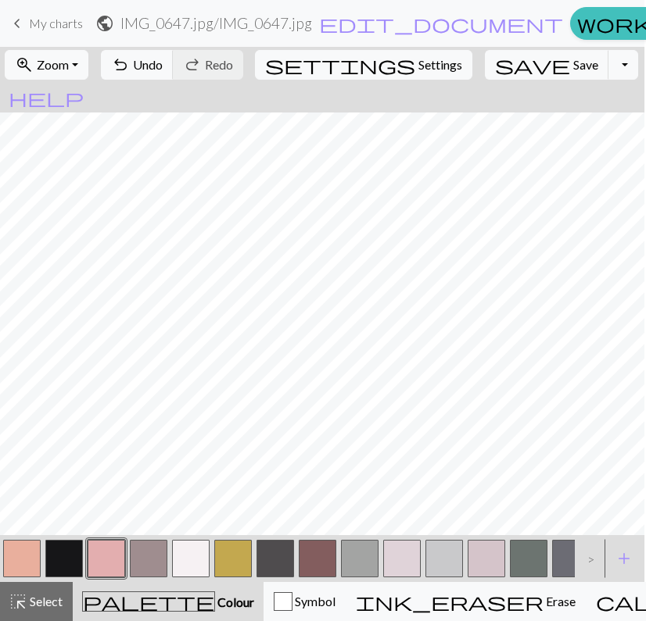
click at [72, 564] on button "button" at bounding box center [64, 559] width 38 height 38
click at [407, 562] on button "button" at bounding box center [402, 559] width 38 height 38
click at [103, 559] on button "button" at bounding box center [107, 559] width 38 height 38
click at [193, 560] on button "button" at bounding box center [191, 559] width 38 height 38
click at [64, 553] on button "button" at bounding box center [64, 559] width 38 height 38
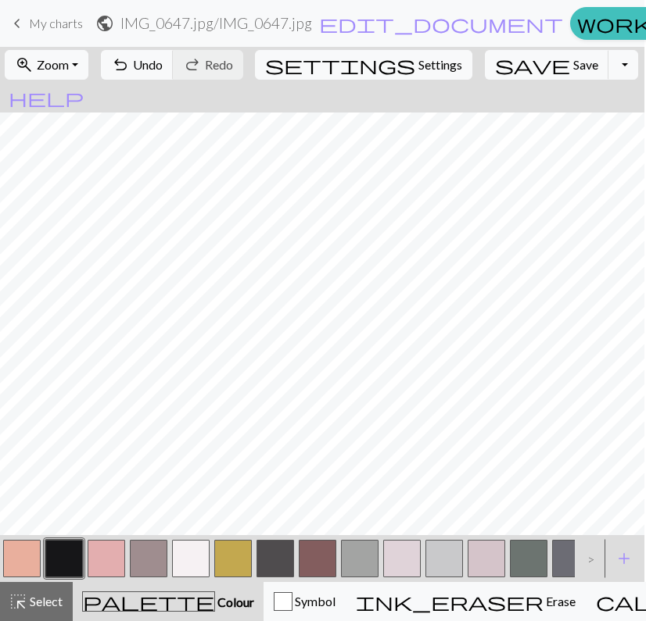
click at [101, 558] on button "button" at bounding box center [107, 559] width 38 height 38
click at [189, 556] on button "button" at bounding box center [191, 559] width 38 height 38
click at [57, 568] on button "button" at bounding box center [64, 559] width 38 height 38
click at [104, 571] on button "button" at bounding box center [107, 559] width 38 height 38
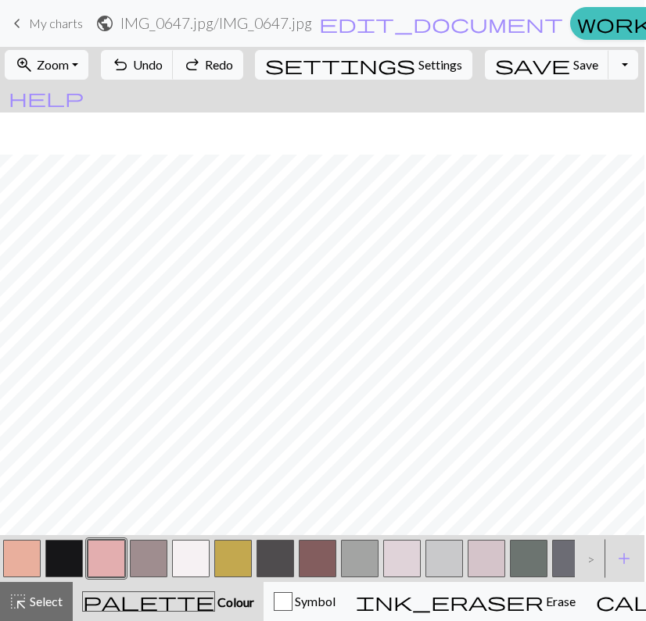
scroll to position [411, 77]
click at [510, 70] on span "save" at bounding box center [532, 65] width 75 height 22
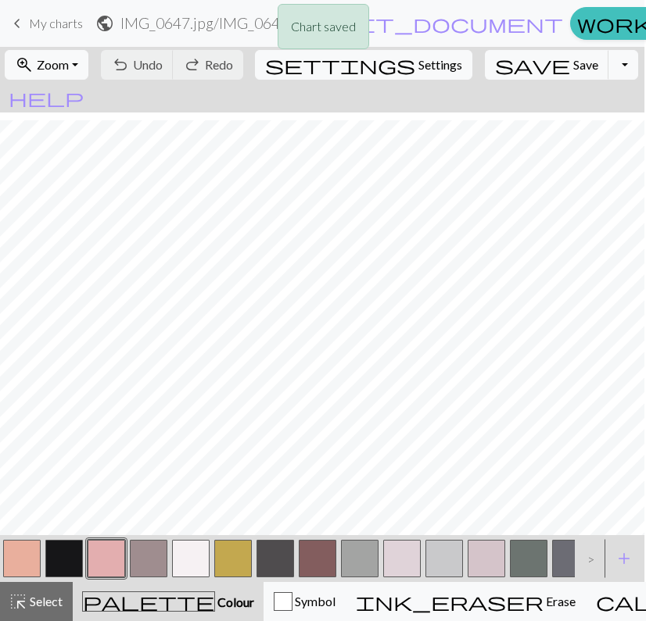
scroll to position [428, 77]
click at [188, 554] on button "button" at bounding box center [191, 559] width 38 height 38
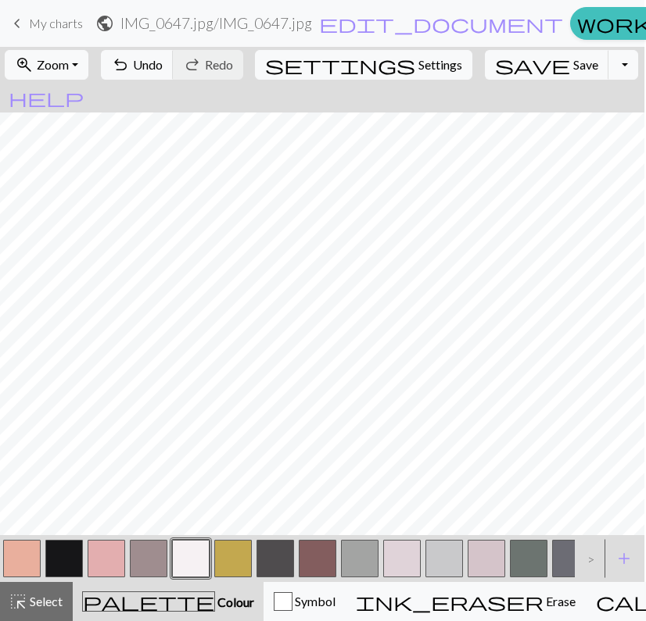
click at [61, 560] on button "button" at bounding box center [64, 559] width 38 height 38
click at [190, 556] on button "button" at bounding box center [191, 559] width 38 height 38
click at [115, 562] on button "button" at bounding box center [107, 559] width 38 height 38
click at [191, 554] on button "button" at bounding box center [191, 559] width 38 height 38
click at [114, 553] on button "button" at bounding box center [107, 559] width 38 height 38
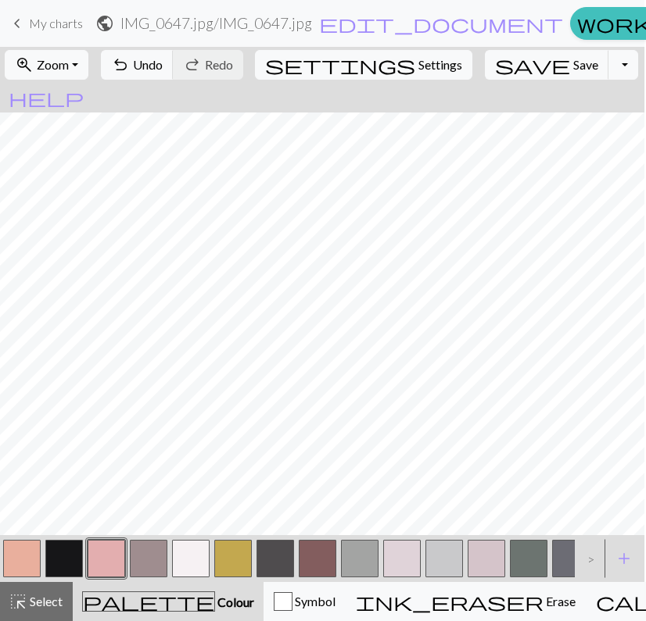
click at [186, 560] on button "button" at bounding box center [191, 559] width 38 height 38
click at [97, 553] on button "button" at bounding box center [107, 559] width 38 height 38
click at [205, 542] on button "button" at bounding box center [191, 559] width 38 height 38
click at [111, 550] on button "button" at bounding box center [107, 559] width 38 height 38
click at [199, 558] on button "button" at bounding box center [191, 559] width 38 height 38
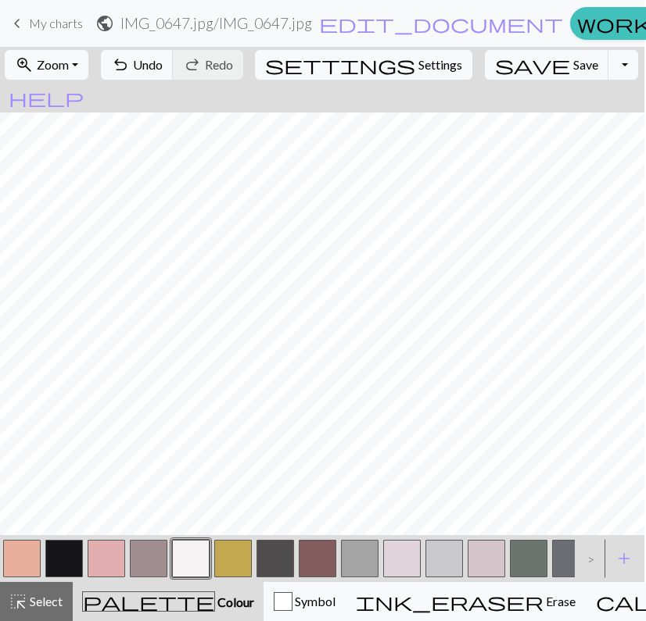
click at [77, 562] on button "button" at bounding box center [64, 559] width 38 height 38
click at [199, 552] on button "button" at bounding box center [191, 559] width 38 height 38
click at [106, 557] on button "button" at bounding box center [107, 559] width 38 height 38
click at [65, 556] on button "button" at bounding box center [64, 559] width 38 height 38
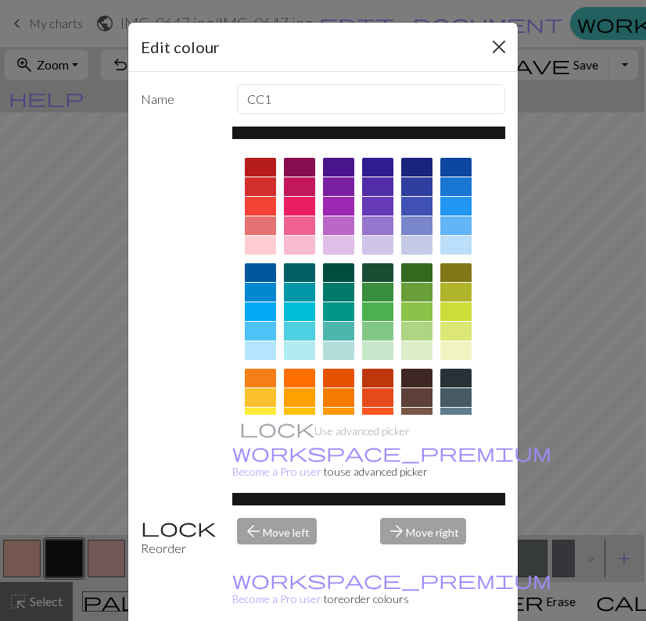
click at [497, 50] on button "Close" at bounding box center [498, 46] width 25 height 25
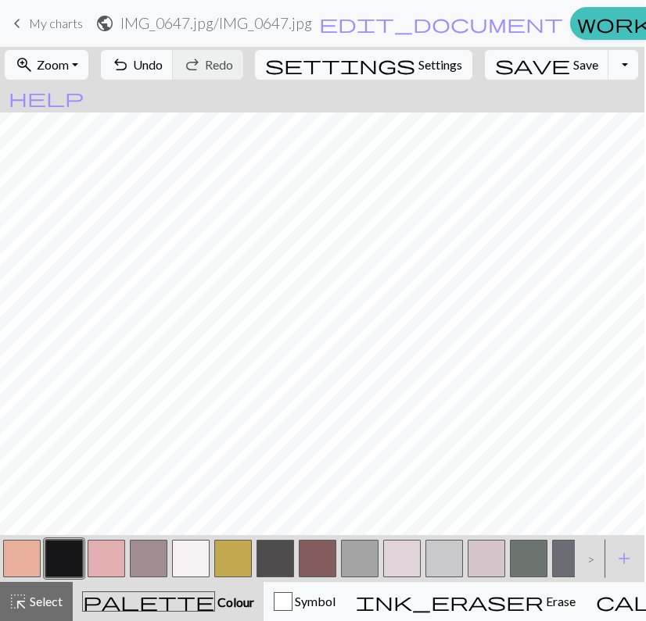
click at [107, 568] on button "button" at bounding box center [107, 559] width 38 height 38
click at [195, 561] on button "button" at bounding box center [191, 559] width 38 height 38
click at [109, 557] on button "button" at bounding box center [107, 559] width 38 height 38
click at [64, 563] on button "button" at bounding box center [64, 559] width 38 height 38
click at [233, 548] on button "button" at bounding box center [233, 559] width 38 height 38
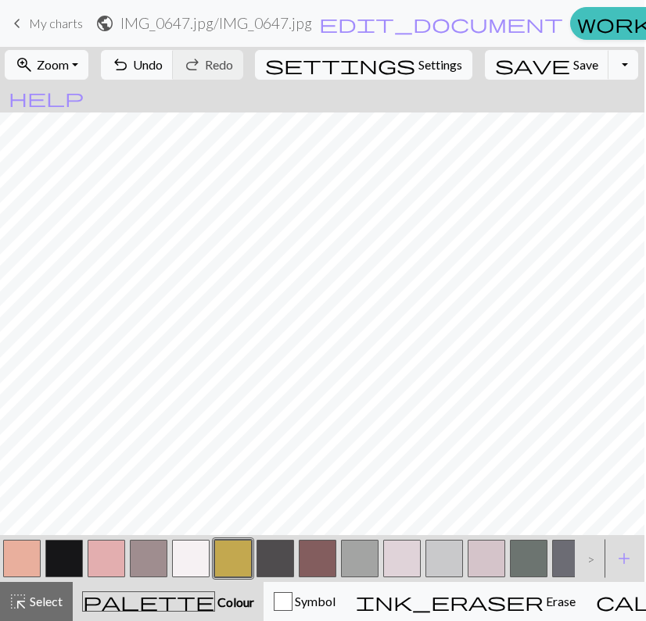
click at [196, 567] on button "button" at bounding box center [191, 559] width 38 height 38
click at [111, 550] on button "button" at bounding box center [107, 559] width 38 height 38
click at [75, 557] on button "button" at bounding box center [64, 559] width 38 height 38
click at [110, 562] on button "button" at bounding box center [107, 559] width 38 height 38
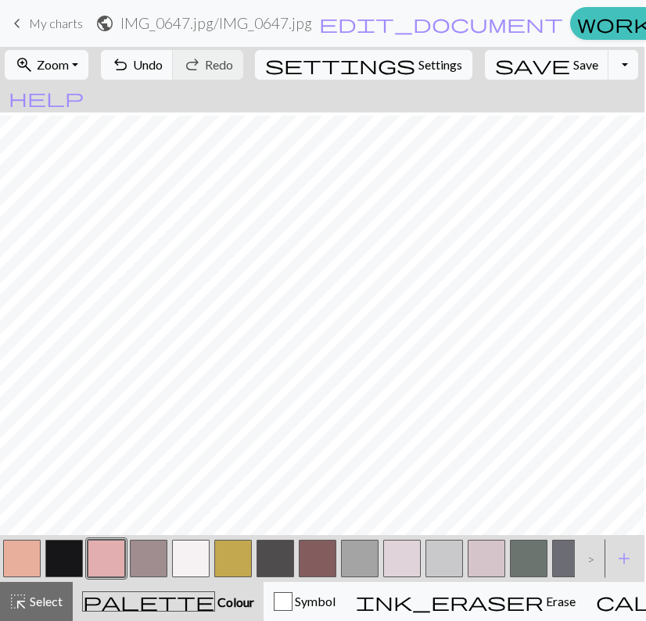
scroll to position [409, 77]
click at [195, 560] on button "button" at bounding box center [191, 559] width 38 height 38
click at [109, 548] on button "button" at bounding box center [107, 559] width 38 height 38
click at [195, 553] on button "button" at bounding box center [191, 559] width 38 height 38
click at [52, 564] on button "button" at bounding box center [64, 559] width 38 height 38
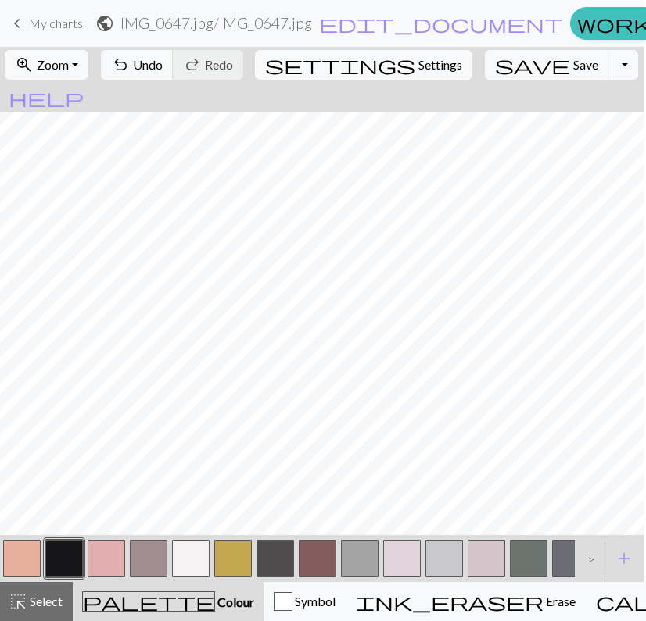
click at [206, 561] on button "button" at bounding box center [191, 559] width 38 height 38
click at [63, 551] on button "button" at bounding box center [64, 559] width 38 height 38
click at [189, 542] on button "button" at bounding box center [191, 559] width 38 height 38
click at [70, 555] on button "button" at bounding box center [64, 559] width 38 height 38
click at [199, 567] on button "button" at bounding box center [191, 559] width 38 height 38
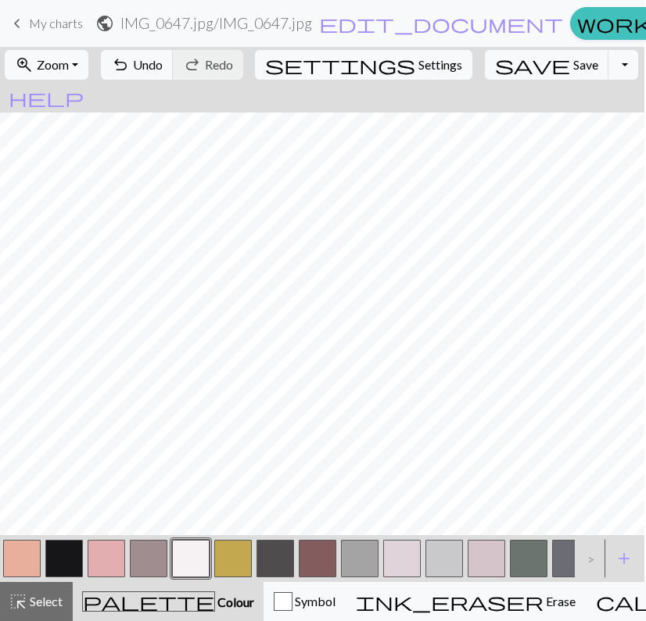
click at [53, 552] on button "button" at bounding box center [64, 559] width 38 height 38
click at [59, 550] on button "button" at bounding box center [64, 559] width 38 height 38
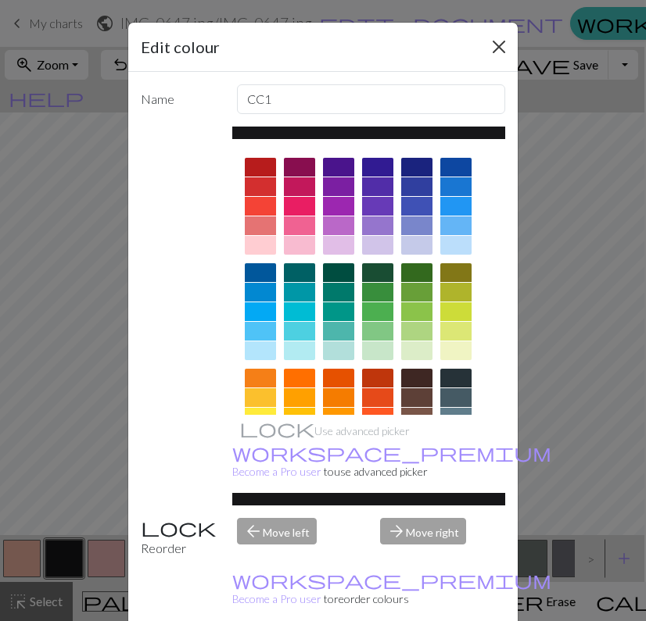
click at [499, 42] on button "Close" at bounding box center [498, 46] width 25 height 25
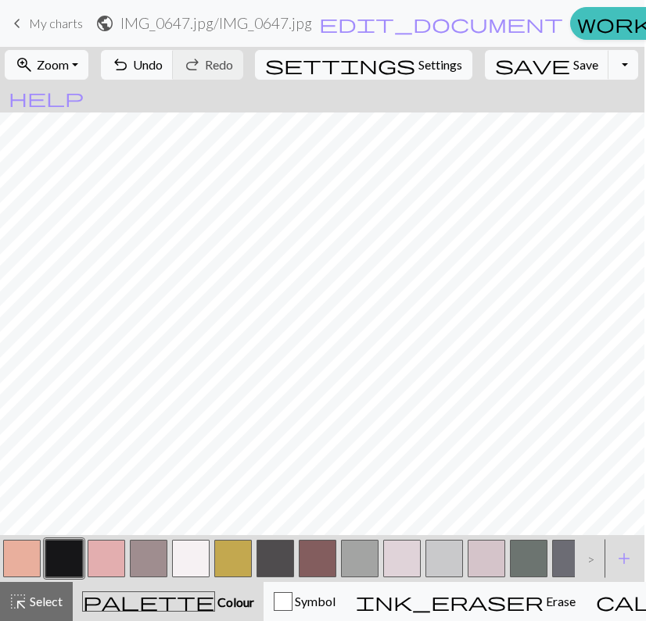
click at [192, 560] on button "button" at bounding box center [191, 559] width 38 height 38
click at [65, 555] on button "button" at bounding box center [64, 559] width 38 height 38
click at [186, 562] on button "button" at bounding box center [191, 559] width 38 height 38
click at [392, 560] on button "button" at bounding box center [402, 559] width 38 height 38
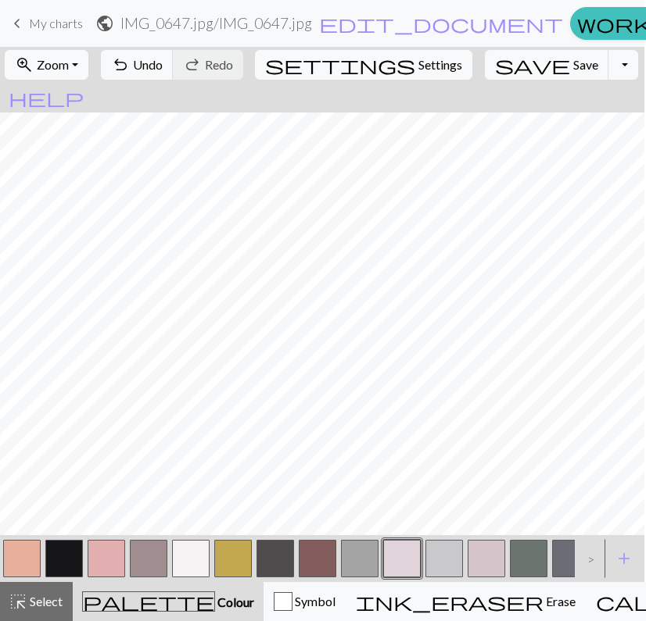
click at [192, 553] on button "button" at bounding box center [191, 559] width 38 height 38
click at [77, 559] on button "button" at bounding box center [64, 559] width 38 height 38
click at [404, 550] on button "button" at bounding box center [402, 559] width 38 height 38
click at [65, 566] on button "button" at bounding box center [64, 559] width 38 height 38
click at [192, 560] on button "button" at bounding box center [191, 559] width 38 height 38
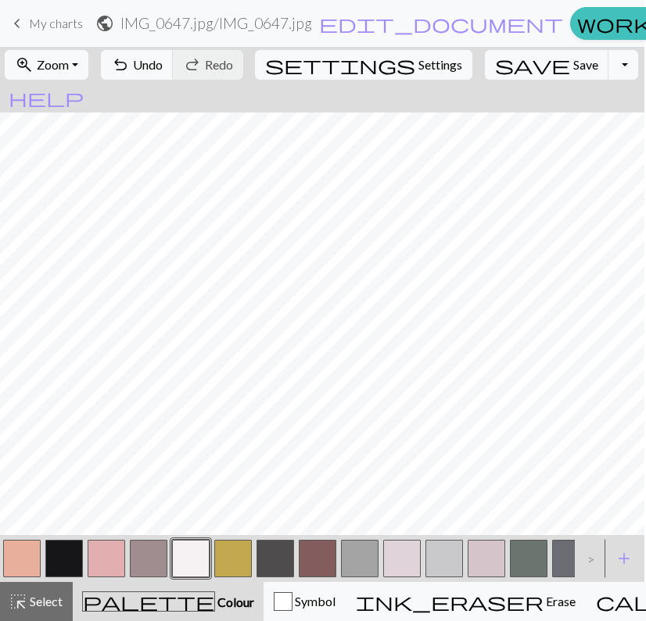
click at [66, 562] on button "button" at bounding box center [64, 559] width 38 height 38
click at [183, 552] on button "button" at bounding box center [191, 559] width 38 height 38
click at [63, 564] on button "button" at bounding box center [64, 559] width 38 height 38
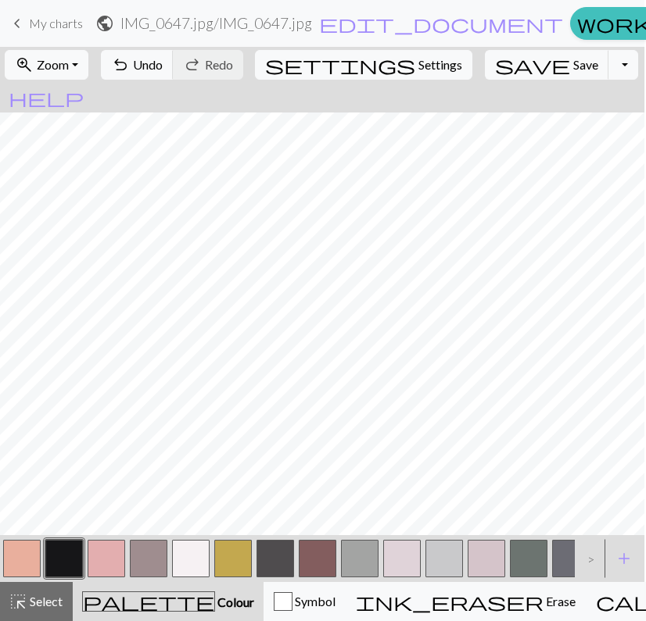
click at [199, 554] on button "button" at bounding box center [191, 559] width 38 height 38
click at [68, 567] on button "button" at bounding box center [64, 559] width 38 height 38
click at [202, 557] on button "button" at bounding box center [191, 559] width 38 height 38
click at [77, 556] on button "button" at bounding box center [64, 559] width 38 height 38
click at [201, 552] on button "button" at bounding box center [191, 559] width 38 height 38
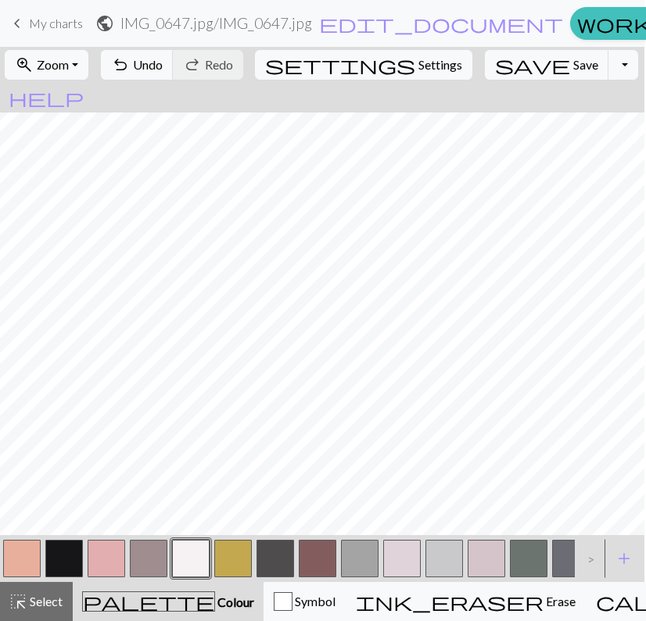
scroll to position [144, 77]
click at [402, 548] on button "button" at bounding box center [402, 559] width 38 height 38
click at [66, 556] on button "button" at bounding box center [64, 559] width 38 height 38
click at [101, 568] on button "button" at bounding box center [107, 559] width 38 height 38
click at [67, 557] on button "button" at bounding box center [64, 559] width 38 height 38
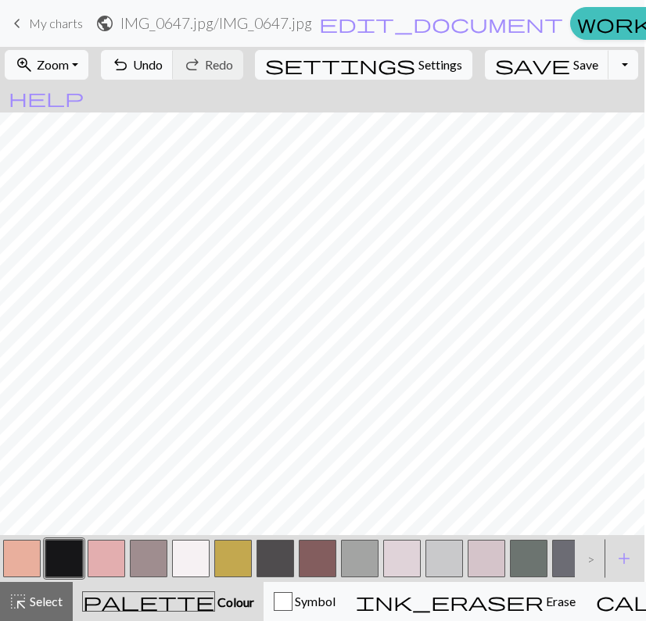
click at [103, 575] on button "button" at bounding box center [107, 559] width 38 height 38
click at [66, 553] on button "button" at bounding box center [64, 559] width 38 height 38
click at [109, 557] on button "button" at bounding box center [107, 559] width 38 height 38
click at [66, 554] on button "button" at bounding box center [64, 559] width 38 height 38
click at [193, 555] on button "button" at bounding box center [191, 559] width 38 height 38
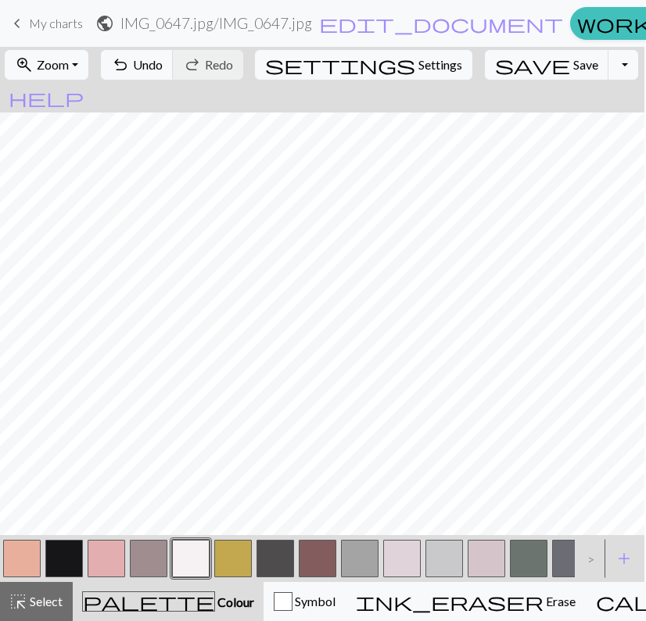
click at [75, 561] on button "button" at bounding box center [64, 559] width 38 height 38
click at [493, 562] on button "button" at bounding box center [486, 559] width 38 height 38
click at [53, 564] on button "button" at bounding box center [64, 559] width 38 height 38
click at [104, 571] on button "button" at bounding box center [107, 559] width 38 height 38
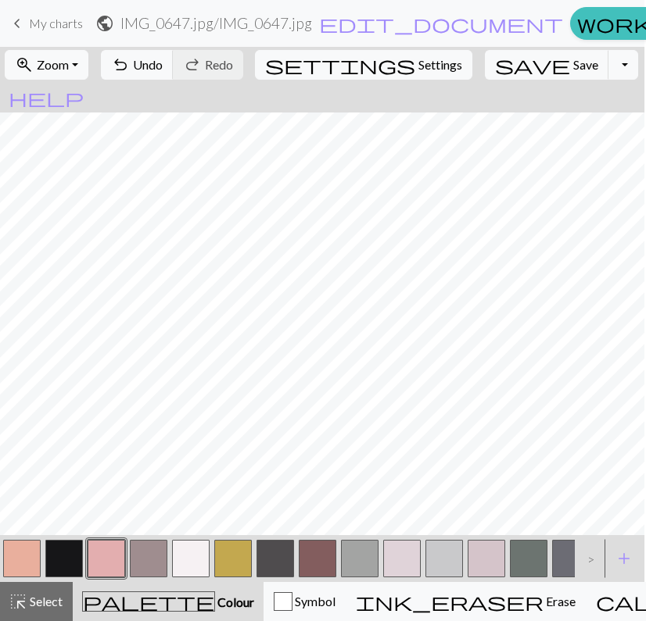
click at [413, 557] on button "button" at bounding box center [402, 559] width 38 height 38
click at [117, 564] on button "button" at bounding box center [107, 559] width 38 height 38
click at [395, 551] on button "button" at bounding box center [402, 559] width 38 height 38
click at [66, 553] on button "button" at bounding box center [64, 559] width 38 height 38
click at [193, 554] on button "button" at bounding box center [191, 559] width 38 height 38
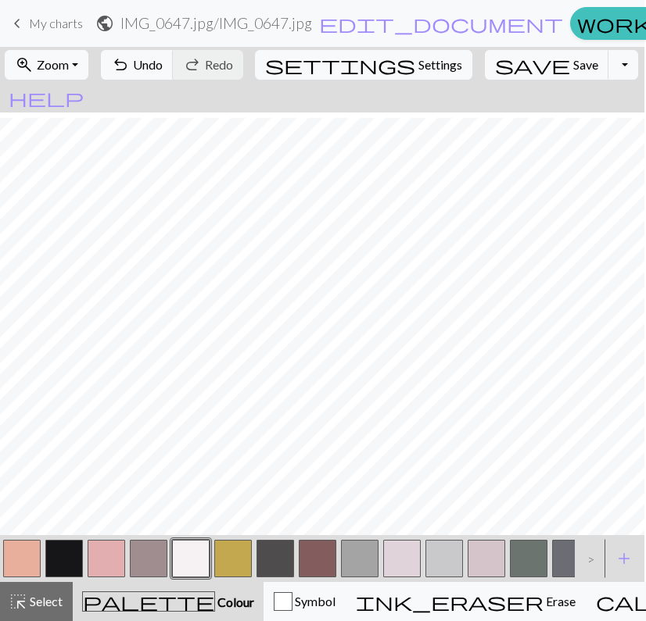
scroll to position [188, 76]
click at [49, 572] on button "button" at bounding box center [64, 559] width 38 height 38
click at [188, 562] on button "button" at bounding box center [191, 559] width 38 height 38
click at [61, 555] on button "button" at bounding box center [64, 559] width 38 height 38
click at [202, 557] on button "button" at bounding box center [191, 559] width 38 height 38
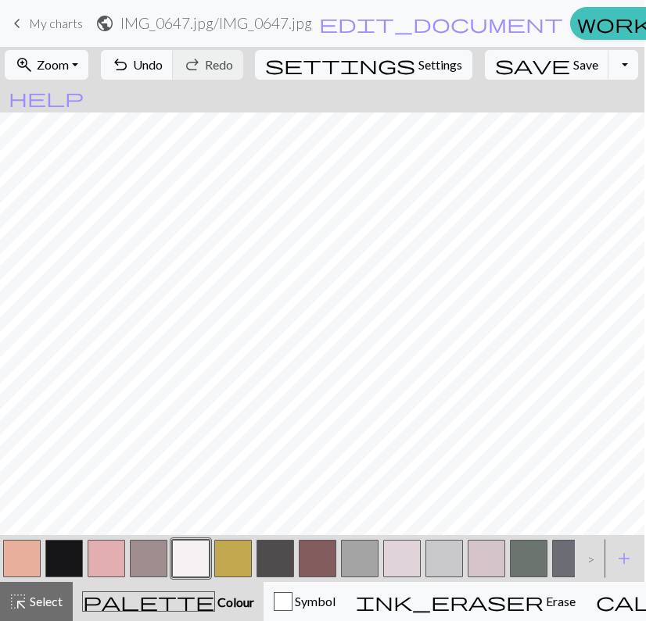
click at [59, 564] on button "button" at bounding box center [64, 559] width 38 height 38
click at [186, 562] on button "button" at bounding box center [191, 559] width 38 height 38
click at [72, 558] on button "button" at bounding box center [64, 559] width 38 height 38
click at [181, 550] on button "button" at bounding box center [191, 559] width 38 height 38
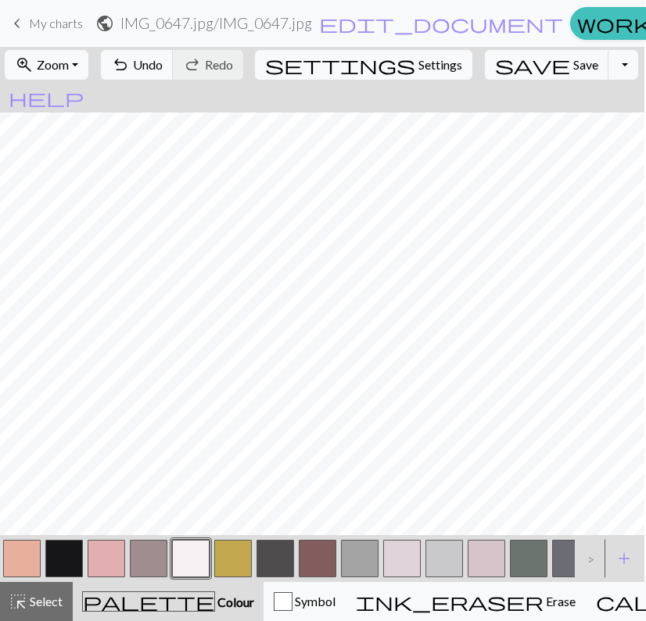
click at [73, 553] on button "button" at bounding box center [64, 559] width 38 height 38
click at [202, 554] on button "button" at bounding box center [191, 559] width 38 height 38
click at [57, 554] on button "button" at bounding box center [64, 559] width 38 height 38
click at [195, 561] on button "button" at bounding box center [191, 559] width 38 height 38
click at [66, 557] on button "button" at bounding box center [64, 559] width 38 height 38
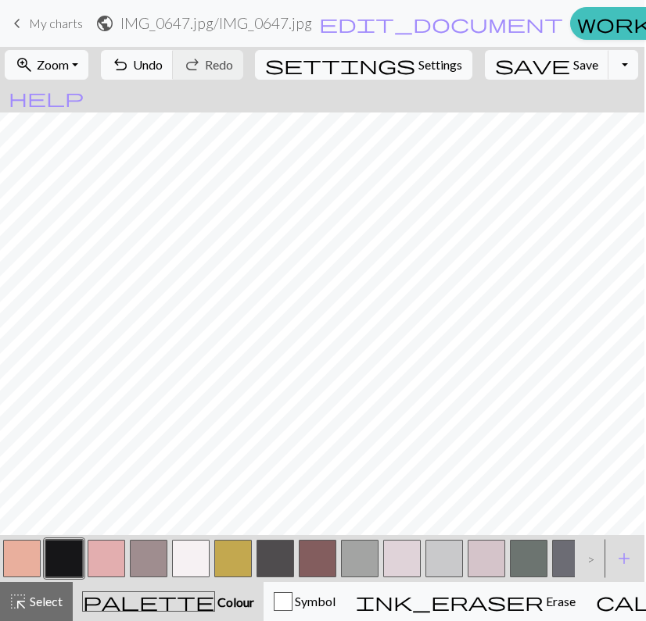
scroll to position [175, 0]
click at [407, 557] on button "button" at bounding box center [402, 559] width 38 height 38
click at [197, 564] on button "button" at bounding box center [191, 559] width 38 height 38
click at [65, 552] on button "button" at bounding box center [64, 559] width 38 height 38
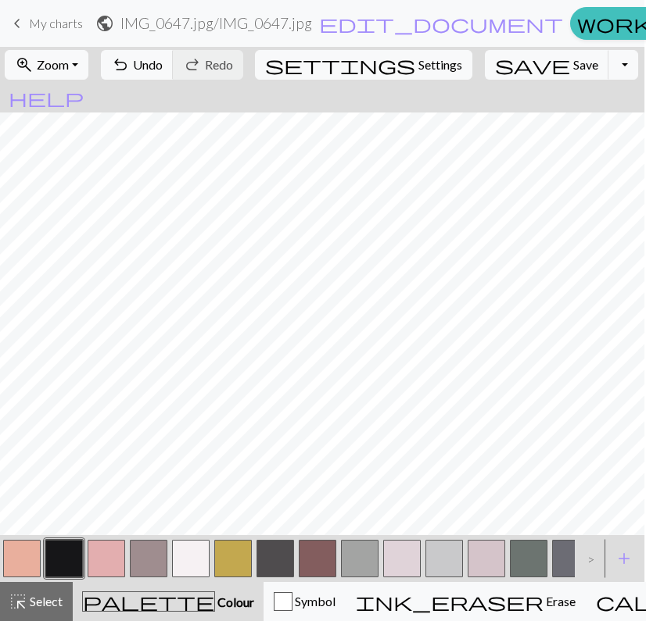
click at [108, 557] on button "button" at bounding box center [107, 559] width 38 height 38
click at [58, 559] on button "button" at bounding box center [64, 559] width 38 height 38
click at [109, 552] on button "button" at bounding box center [107, 559] width 38 height 38
click at [405, 562] on button "button" at bounding box center [402, 559] width 38 height 38
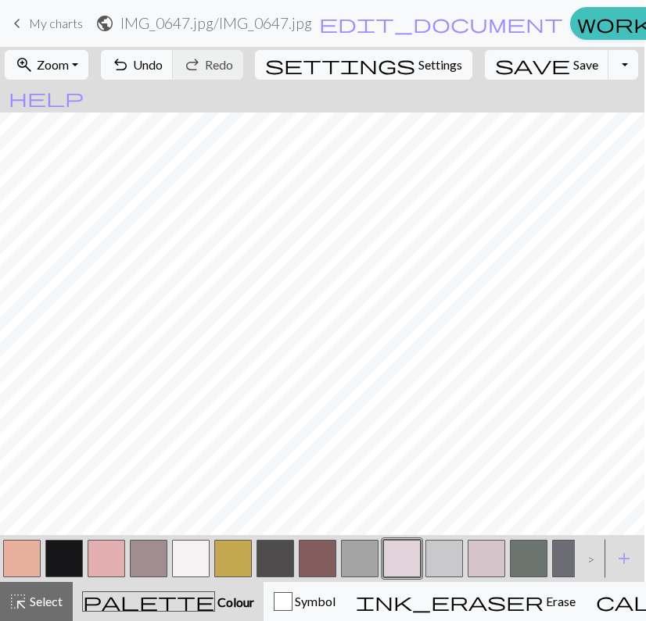
click at [192, 548] on button "button" at bounding box center [191, 559] width 38 height 38
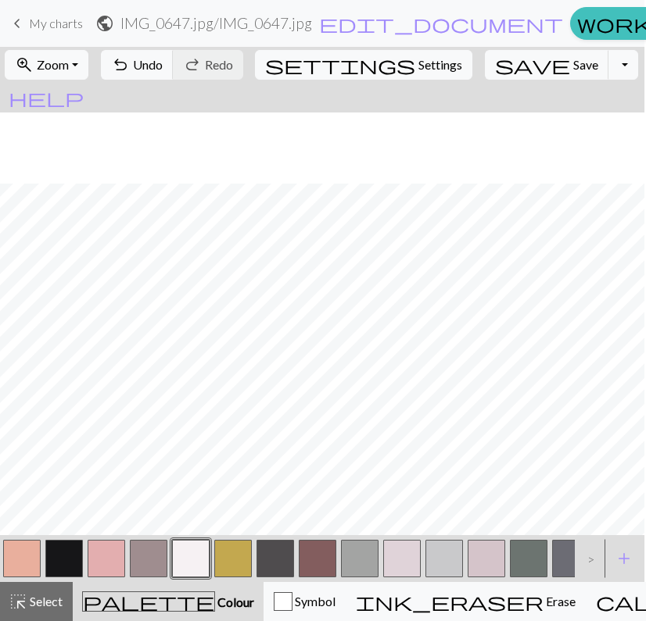
scroll to position [216, 70]
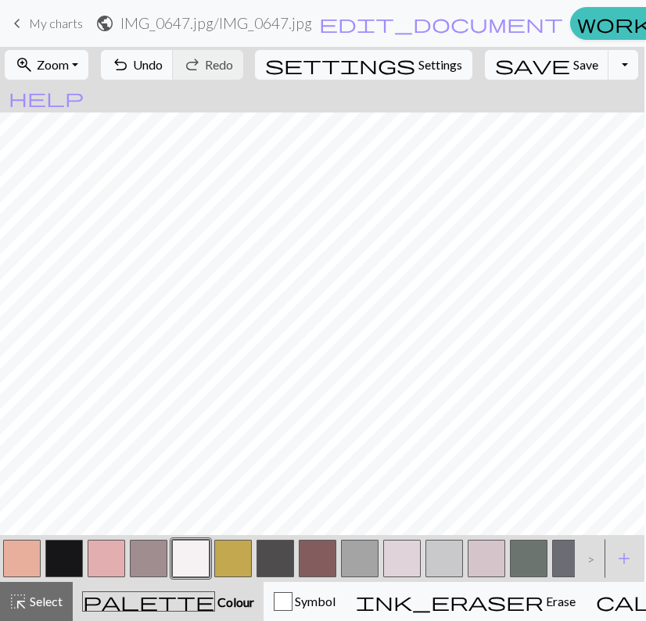
click at [402, 546] on button "button" at bounding box center [402, 559] width 38 height 38
click at [191, 556] on button "button" at bounding box center [191, 559] width 38 height 38
click at [404, 560] on button "button" at bounding box center [402, 559] width 38 height 38
click at [196, 561] on button "button" at bounding box center [191, 559] width 38 height 38
click at [402, 550] on button "button" at bounding box center [402, 559] width 38 height 38
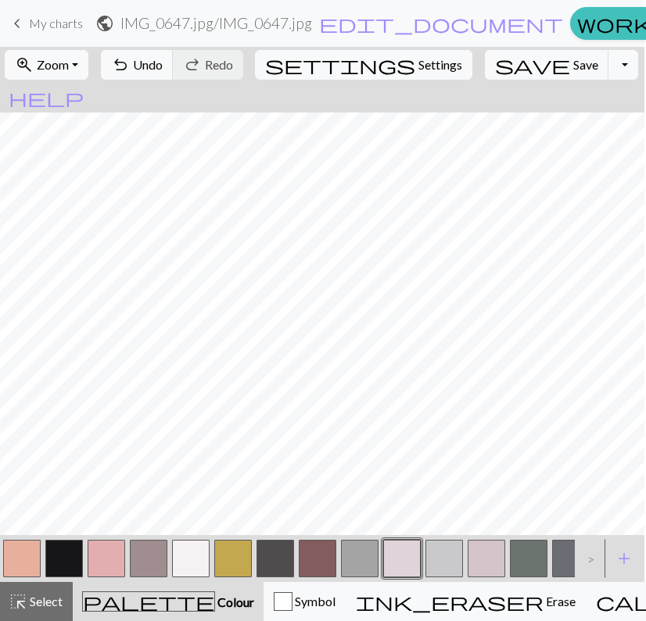
scroll to position [271, 70]
click at [193, 562] on button "button" at bounding box center [191, 559] width 38 height 38
click at [400, 565] on button "button" at bounding box center [402, 559] width 38 height 38
click at [59, 552] on button "button" at bounding box center [64, 559] width 38 height 38
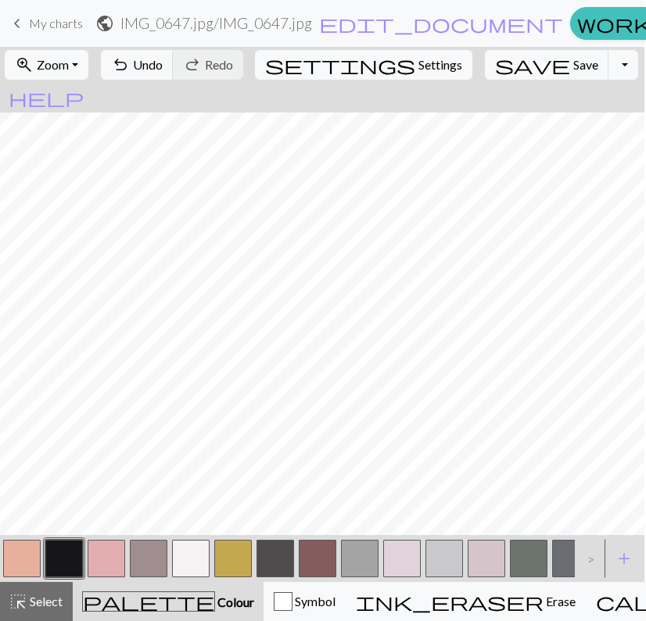
click at [107, 559] on button "button" at bounding box center [107, 559] width 38 height 38
click at [192, 554] on button "button" at bounding box center [191, 559] width 38 height 38
click at [573, 61] on span "Save" at bounding box center [585, 64] width 25 height 15
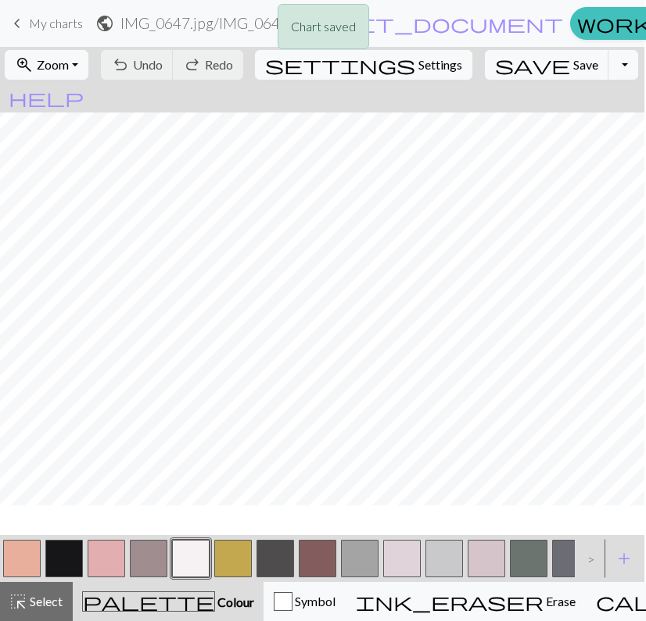
scroll to position [15, 0]
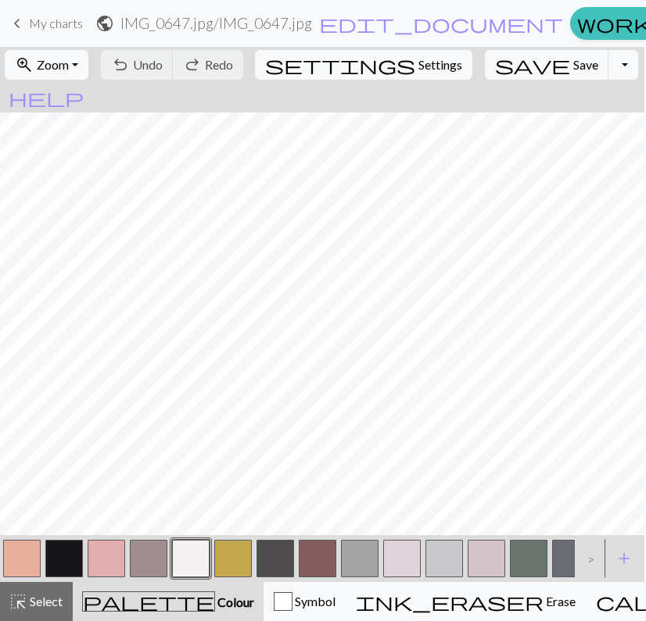
click at [73, 550] on button "button" at bounding box center [64, 559] width 38 height 38
click at [413, 559] on button "button" at bounding box center [402, 559] width 38 height 38
click at [193, 565] on button "button" at bounding box center [191, 559] width 38 height 38
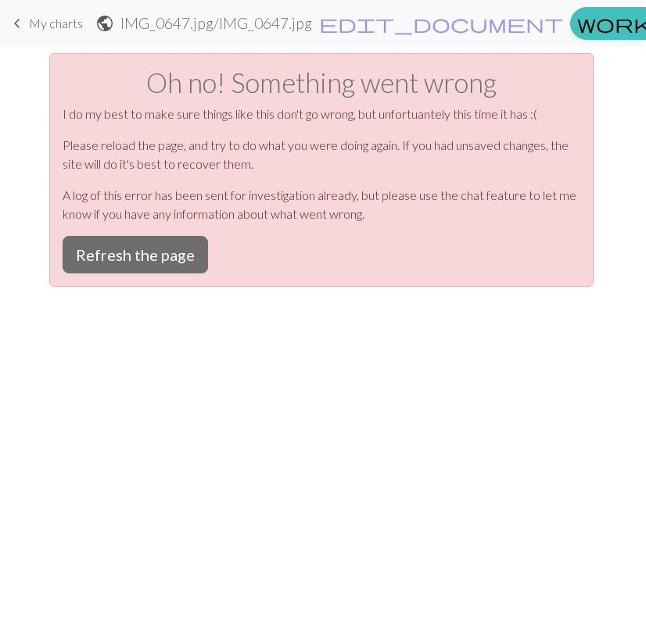
scroll to position [0, 2]
click at [146, 241] on button "Refresh the page" at bounding box center [135, 255] width 145 height 38
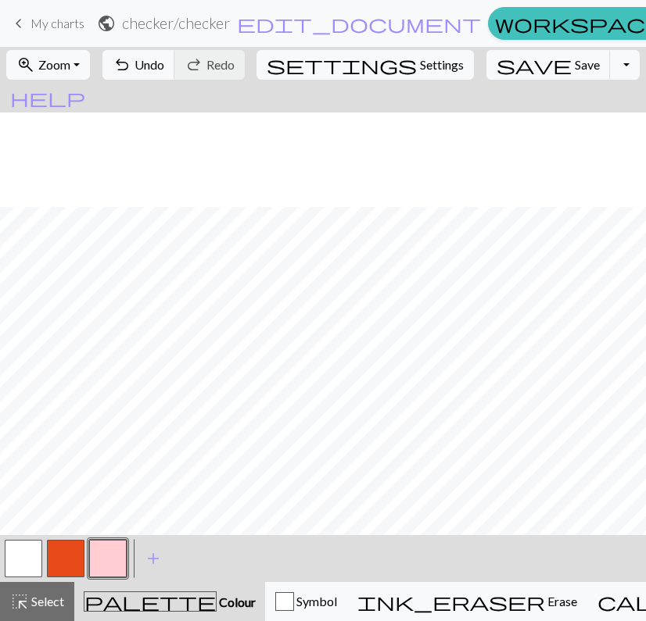
scroll to position [95, 0]
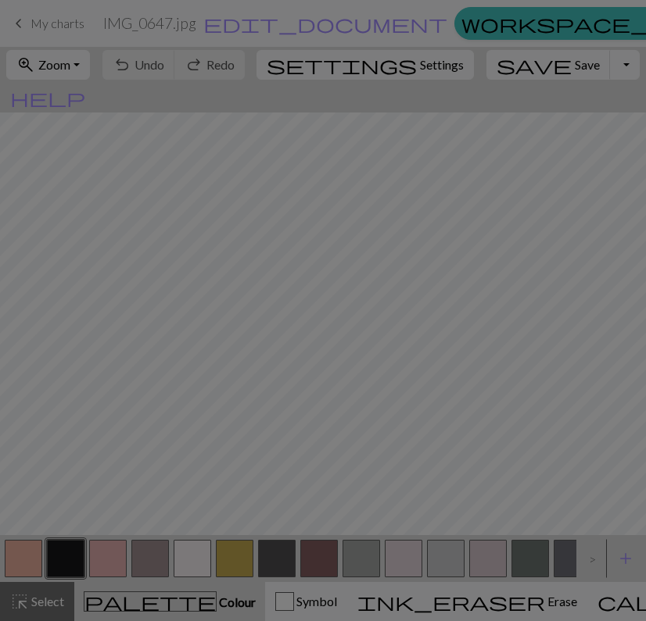
scroll to position [0, 2]
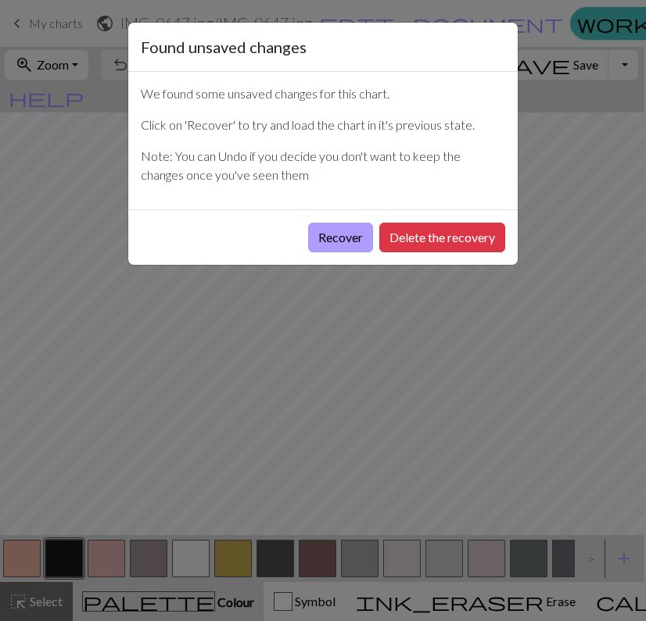
click at [347, 242] on button "Recover" at bounding box center [340, 238] width 65 height 30
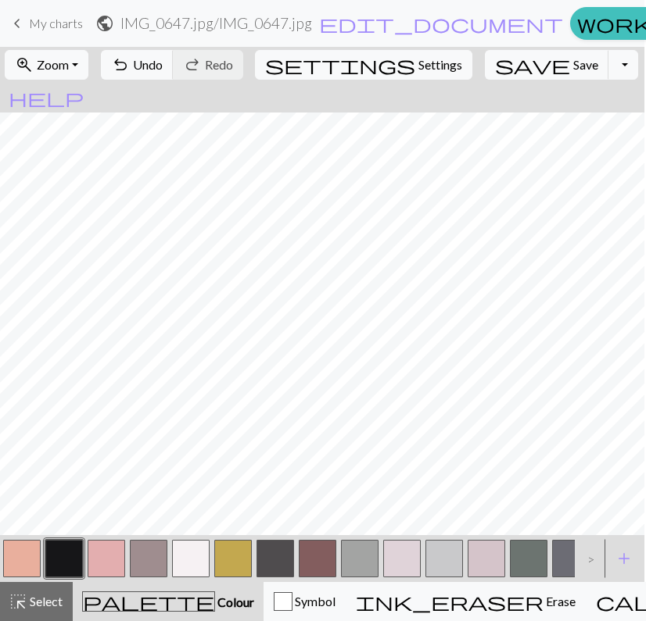
scroll to position [1337, 2]
click at [188, 553] on button "button" at bounding box center [191, 559] width 38 height 38
click at [238, 557] on button "button" at bounding box center [233, 559] width 38 height 38
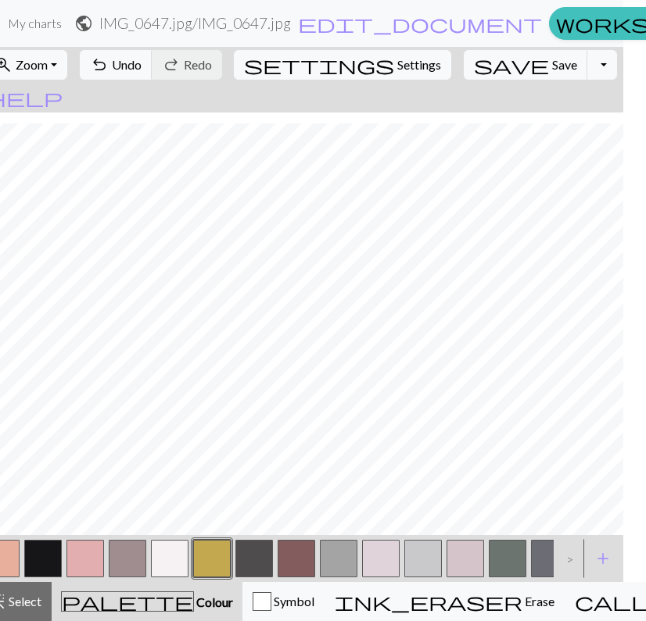
scroll to position [1288, 838]
click at [37, 550] on button "button" at bounding box center [43, 559] width 38 height 38
click at [389, 558] on button "button" at bounding box center [381, 559] width 38 height 38
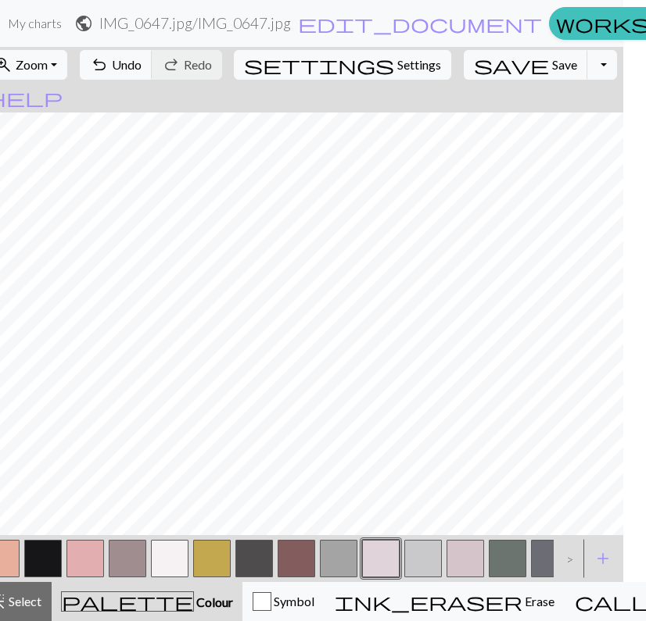
click at [177, 548] on button "button" at bounding box center [170, 559] width 38 height 38
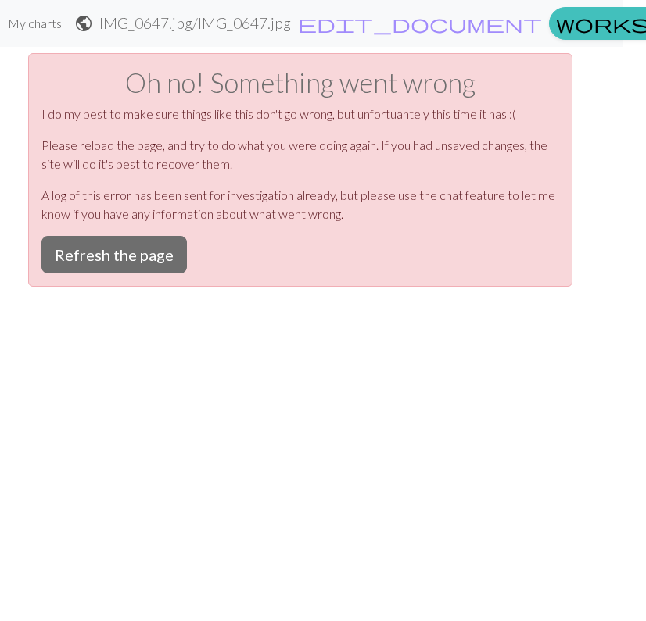
scroll to position [0, 23]
click at [108, 256] on button "Refresh the page" at bounding box center [113, 255] width 145 height 38
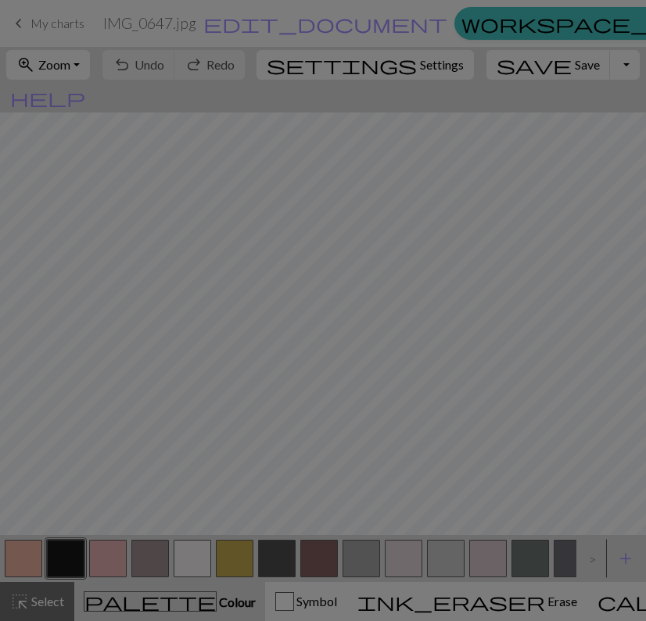
scroll to position [0, 2]
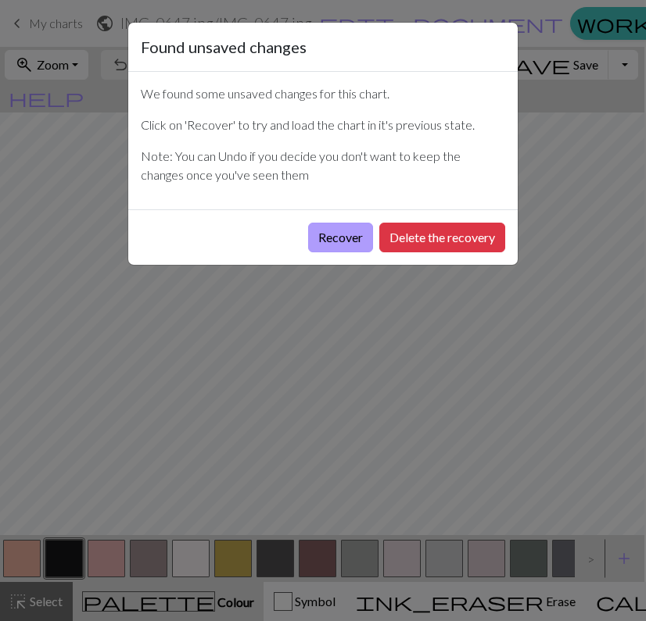
click at [351, 248] on button "Recover" at bounding box center [340, 238] width 65 height 30
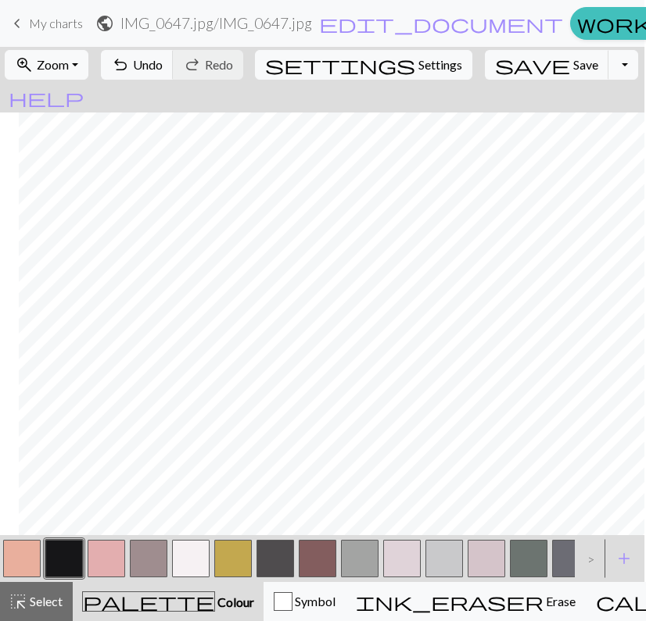
scroll to position [2, 96]
click at [195, 555] on button "button" at bounding box center [191, 559] width 38 height 38
click at [69, 68] on span "Zoom" at bounding box center [53, 64] width 32 height 15
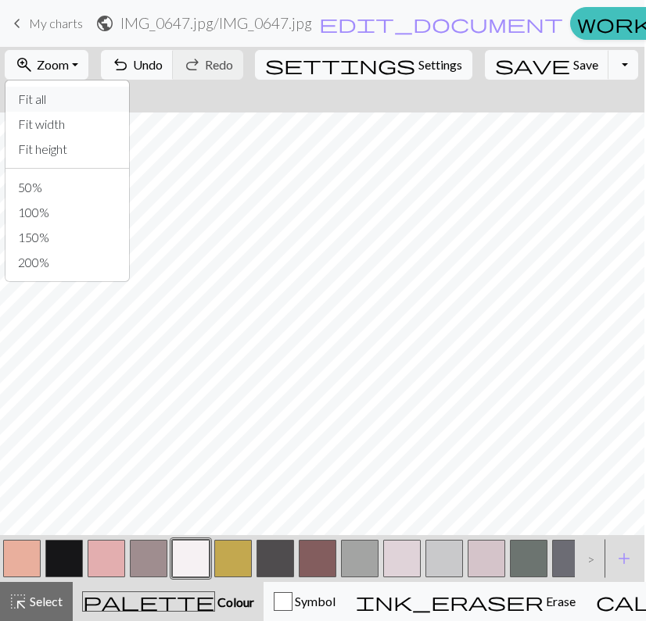
click at [81, 106] on button "Fit all" at bounding box center [67, 99] width 124 height 25
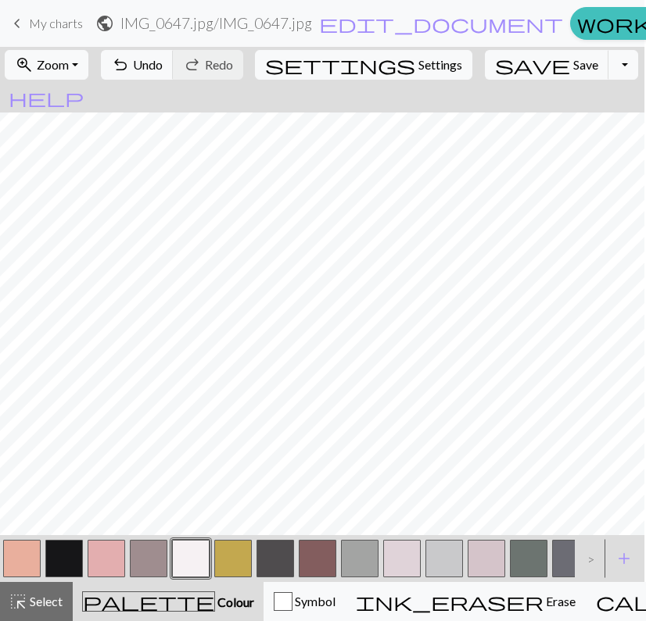
scroll to position [462, 116]
click at [234, 557] on button "button" at bounding box center [233, 559] width 38 height 38
click at [113, 562] on button "button" at bounding box center [107, 559] width 38 height 38
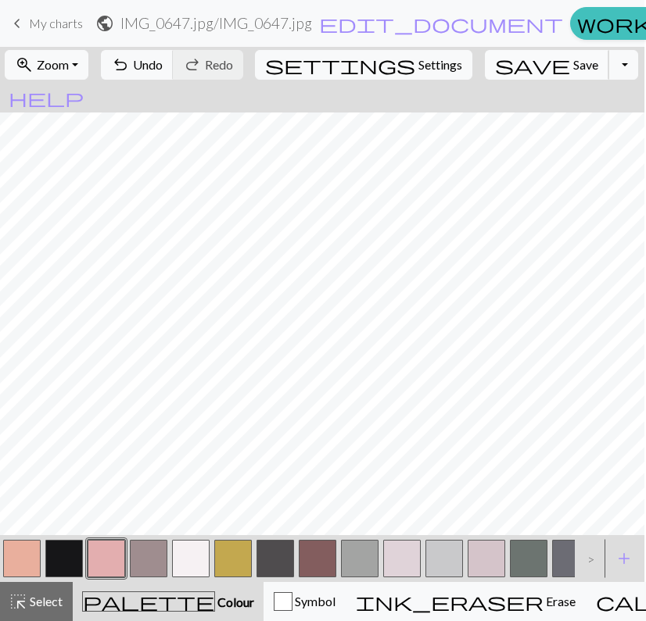
click at [496, 63] on span "save" at bounding box center [532, 65] width 75 height 22
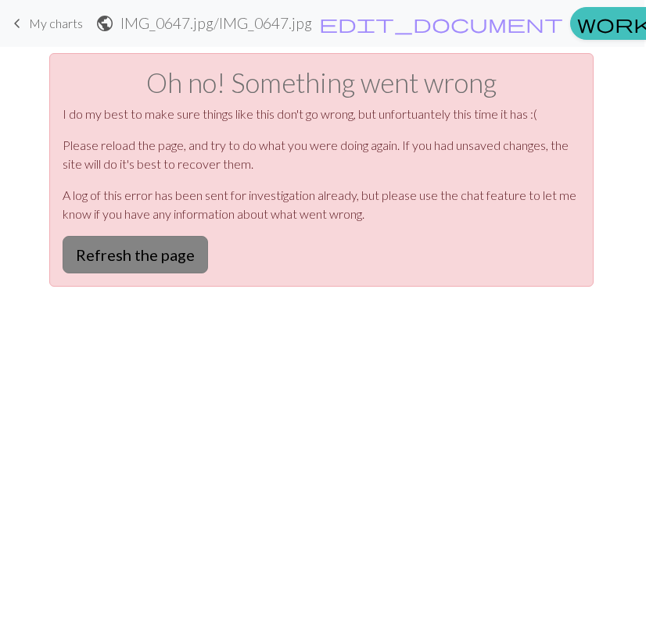
click at [141, 263] on button "Refresh the page" at bounding box center [135, 255] width 145 height 38
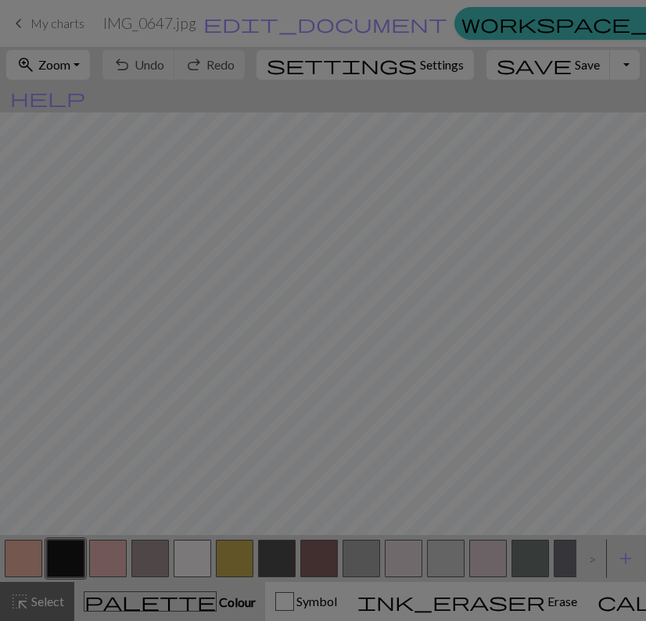
scroll to position [0, 2]
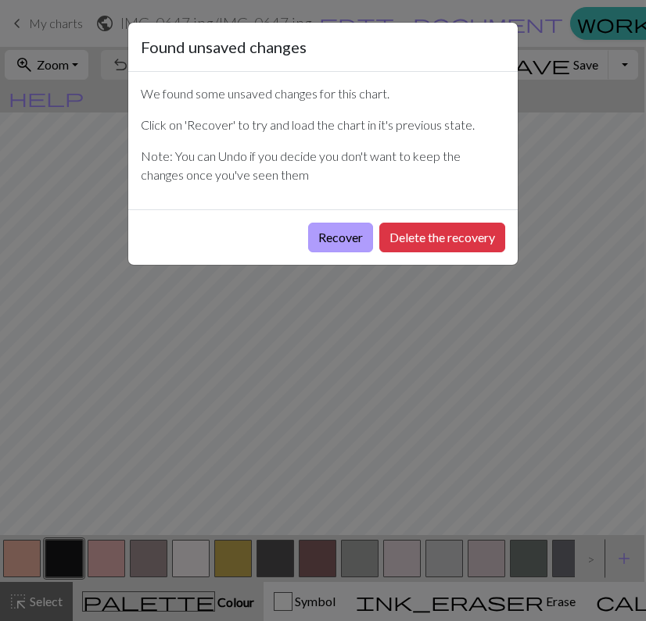
click at [328, 238] on button "Recover" at bounding box center [340, 238] width 65 height 30
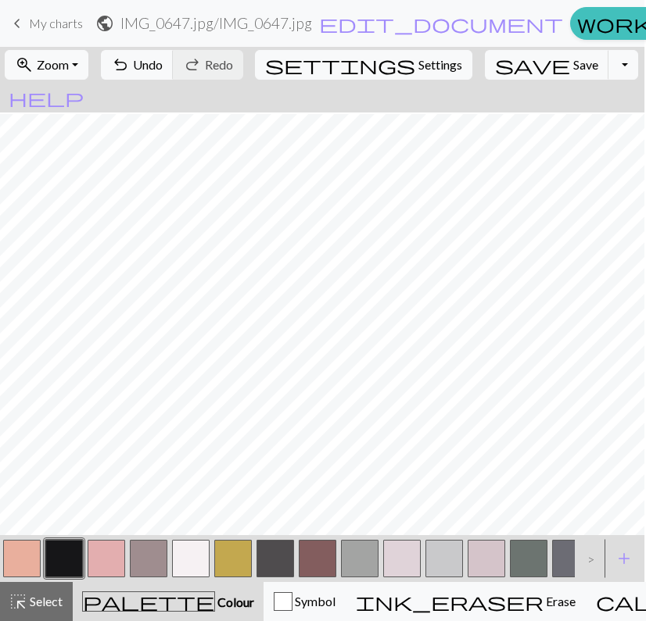
scroll to position [423, 803]
click at [58, 69] on span "Zoom" at bounding box center [53, 64] width 32 height 15
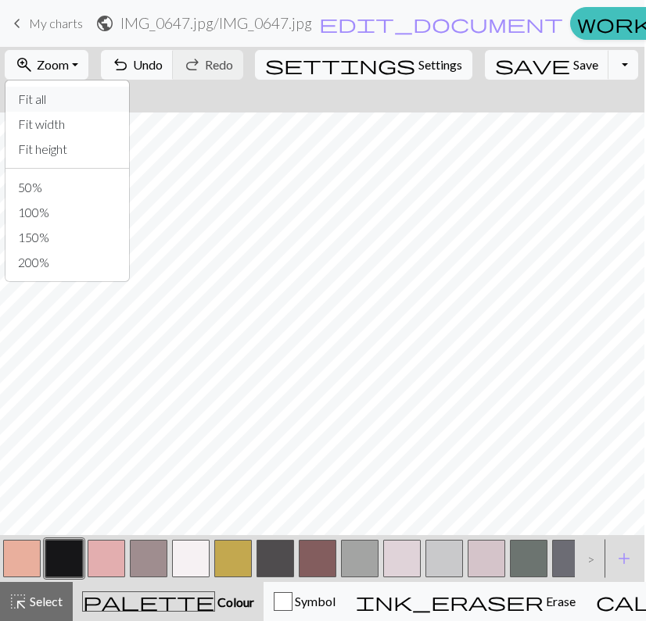
click at [83, 100] on button "Fit all" at bounding box center [67, 99] width 124 height 25
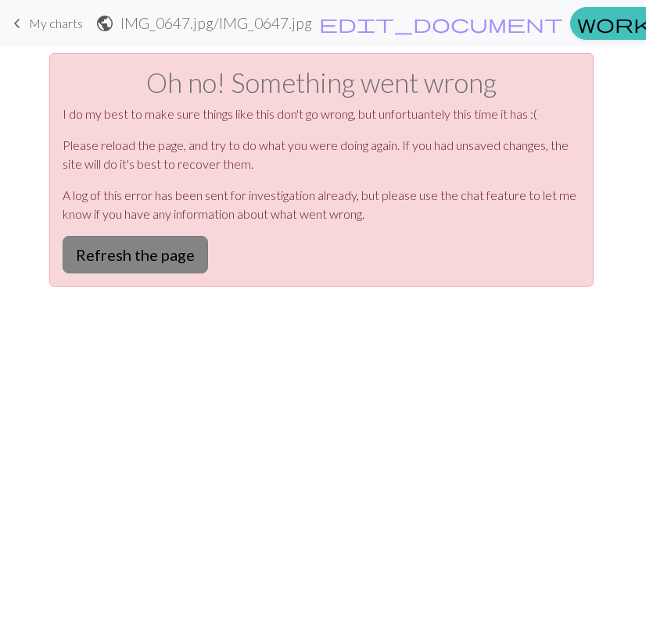
scroll to position [0, 2]
click at [134, 252] on button "Refresh the page" at bounding box center [135, 255] width 145 height 38
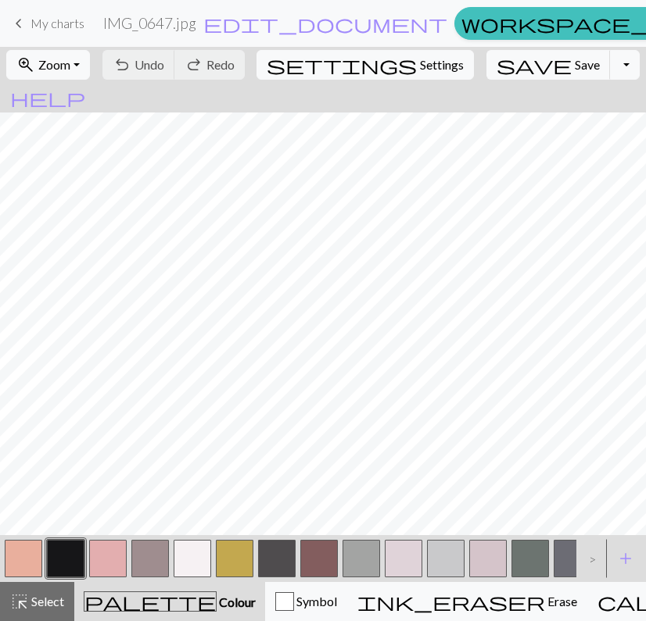
scroll to position [0, 2]
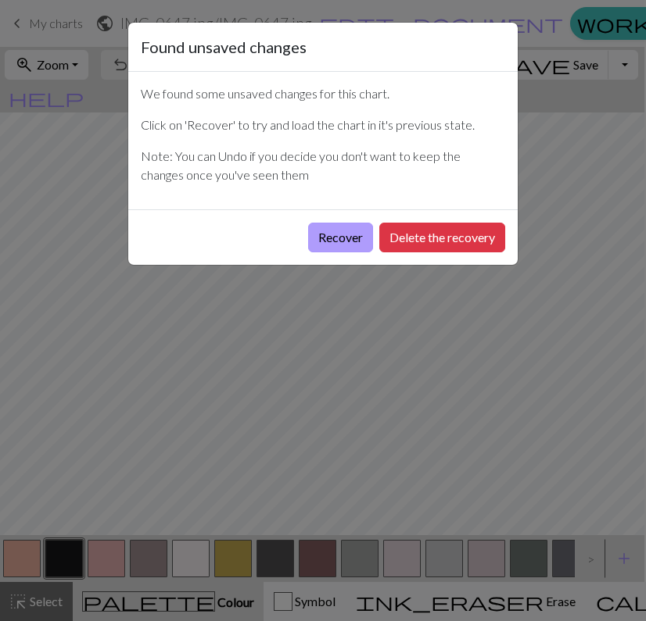
click at [323, 238] on button "Recover" at bounding box center [340, 238] width 65 height 30
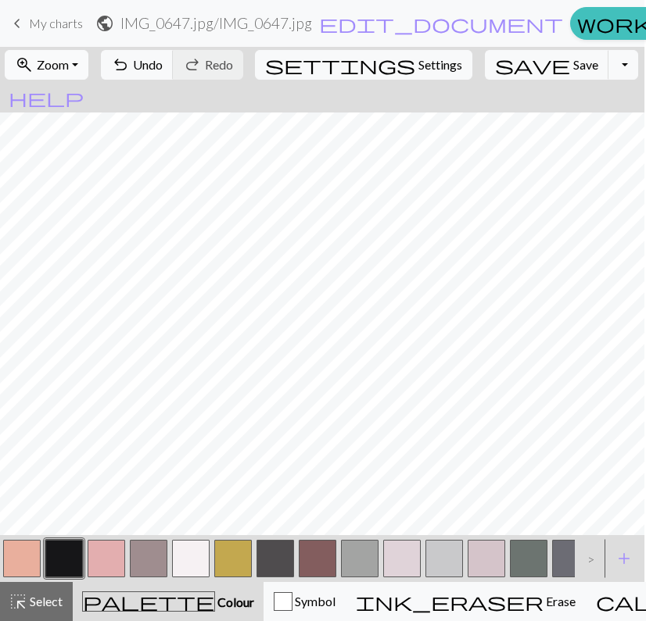
click at [87, 63] on button "zoom_in Zoom Zoom" at bounding box center [47, 65] width 84 height 30
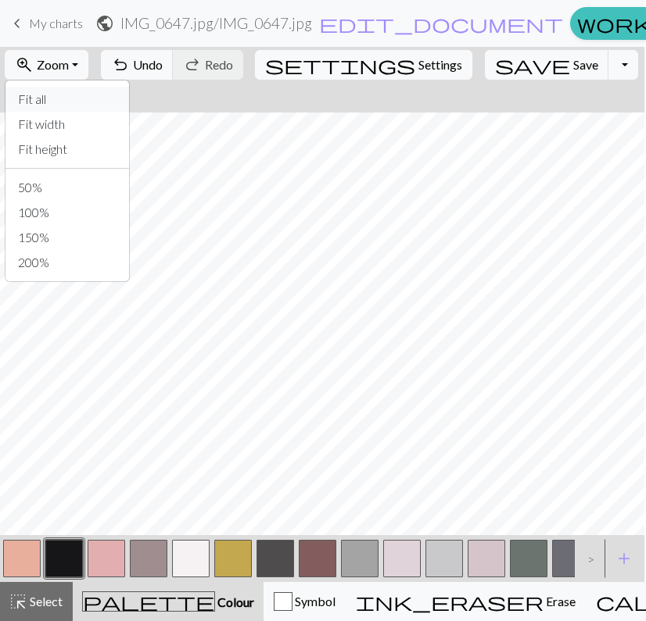
click at [92, 91] on button "Fit all" at bounding box center [67, 99] width 124 height 25
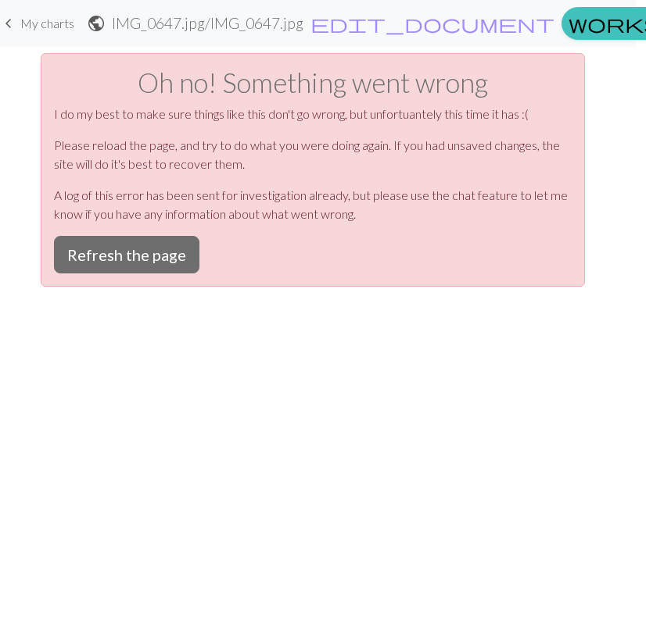
scroll to position [0, 0]
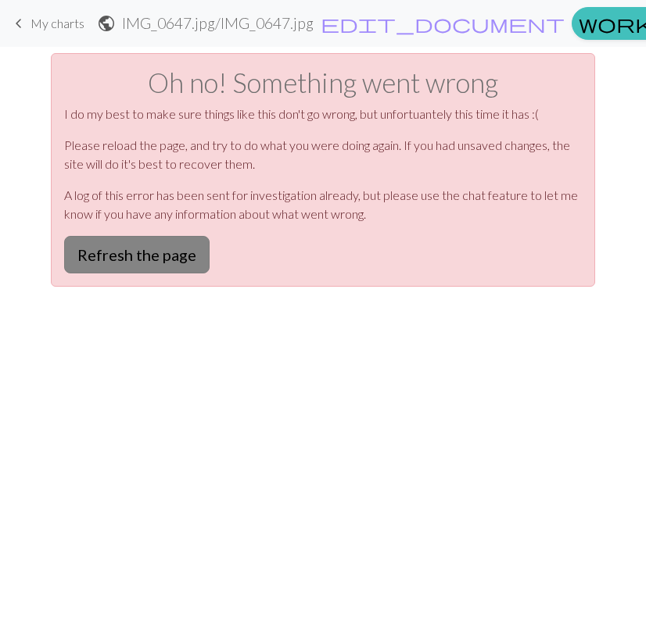
click at [137, 250] on button "Refresh the page" at bounding box center [136, 255] width 145 height 38
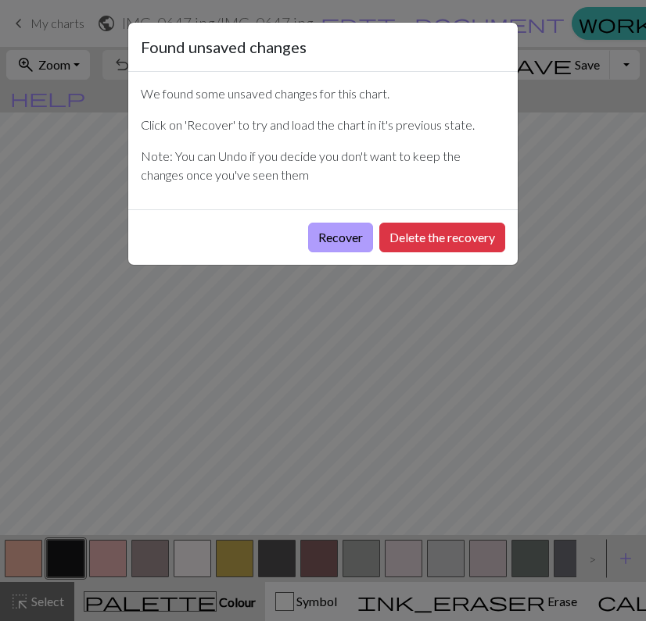
click at [335, 249] on button "Recover" at bounding box center [340, 238] width 65 height 30
